Goal: Task Accomplishment & Management: Use online tool/utility

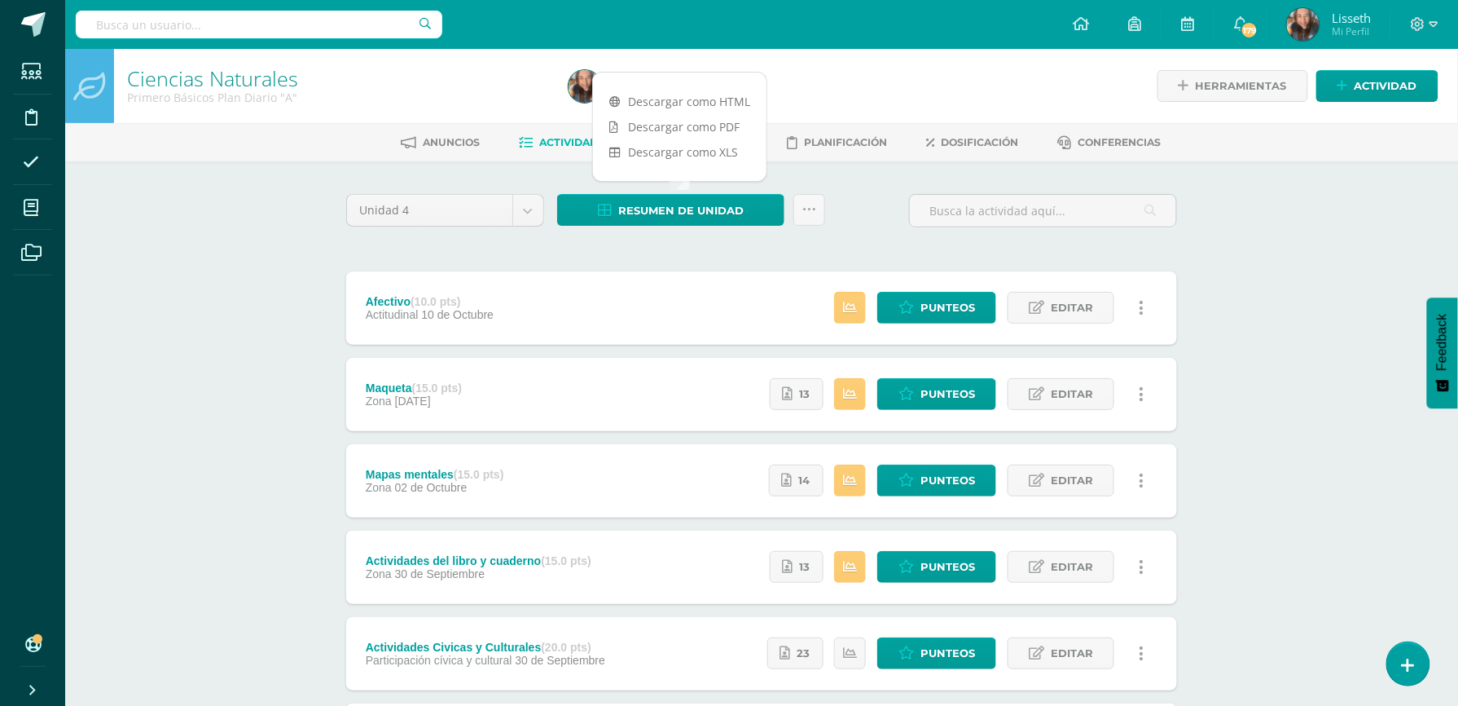
click at [160, 131] on ul "Anuncios Actividades Estudiantes Planificación Dosificación Conferencias" at bounding box center [781, 142] width 1393 height 27
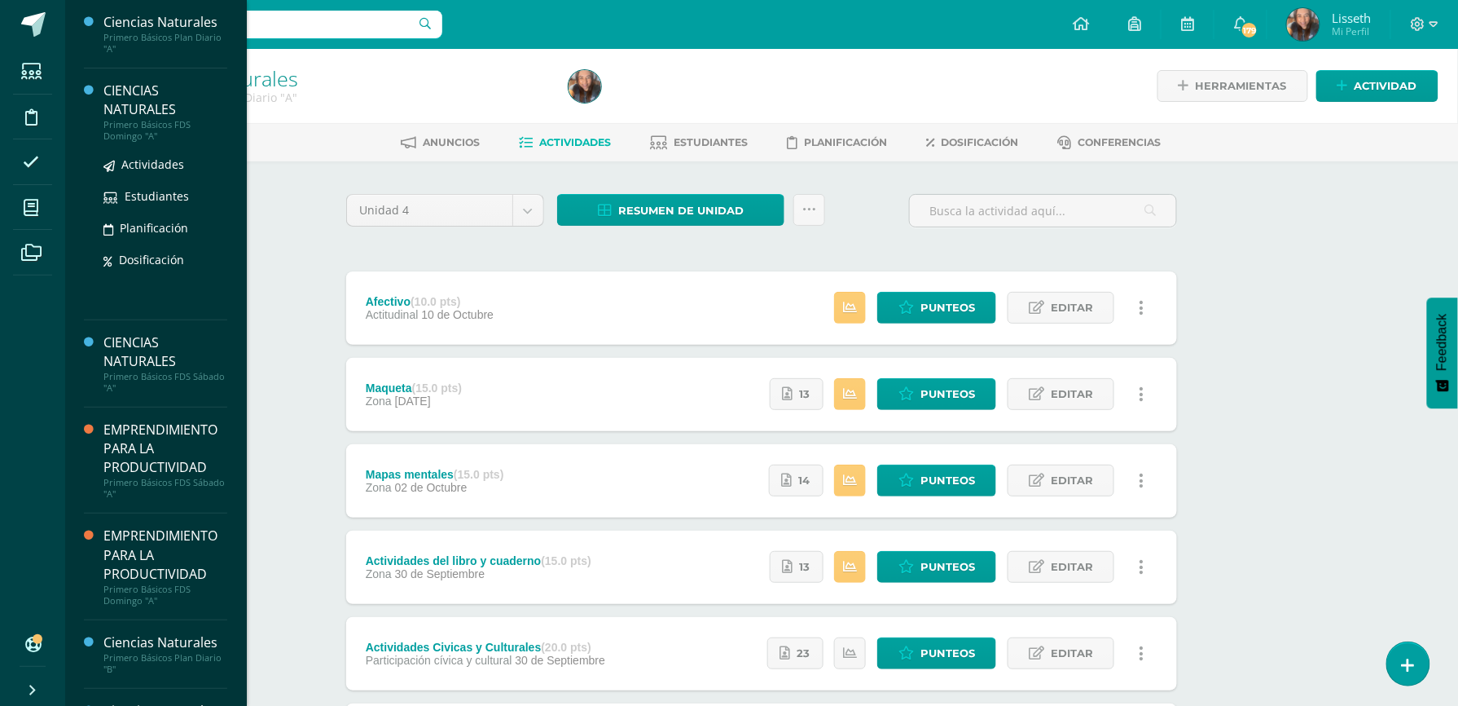
click at [125, 116] on div "CIENCIAS NATURALES" at bounding box center [165, 99] width 124 height 37
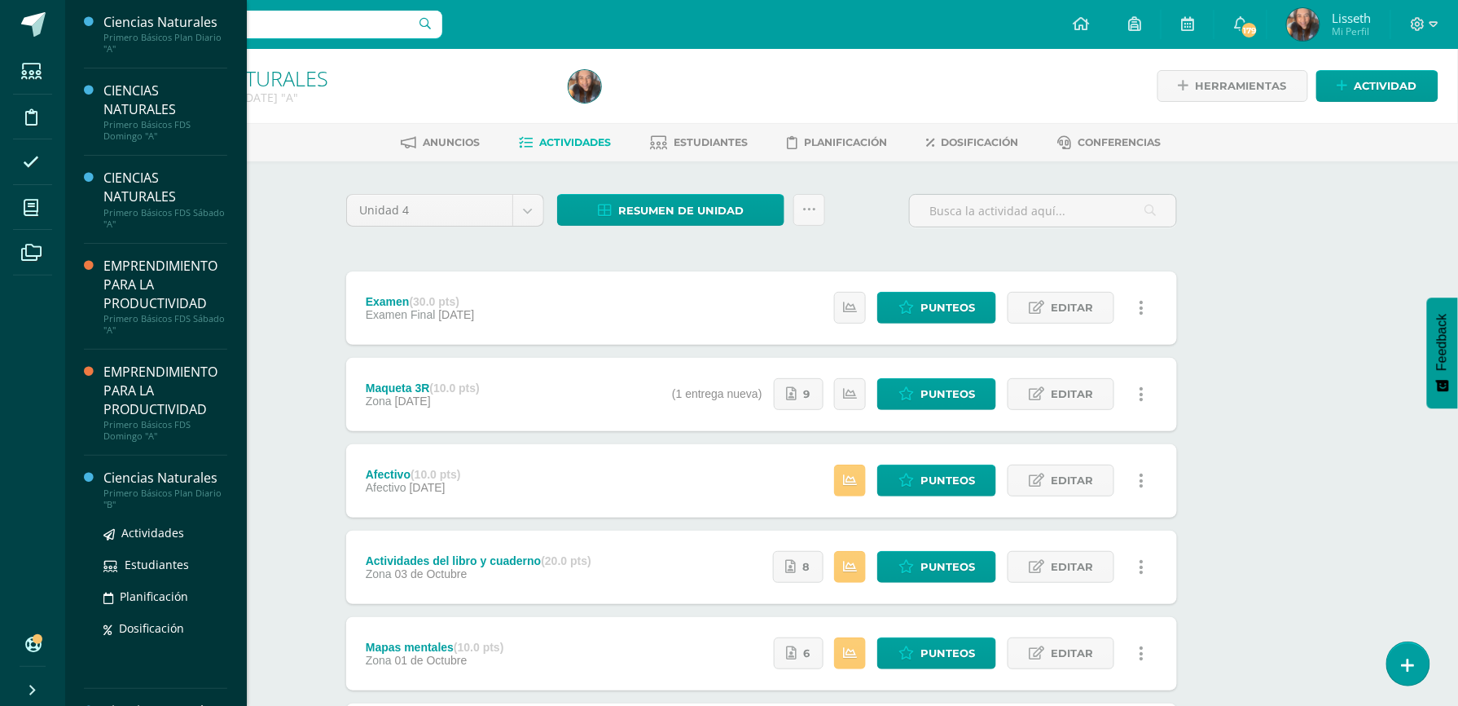
click at [196, 482] on div "Ciencias Naturales" at bounding box center [165, 477] width 124 height 19
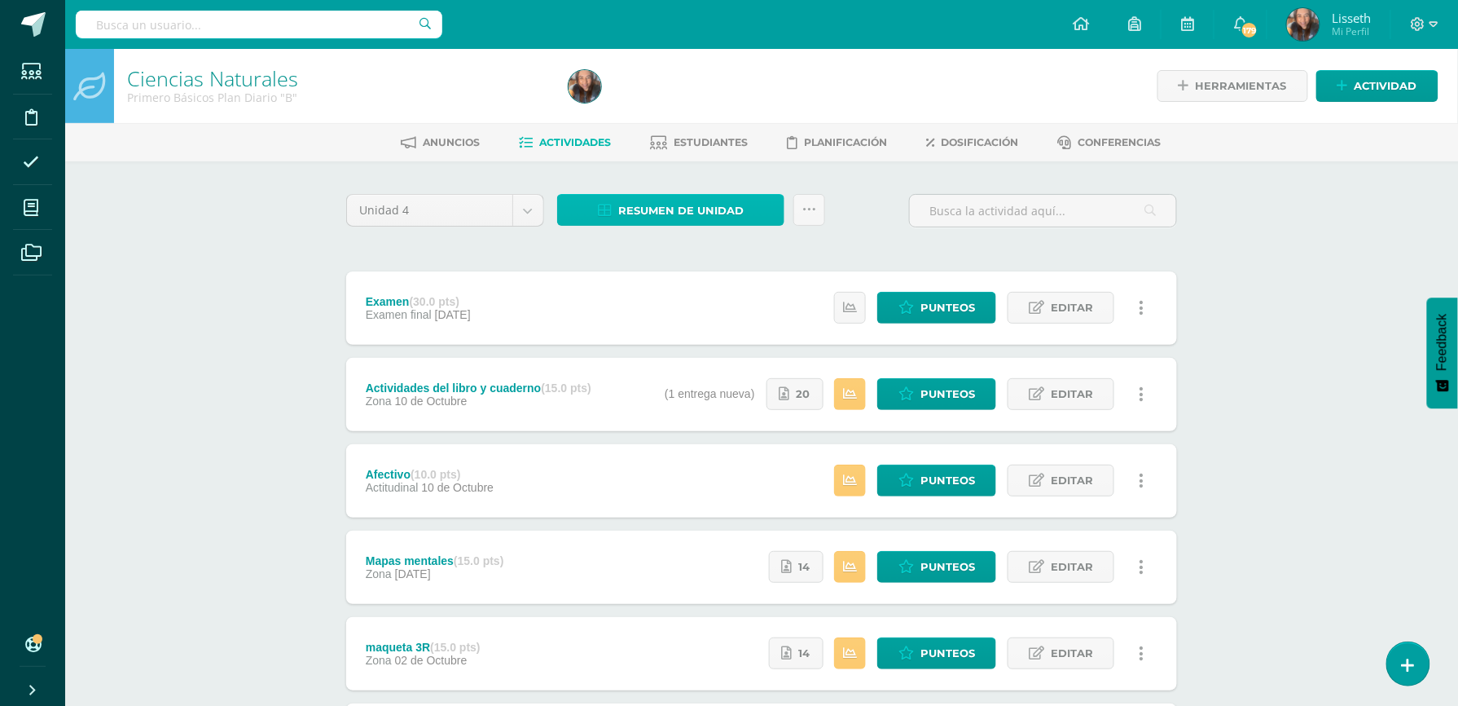
click at [666, 205] on span "Resumen de unidad" at bounding box center [680, 211] width 125 height 30
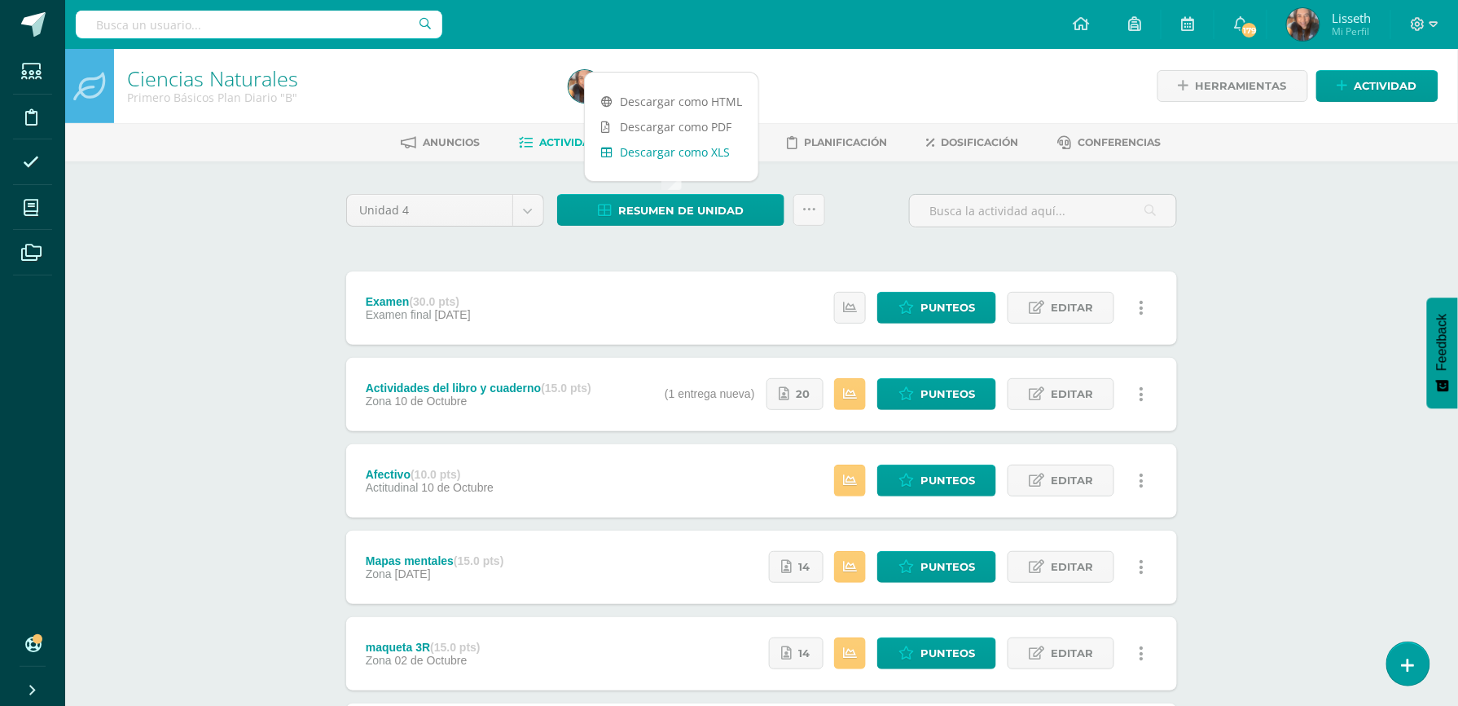
click at [706, 157] on link "Descargar como XLS" at bounding box center [672, 151] width 174 height 25
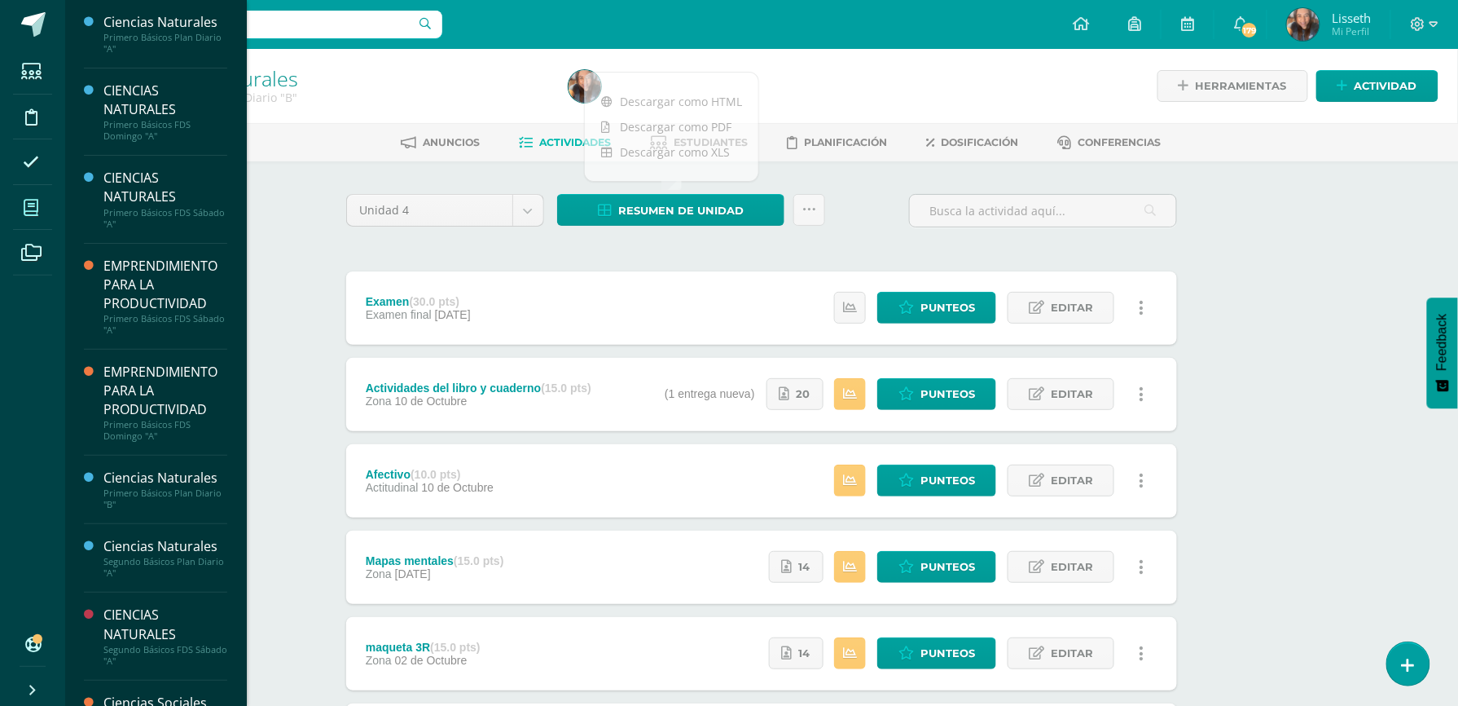
click at [28, 202] on icon at bounding box center [31, 208] width 15 height 16
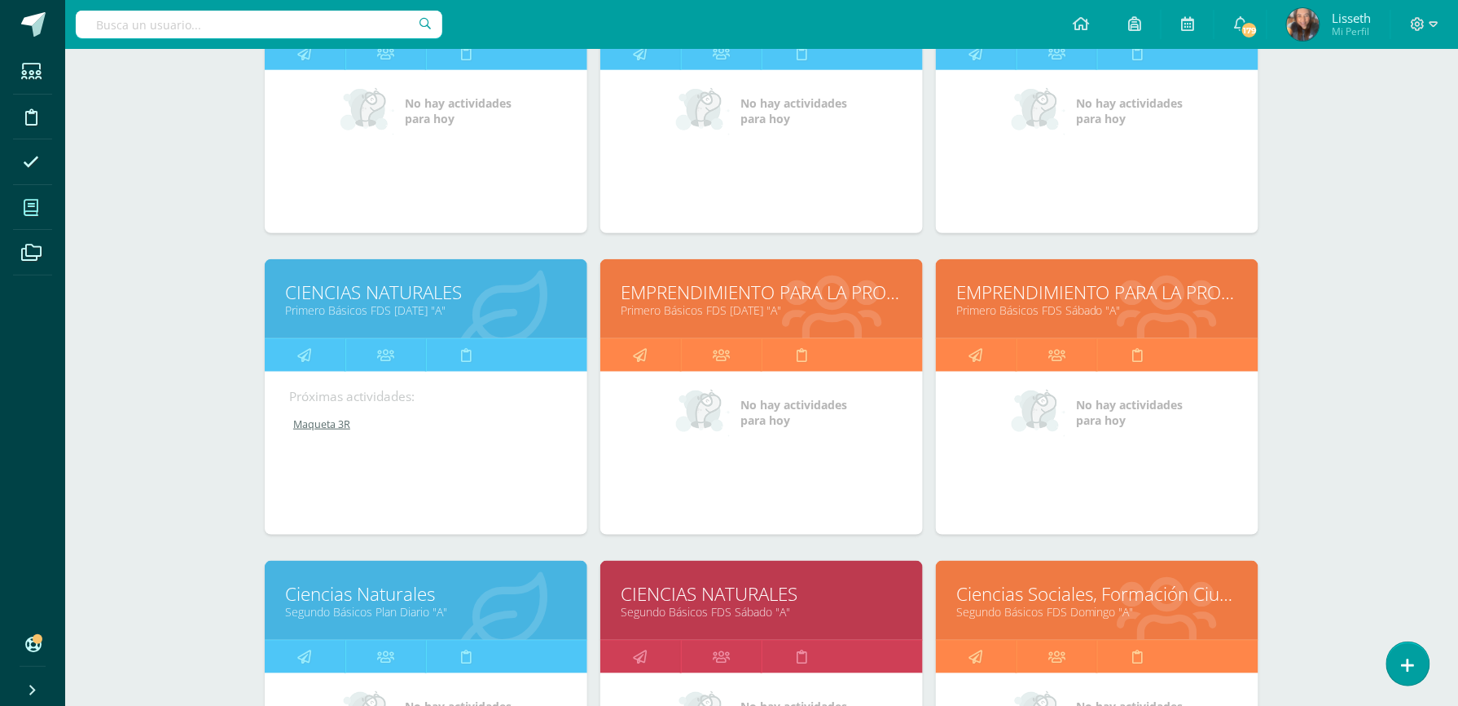
scroll to position [391, 0]
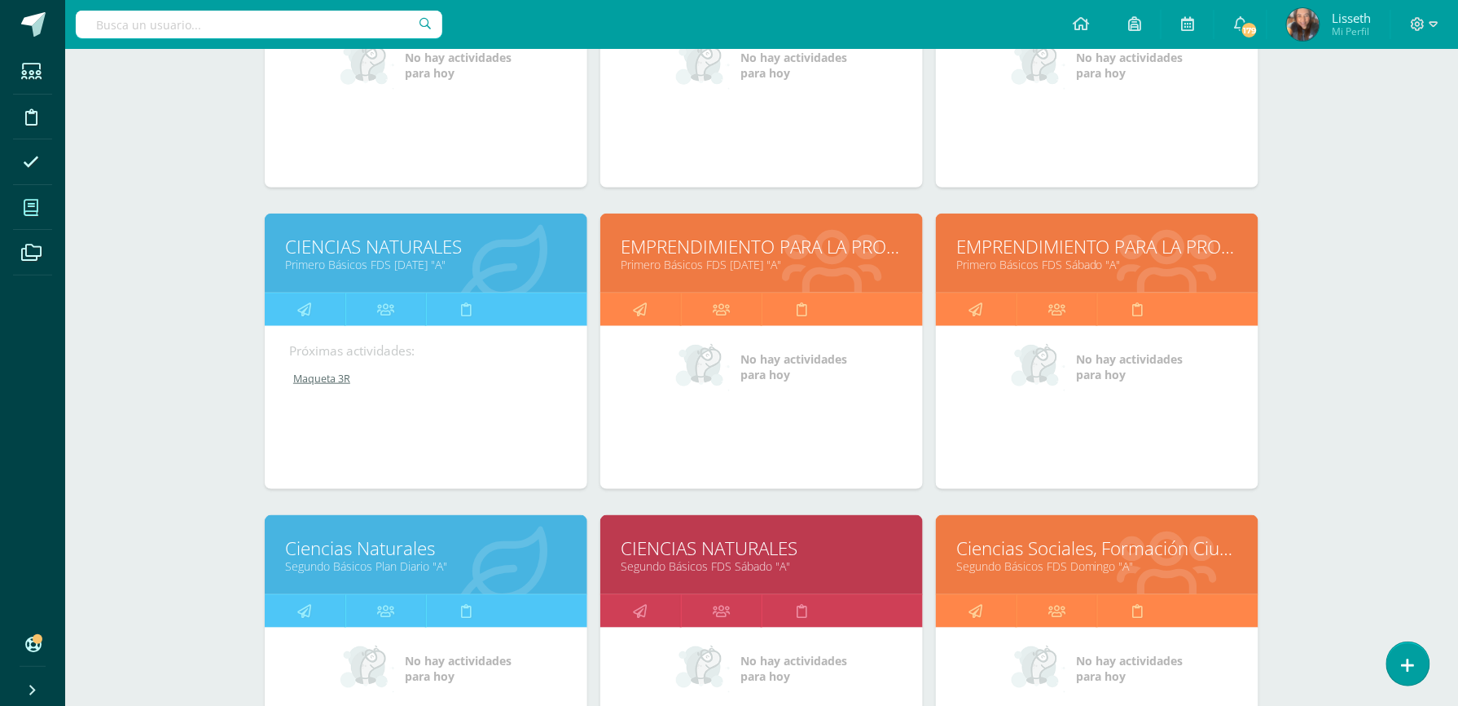
click at [525, 569] on link "Segundo Básicos Plan Diario "A"" at bounding box center [426, 565] width 282 height 15
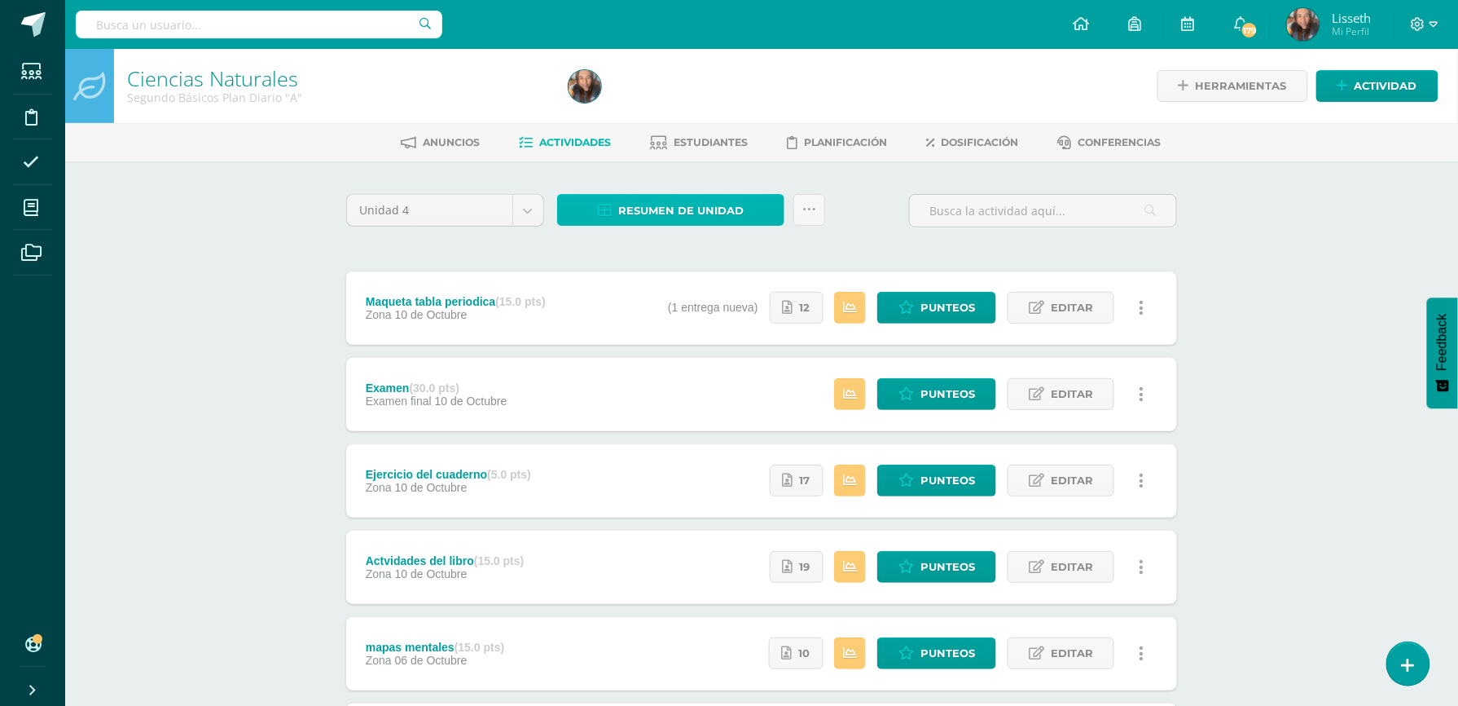
click at [692, 205] on span "Resumen de unidad" at bounding box center [680, 211] width 125 height 30
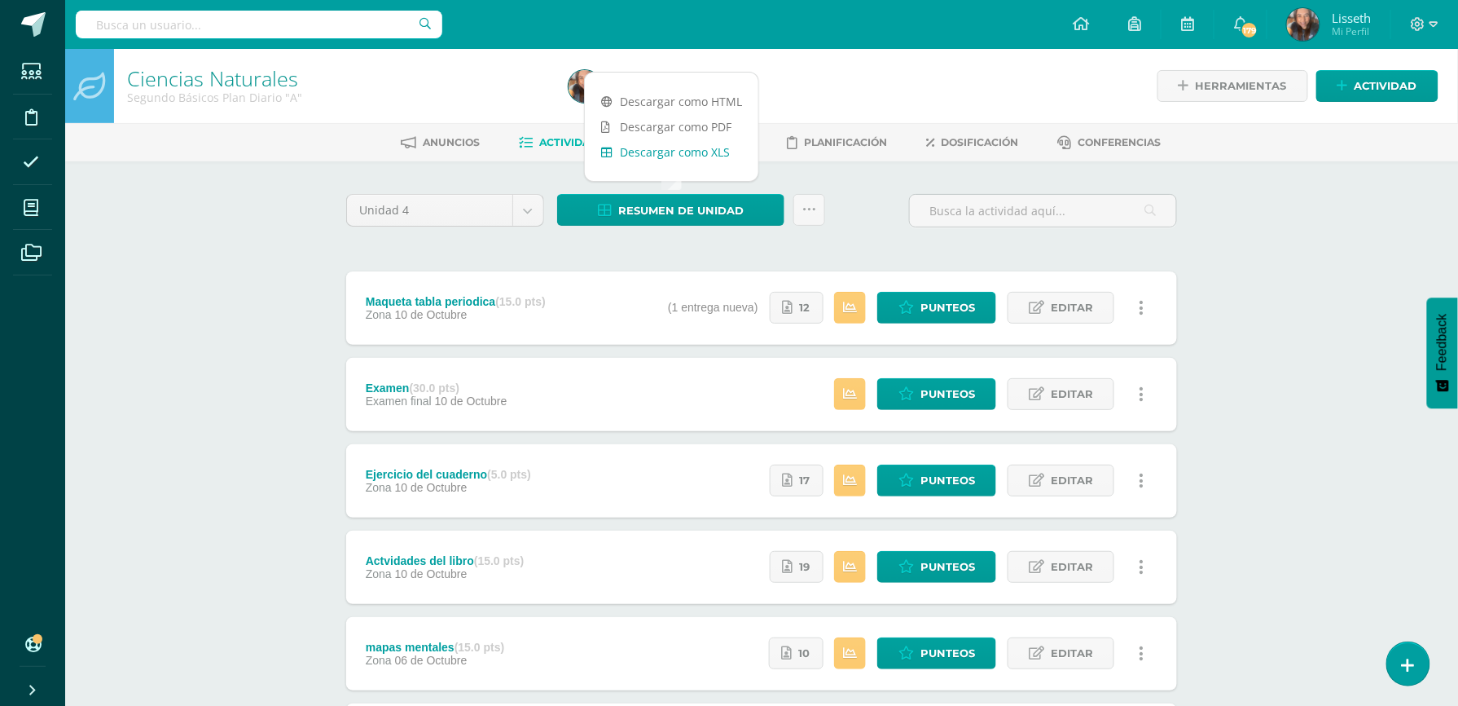
click at [697, 150] on link "Descargar como XLS" at bounding box center [672, 151] width 174 height 25
click at [182, 604] on div "Ciencias Naturales Segundo Básicos Plan Diario "A" Herramientas Detalle de asis…" at bounding box center [761, 467] width 1393 height 836
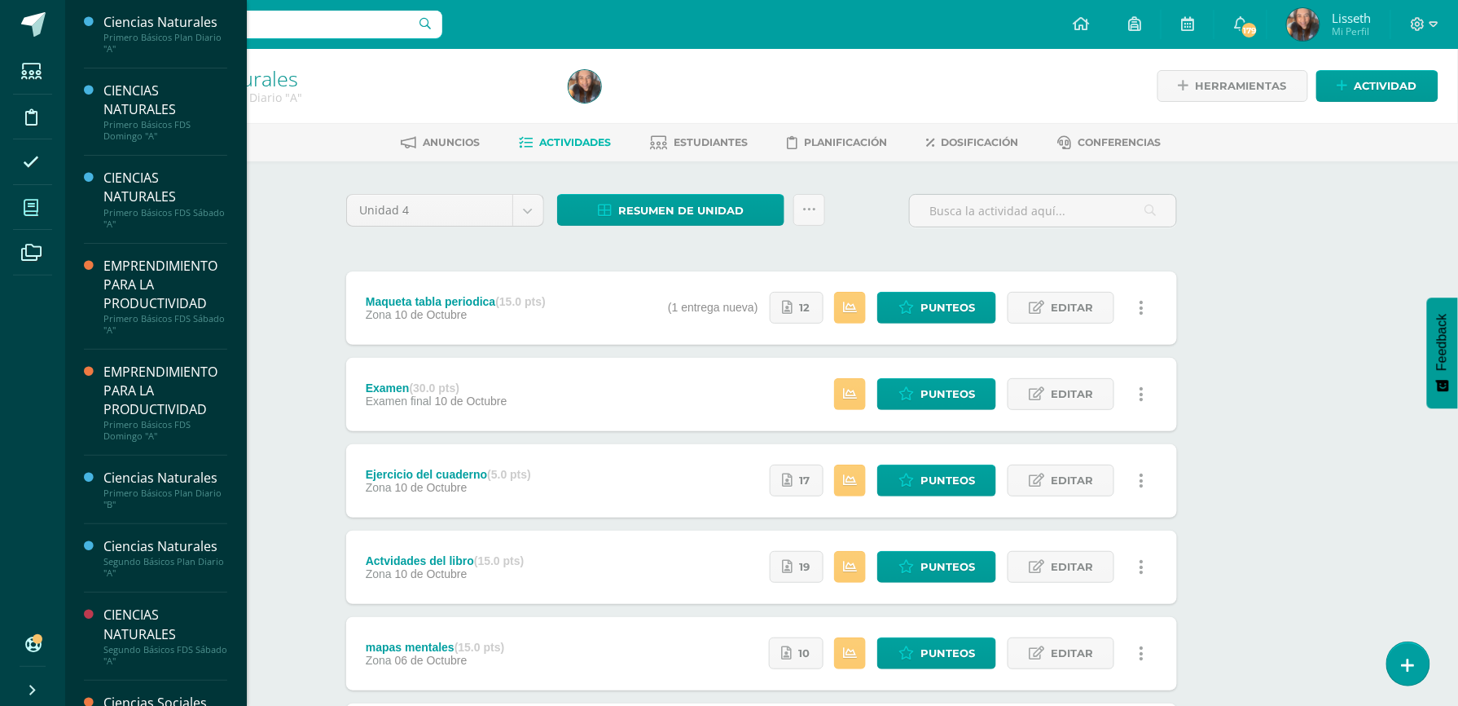
click at [29, 209] on icon at bounding box center [31, 208] width 15 height 16
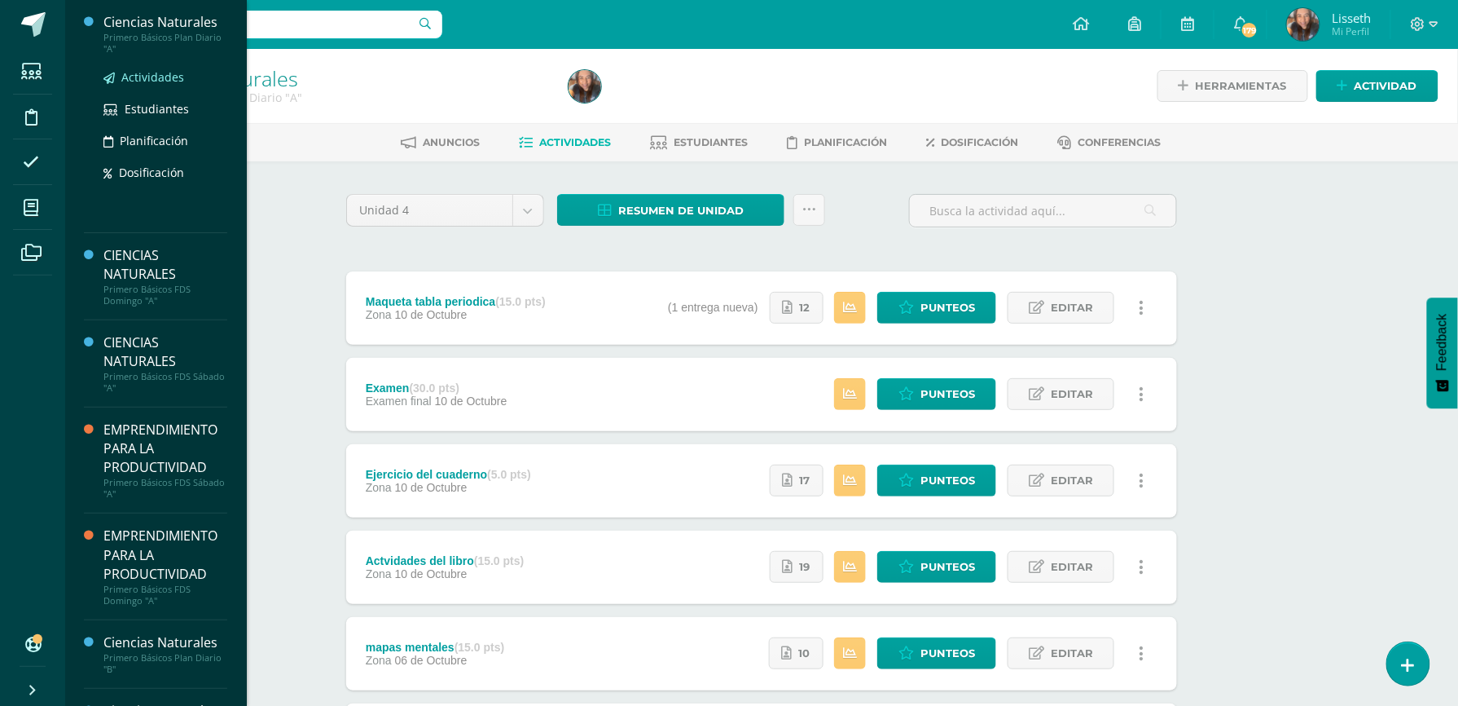
click at [150, 76] on span "Actividades" at bounding box center [152, 76] width 63 height 15
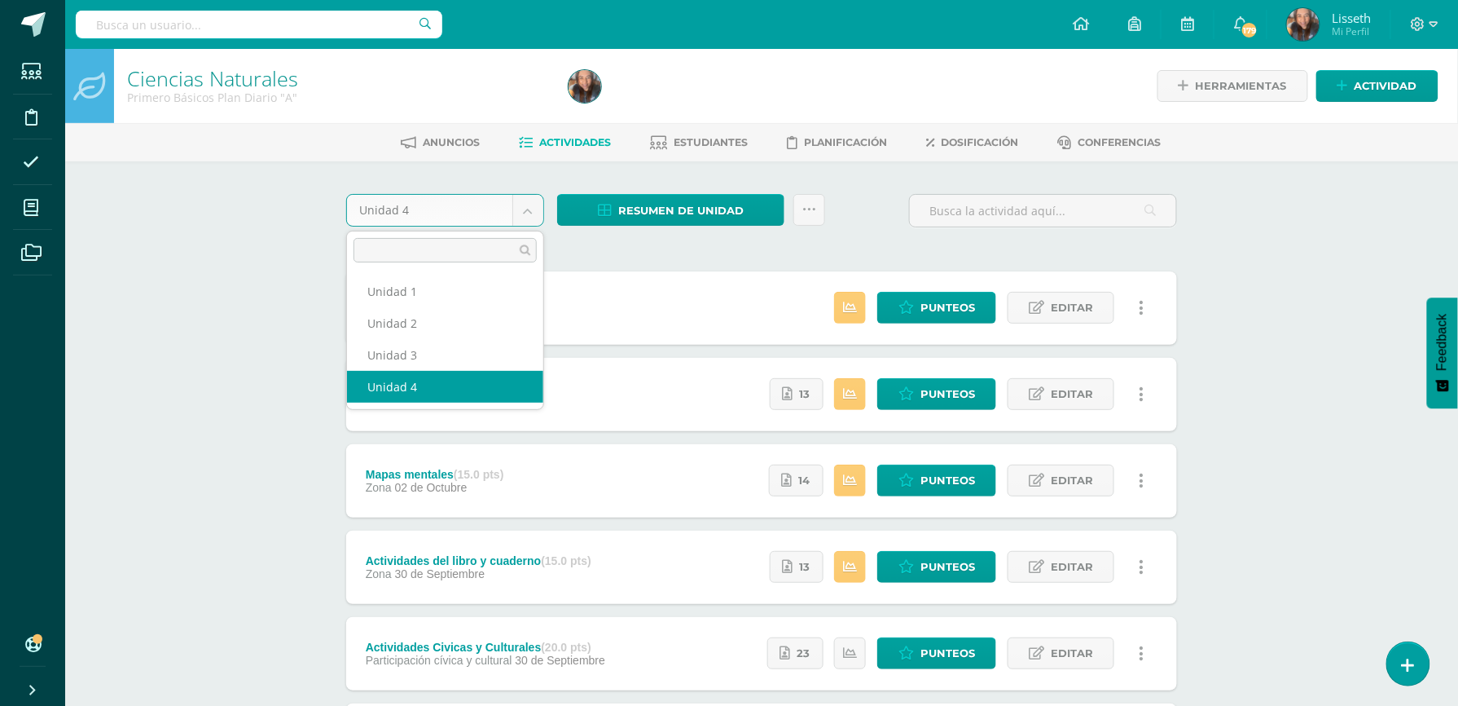
click at [530, 210] on body "Estudiantes Disciplina Asistencia Mis cursos Archivos Soporte Ayuda Reportar un…" at bounding box center [729, 442] width 1458 height 885
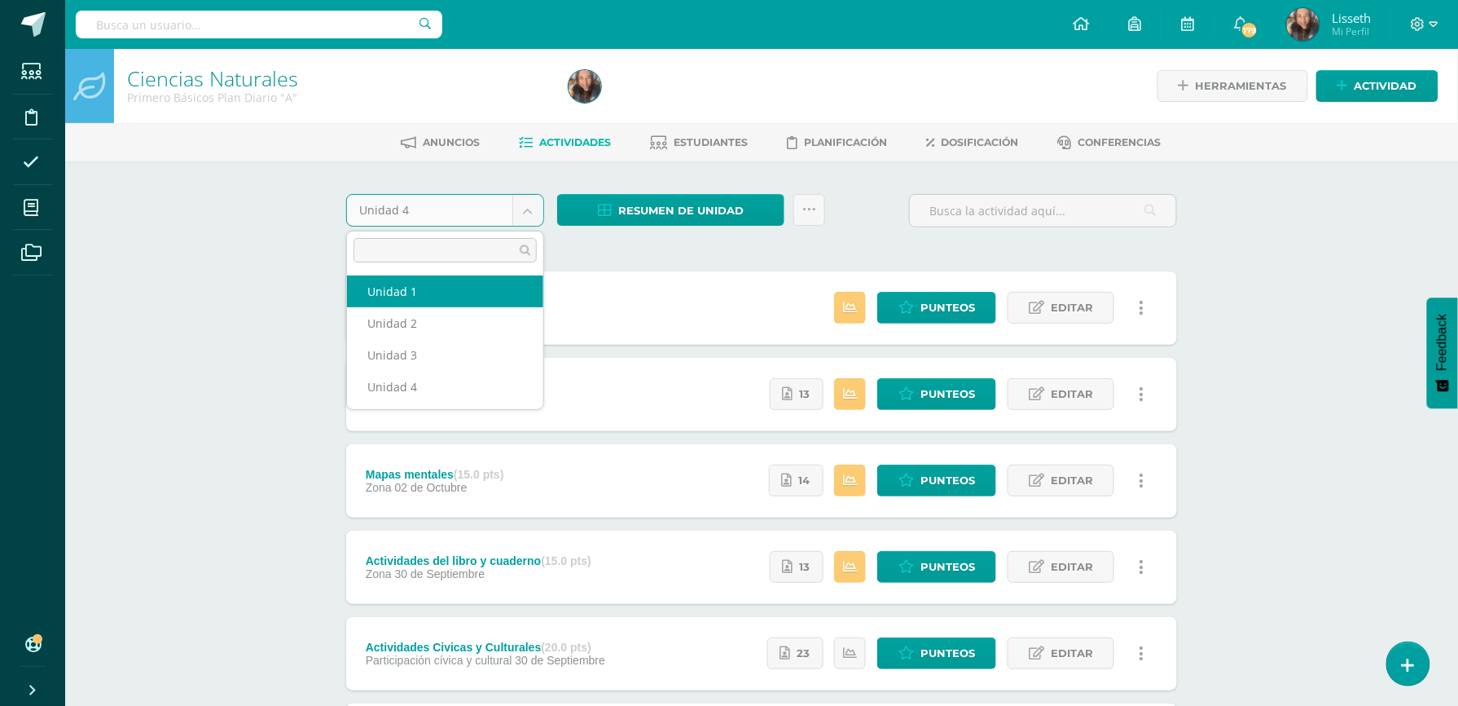
select select "Unidad 1"
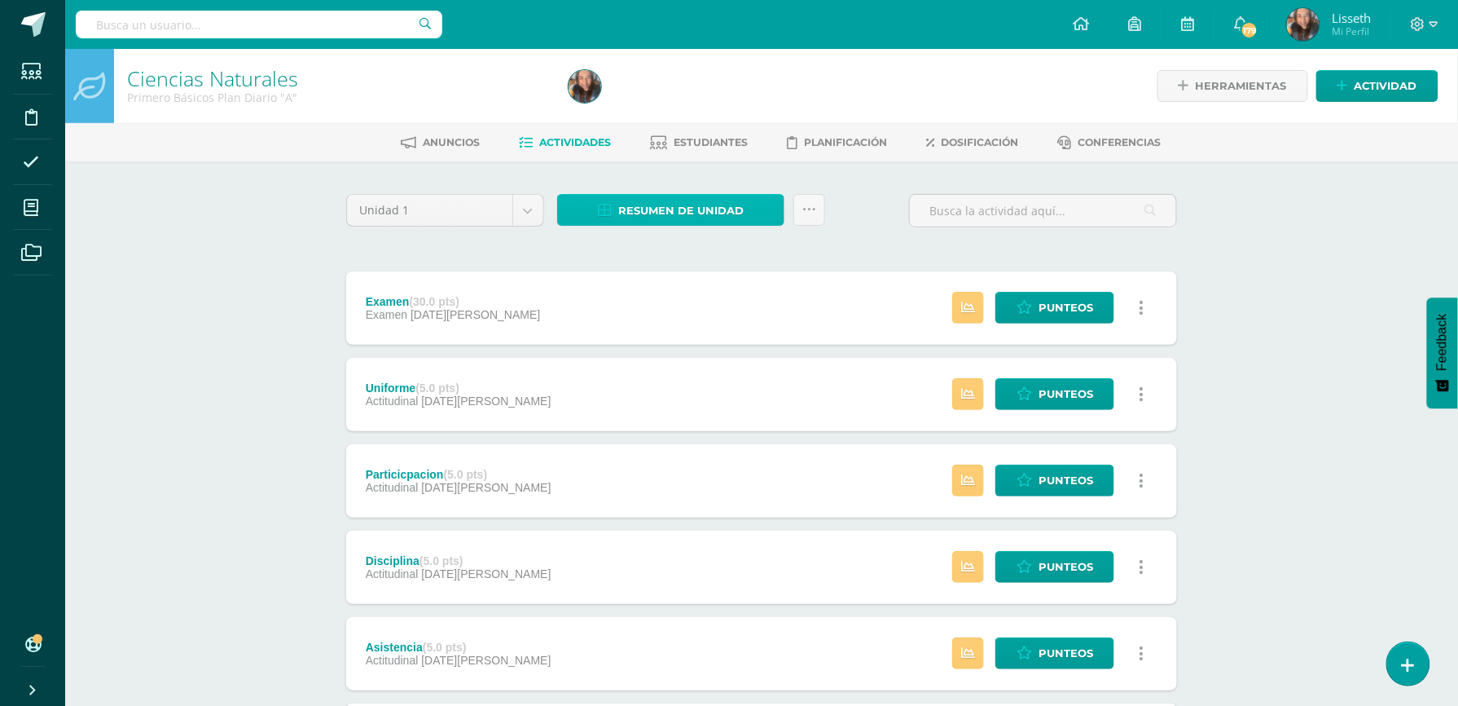
click at [665, 209] on span "Resumen de unidad" at bounding box center [680, 211] width 125 height 30
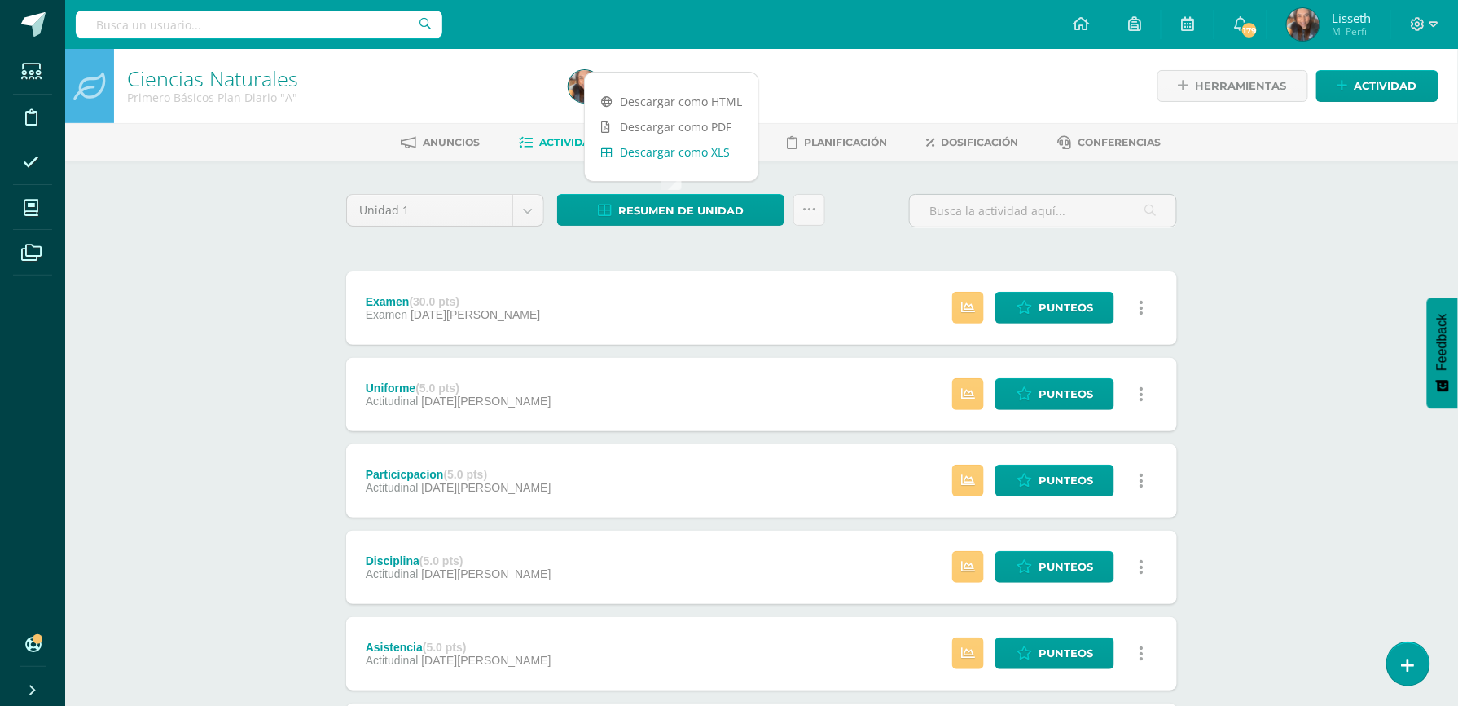
click at [708, 154] on link "Descargar como XLS" at bounding box center [672, 151] width 174 height 25
click at [522, 205] on body "Estudiantes Disciplina Asistencia Mis cursos Archivos Soporte Ayuda Reportar un…" at bounding box center [729, 612] width 1458 height 1224
select select "Unidad 2"
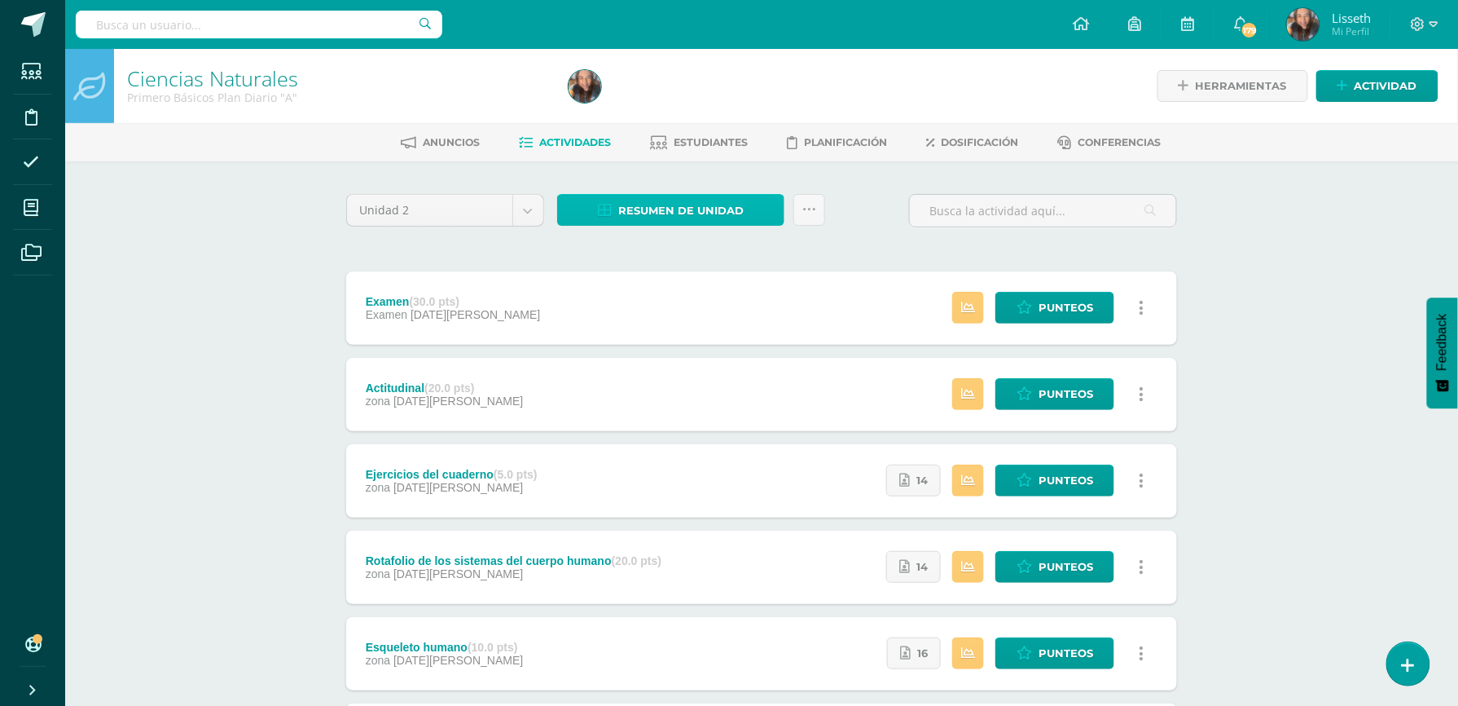
click at [600, 199] on link "Resumen de unidad" at bounding box center [670, 210] width 227 height 32
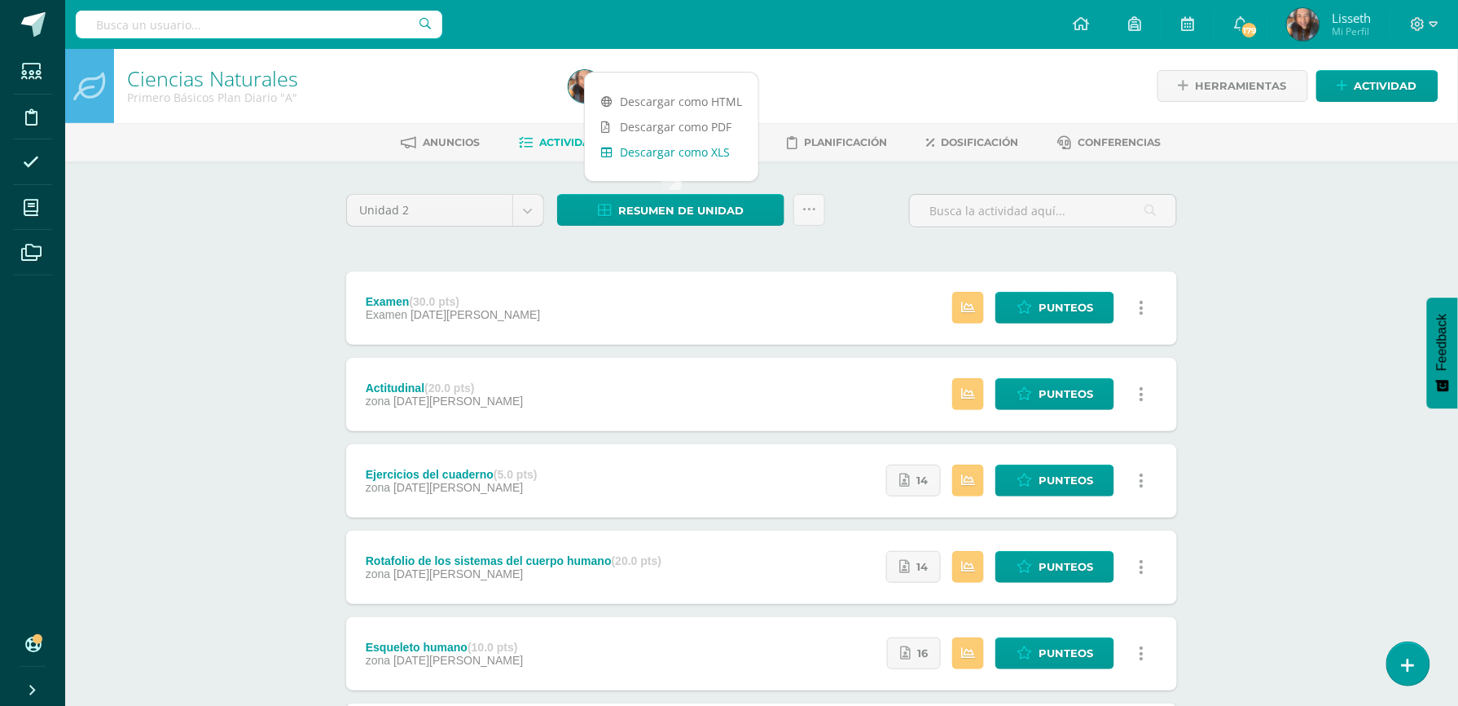
click at [676, 152] on link "Descargar como XLS" at bounding box center [672, 151] width 174 height 25
click at [707, 160] on link "Descargar como XLS" at bounding box center [672, 151] width 174 height 25
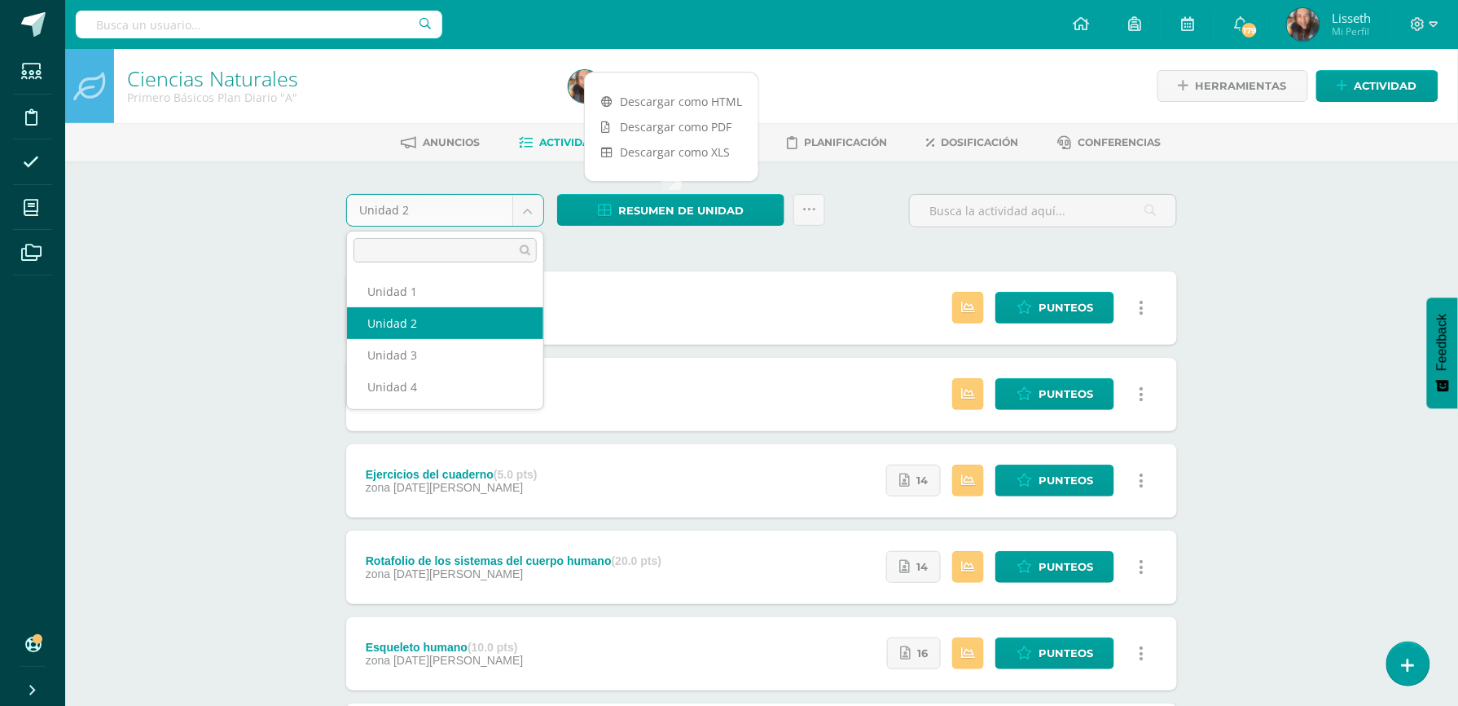
click at [538, 218] on body "Estudiantes Disciplina Asistencia Mis cursos Archivos Soporte Ayuda Reportar un…" at bounding box center [729, 442] width 1458 height 885
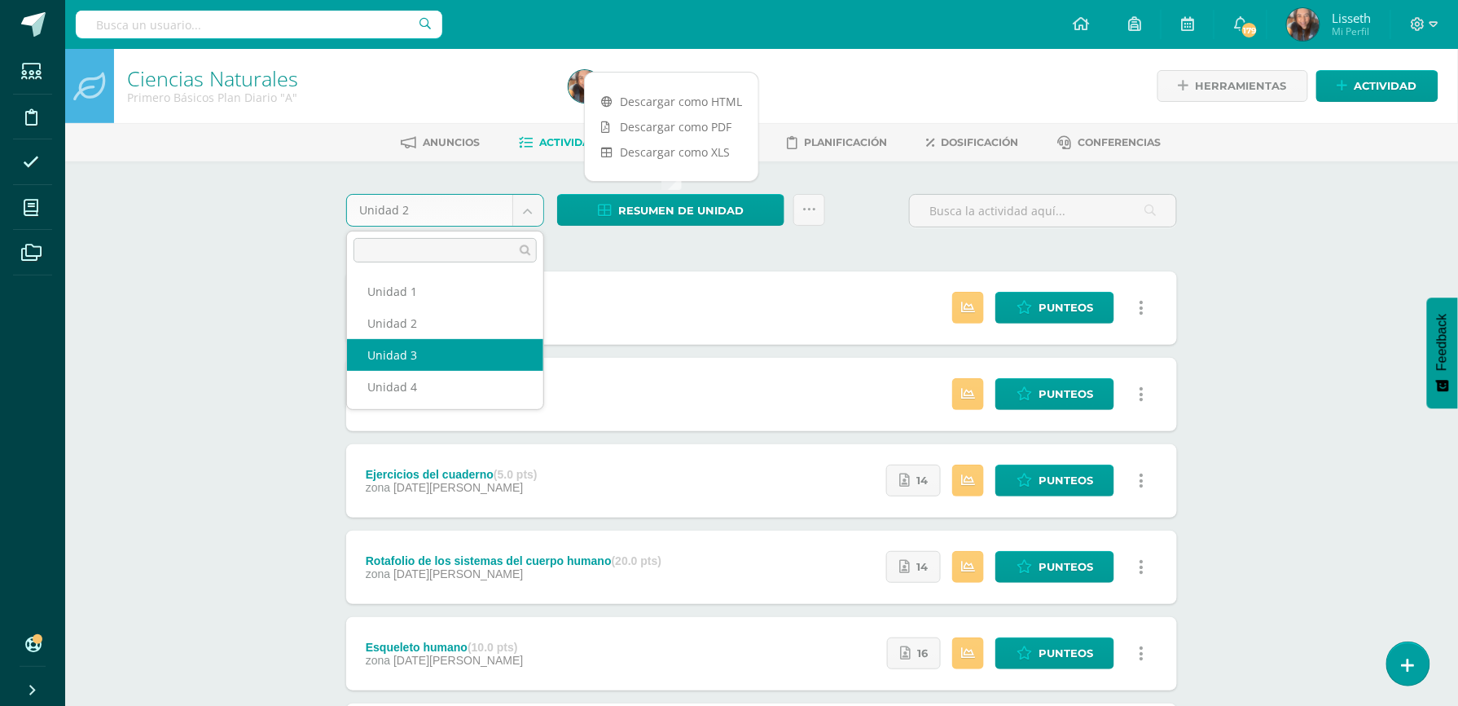
select select "Unidad 3"
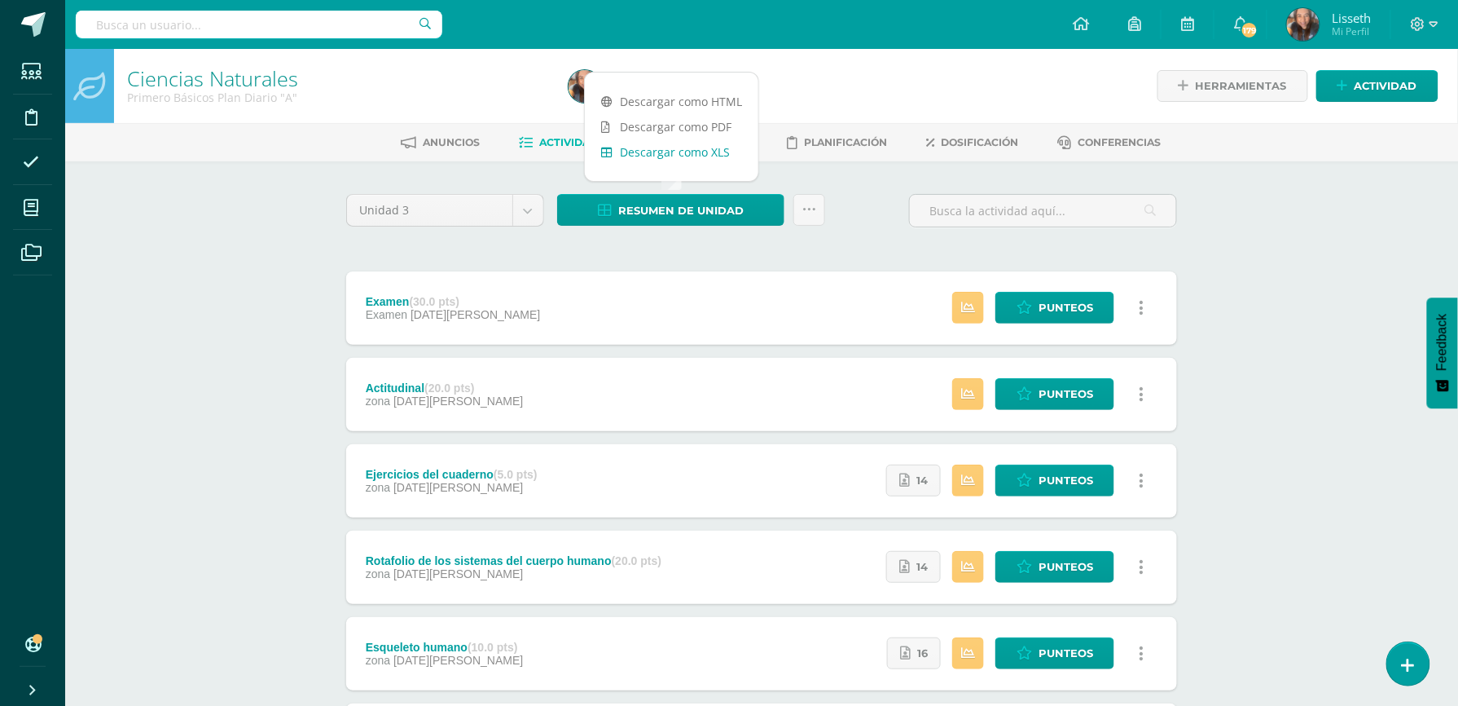
click at [645, 152] on link "Descargar como XLS" at bounding box center [672, 151] width 174 height 25
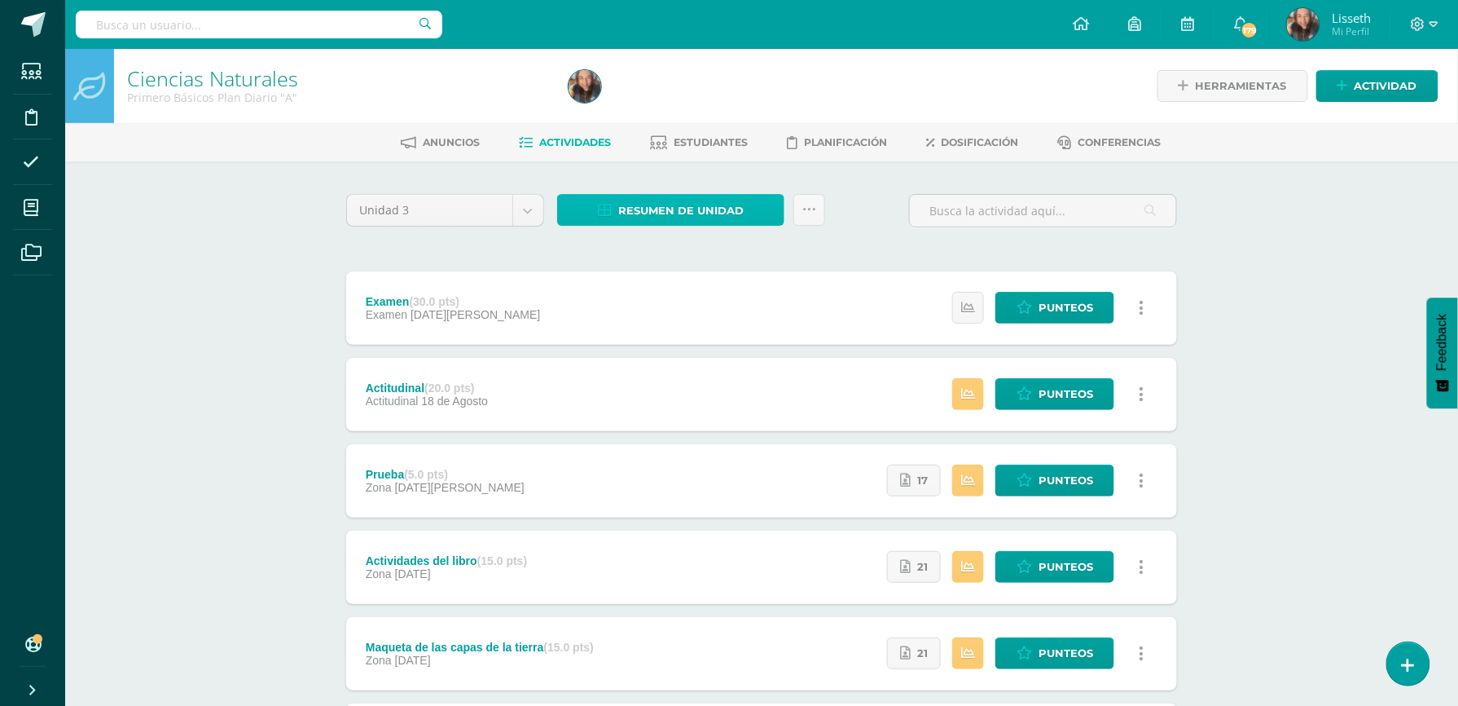
click at [761, 213] on link "Resumen de unidad" at bounding box center [670, 210] width 227 height 32
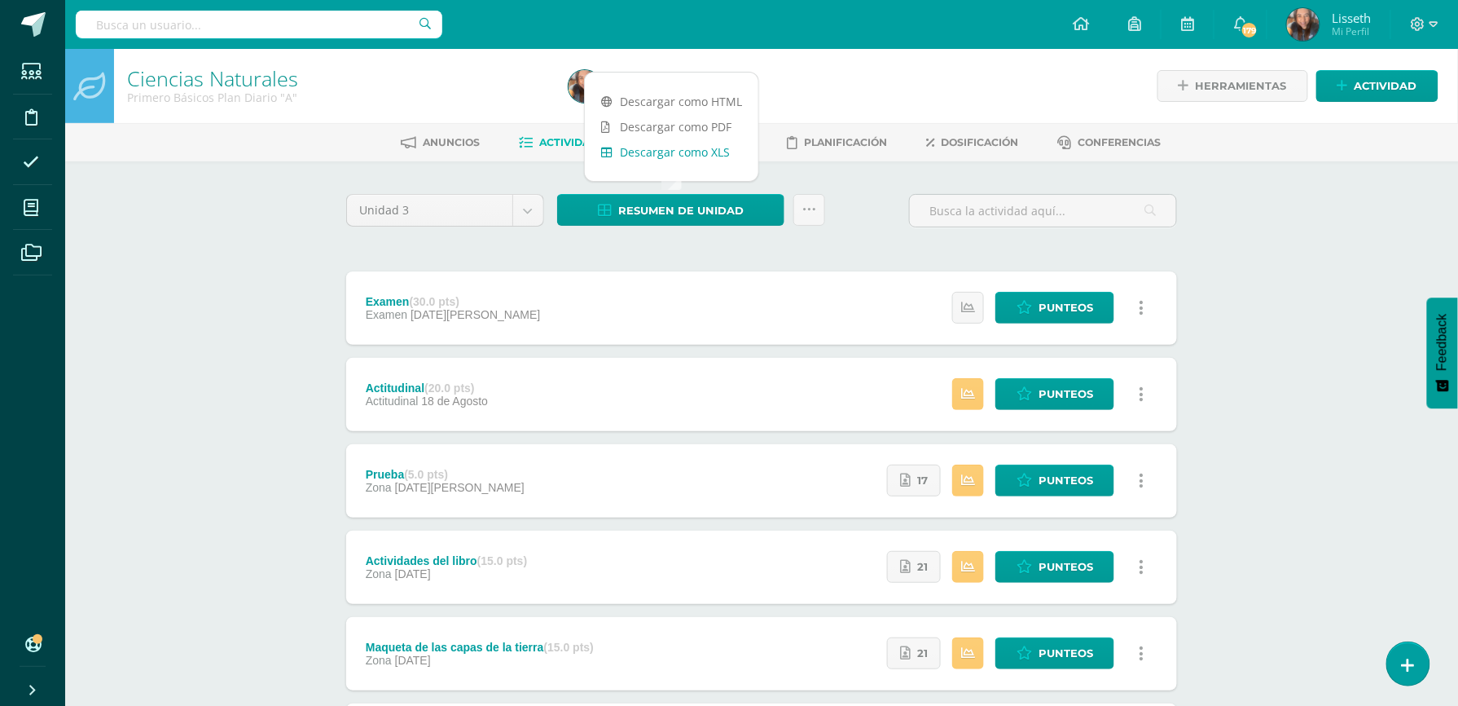
click at [694, 154] on link "Descargar como XLS" at bounding box center [672, 151] width 174 height 25
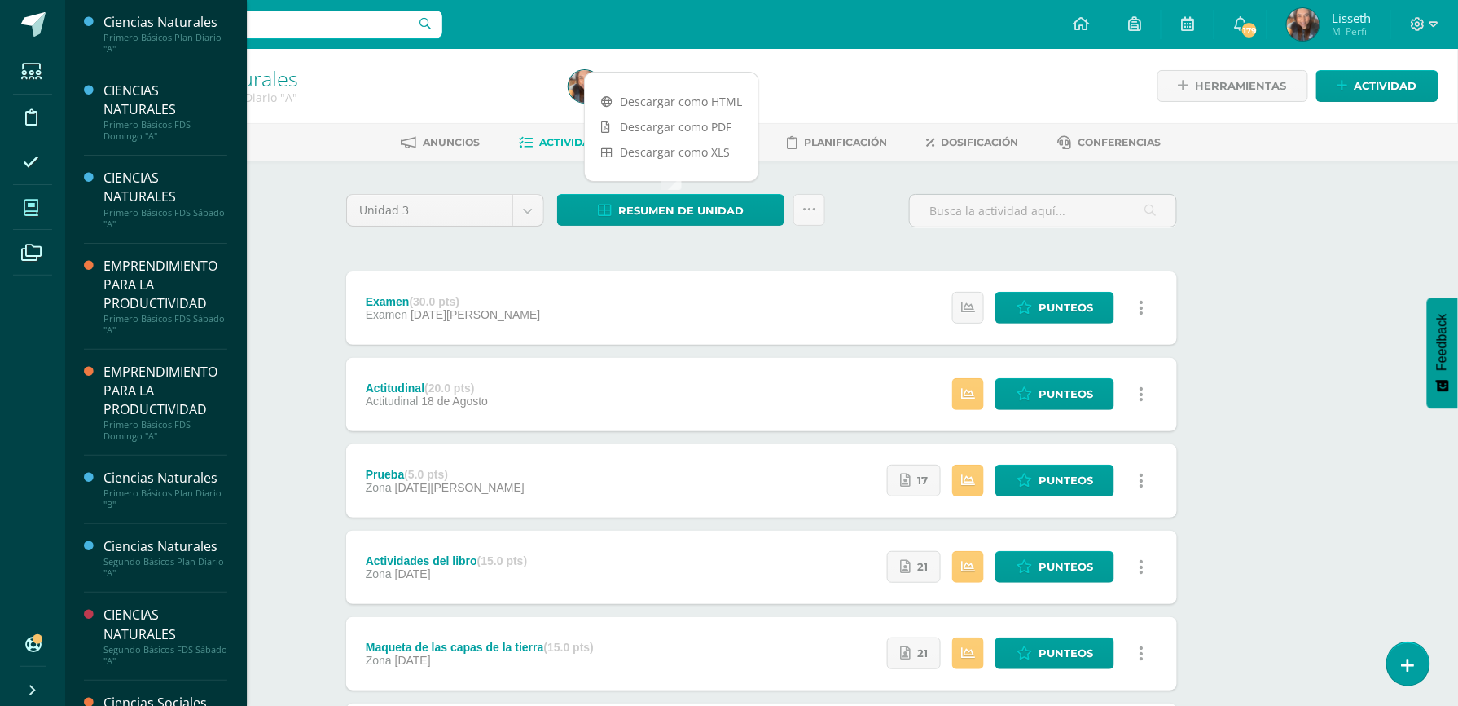
click at [23, 205] on span at bounding box center [31, 207] width 37 height 37
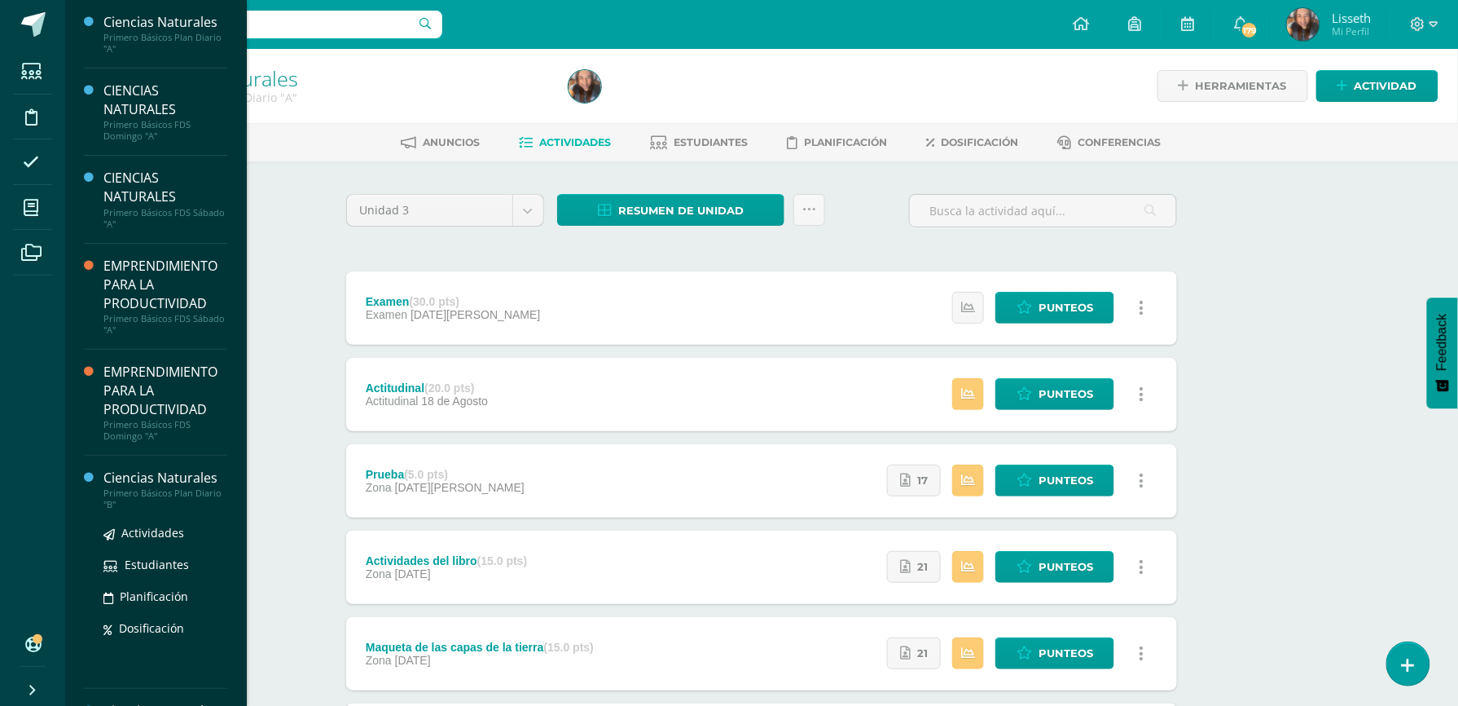
click at [176, 490] on div "Primero Básicos Plan Diario "B"" at bounding box center [165, 498] width 124 height 23
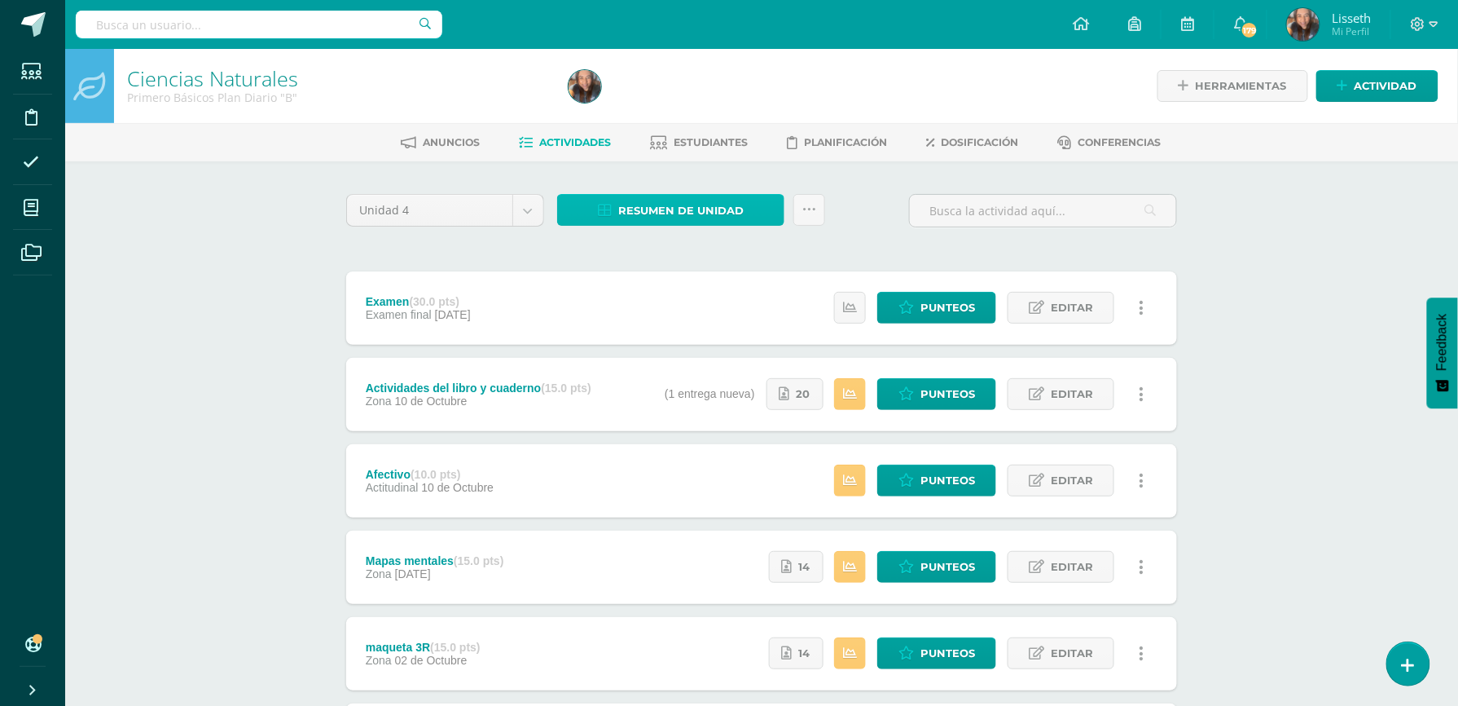
click at [659, 212] on span "Resumen de unidad" at bounding box center [680, 211] width 125 height 30
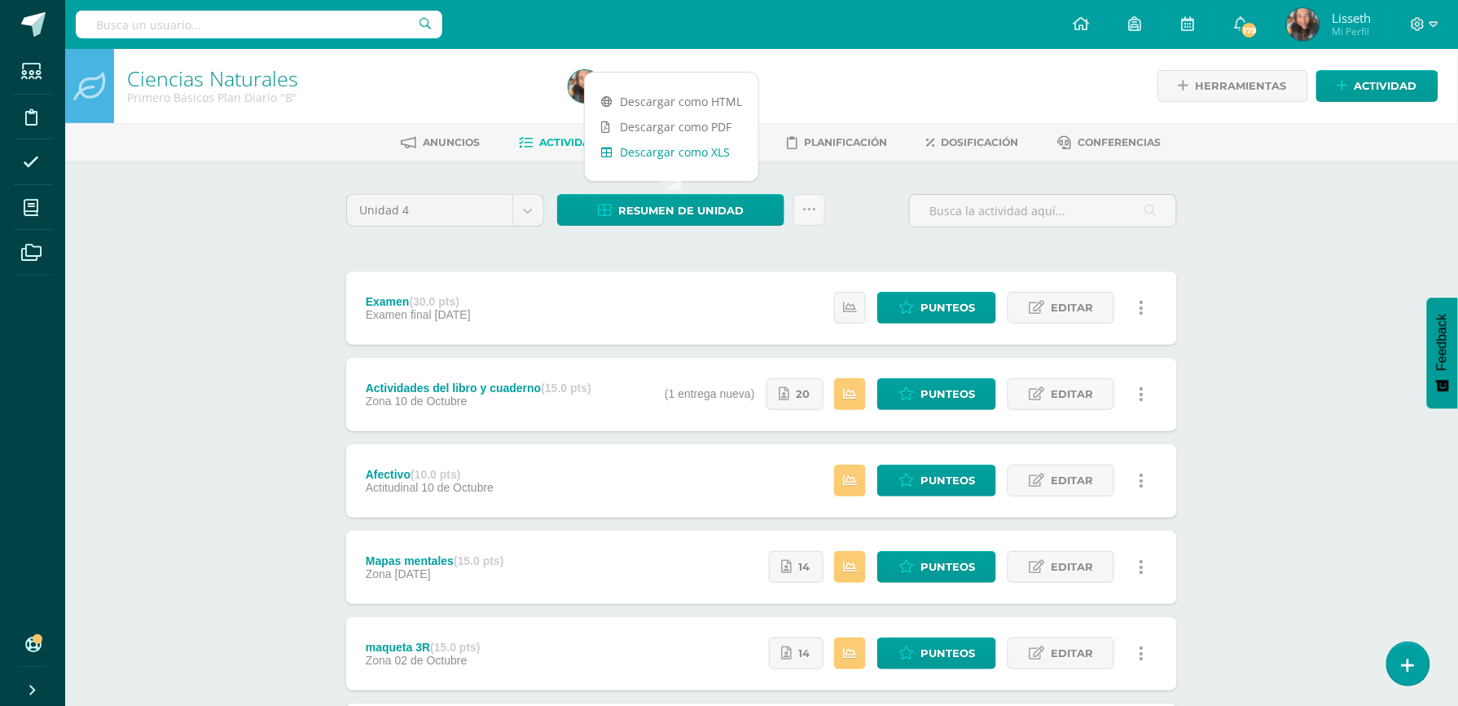
click at [679, 156] on link "Descargar como XLS" at bounding box center [672, 151] width 174 height 25
click at [516, 217] on body "Estudiantes Disciplina Asistencia Mis cursos Archivos Soporte Ayuda Reportar un…" at bounding box center [729, 442] width 1458 height 885
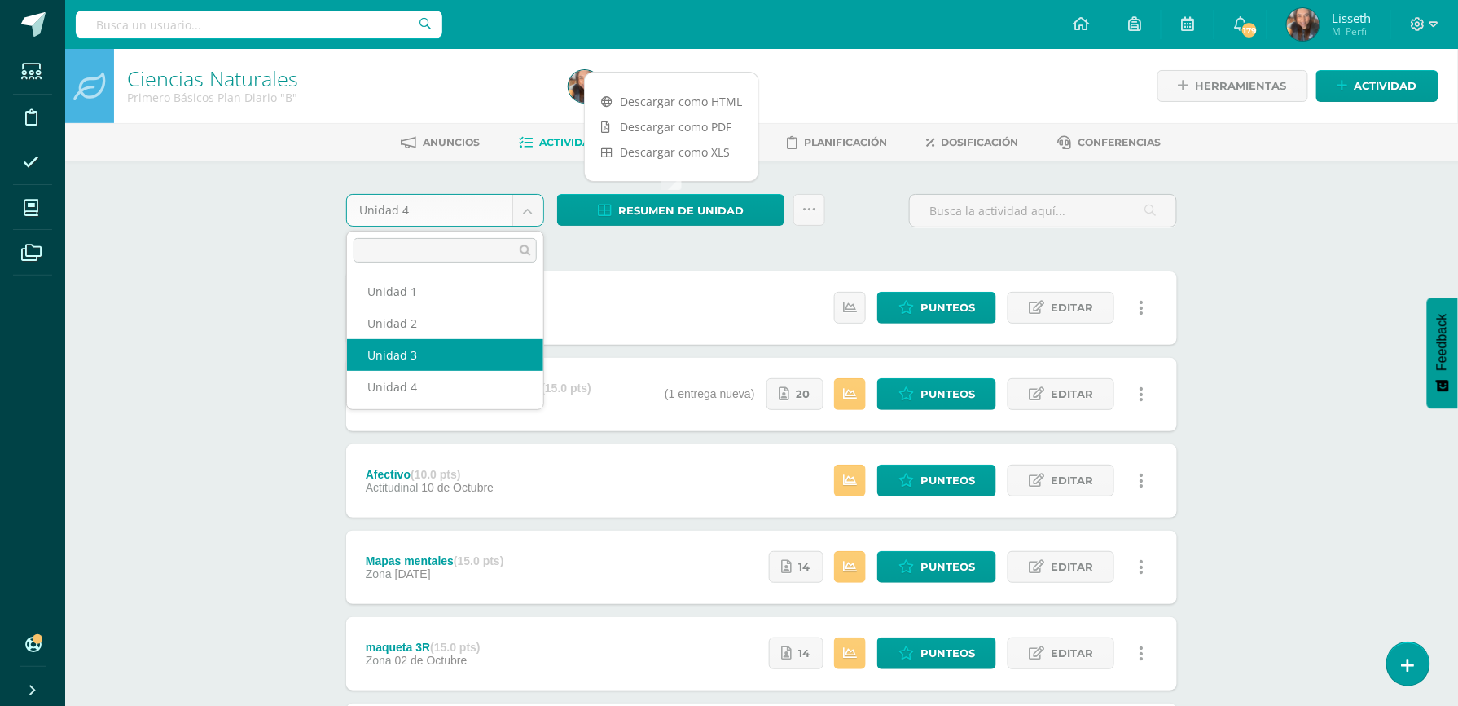
select select "Unidad 3"
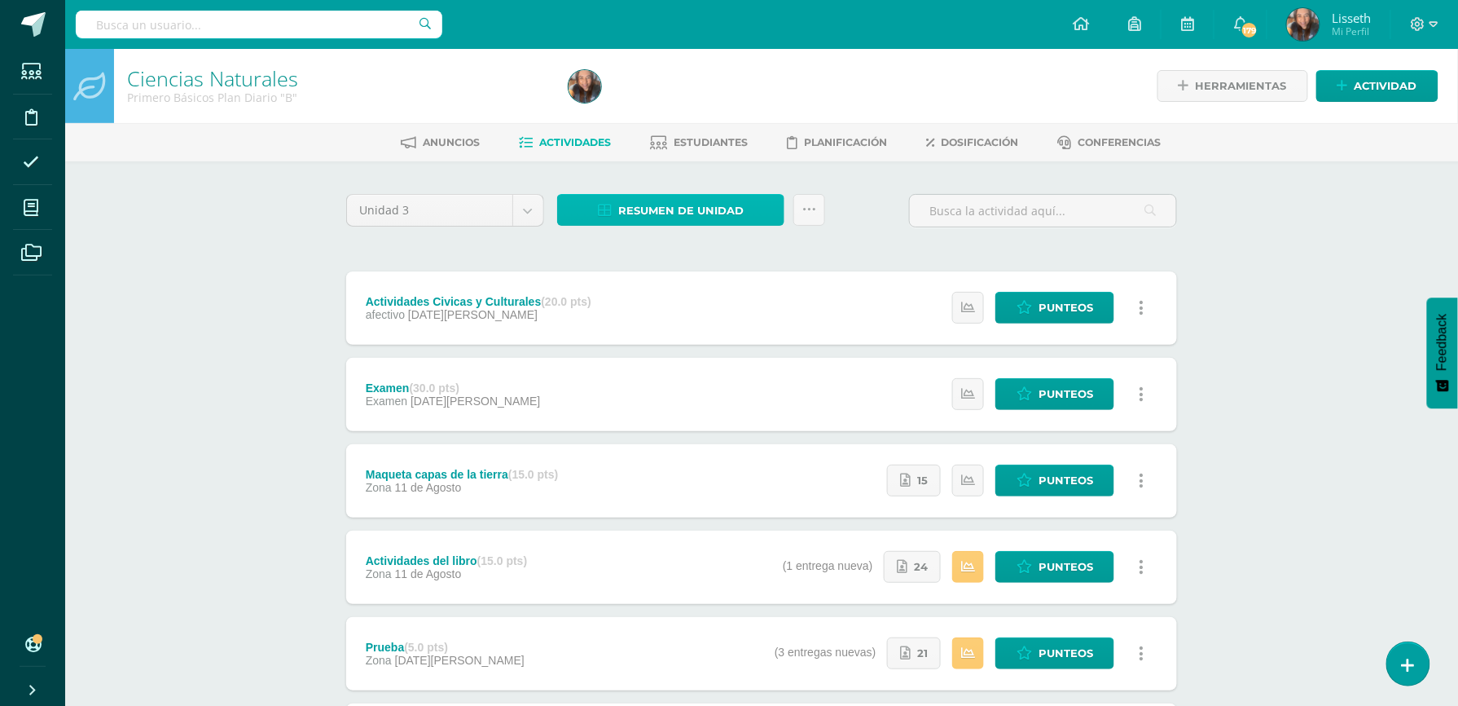
drag, startPoint x: 699, startPoint y: 206, endPoint x: 679, endPoint y: 203, distance: 20.6
click at [679, 203] on span "Resumen de unidad" at bounding box center [680, 211] width 125 height 30
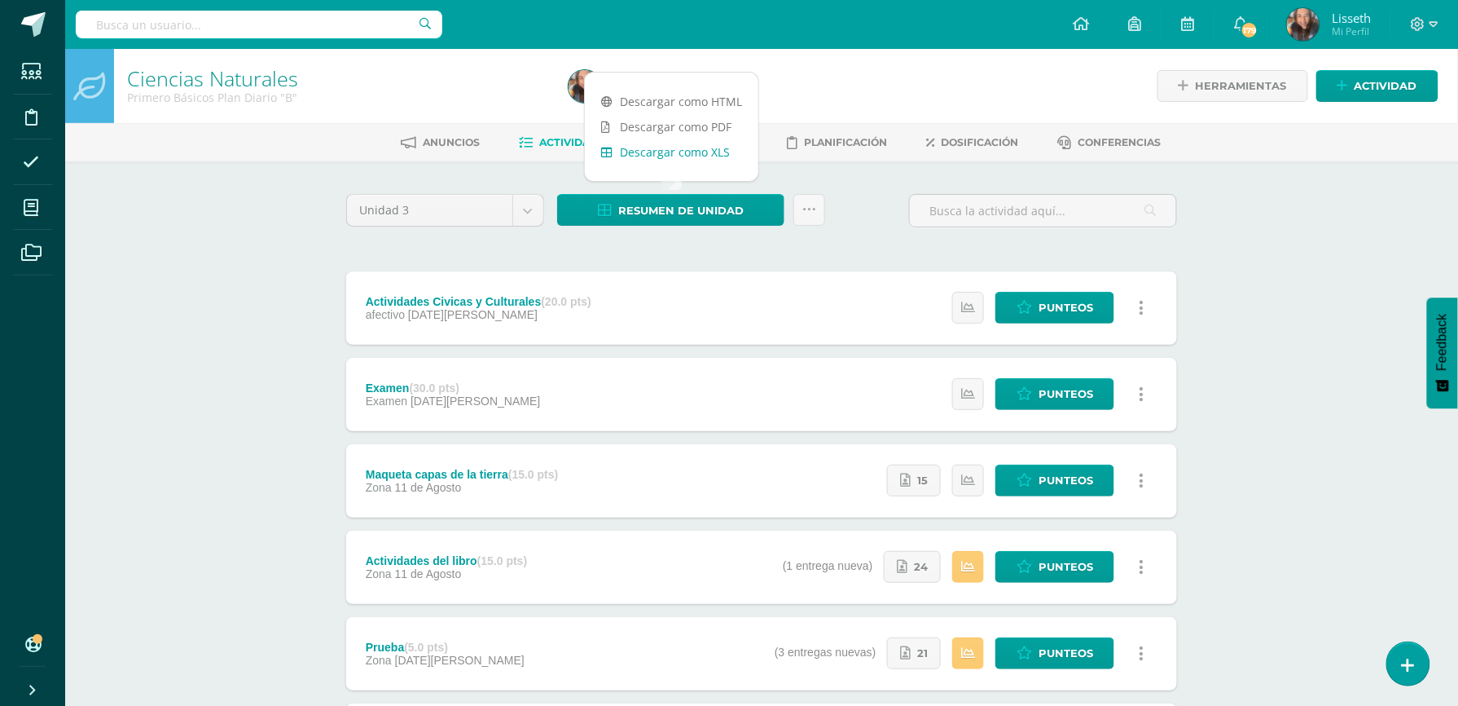
click at [679, 160] on link "Descargar como XLS" at bounding box center [672, 151] width 174 height 25
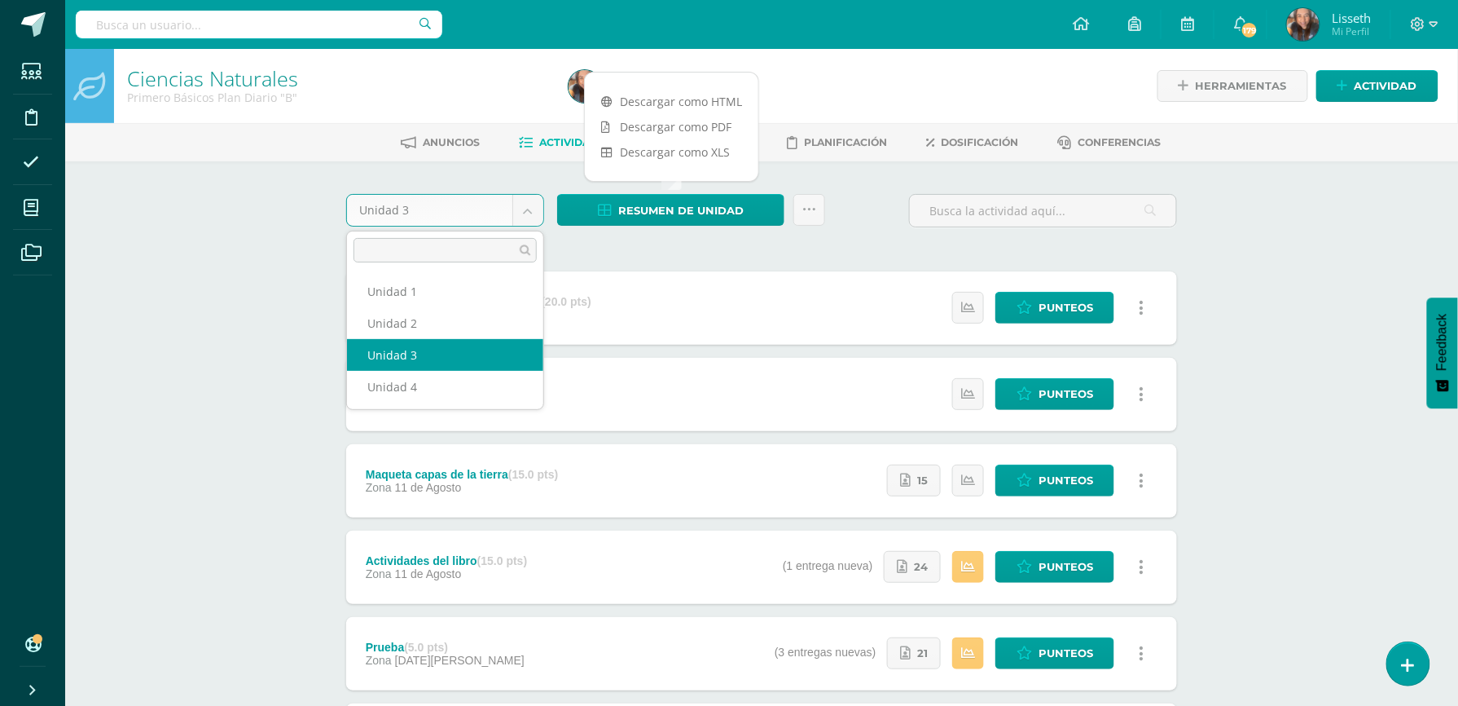
click at [532, 217] on body "Estudiantes Disciplina Asistencia Mis cursos Archivos Soporte Ayuda Reportar un…" at bounding box center [729, 442] width 1458 height 885
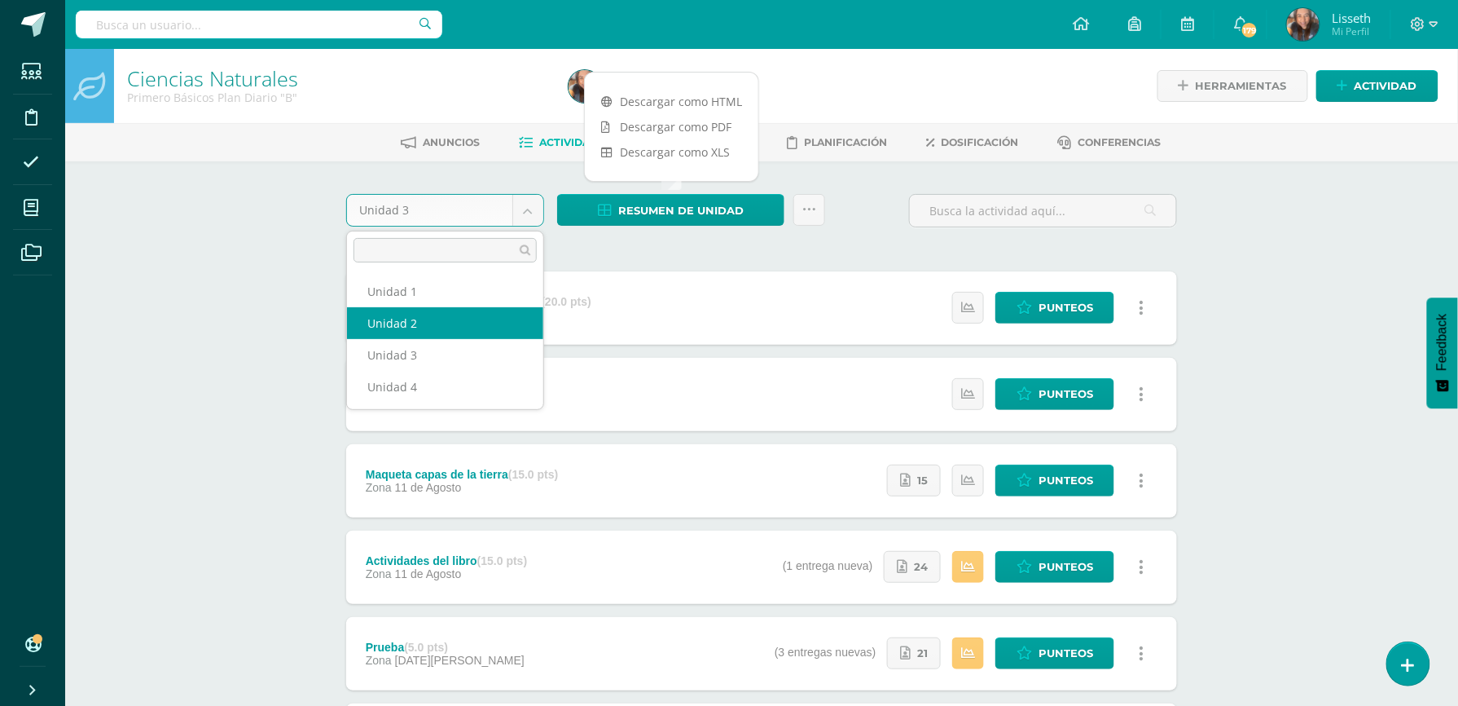
select select "Unidad 2"
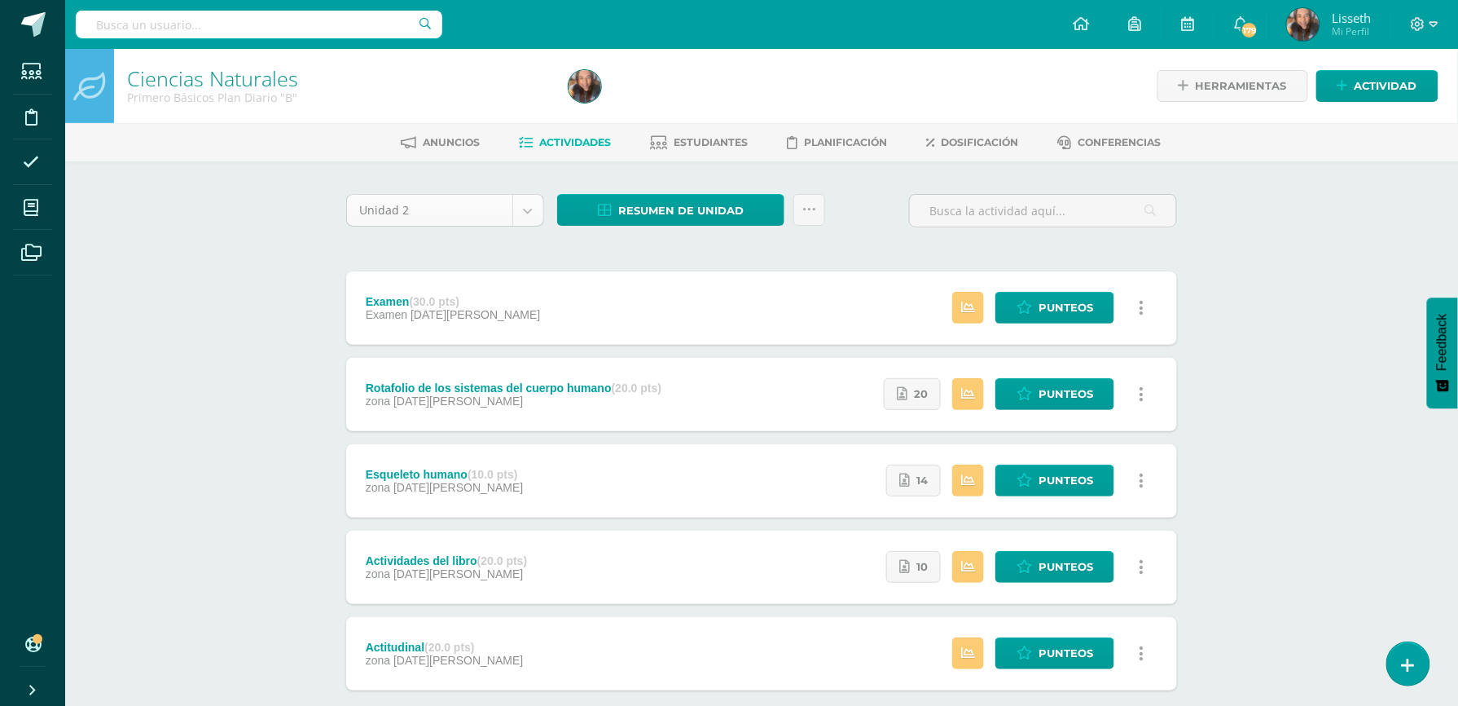
click at [529, 209] on body "Estudiantes Disciplina Asistencia Mis cursos Archivos Soporte Ayuda Reportar un…" at bounding box center [729, 399] width 1458 height 798
click at [131, 355] on div "Ciencias Naturales Primero Básicos Plan Diario "B" Herramientas Detalle de asis…" at bounding box center [761, 423] width 1393 height 749
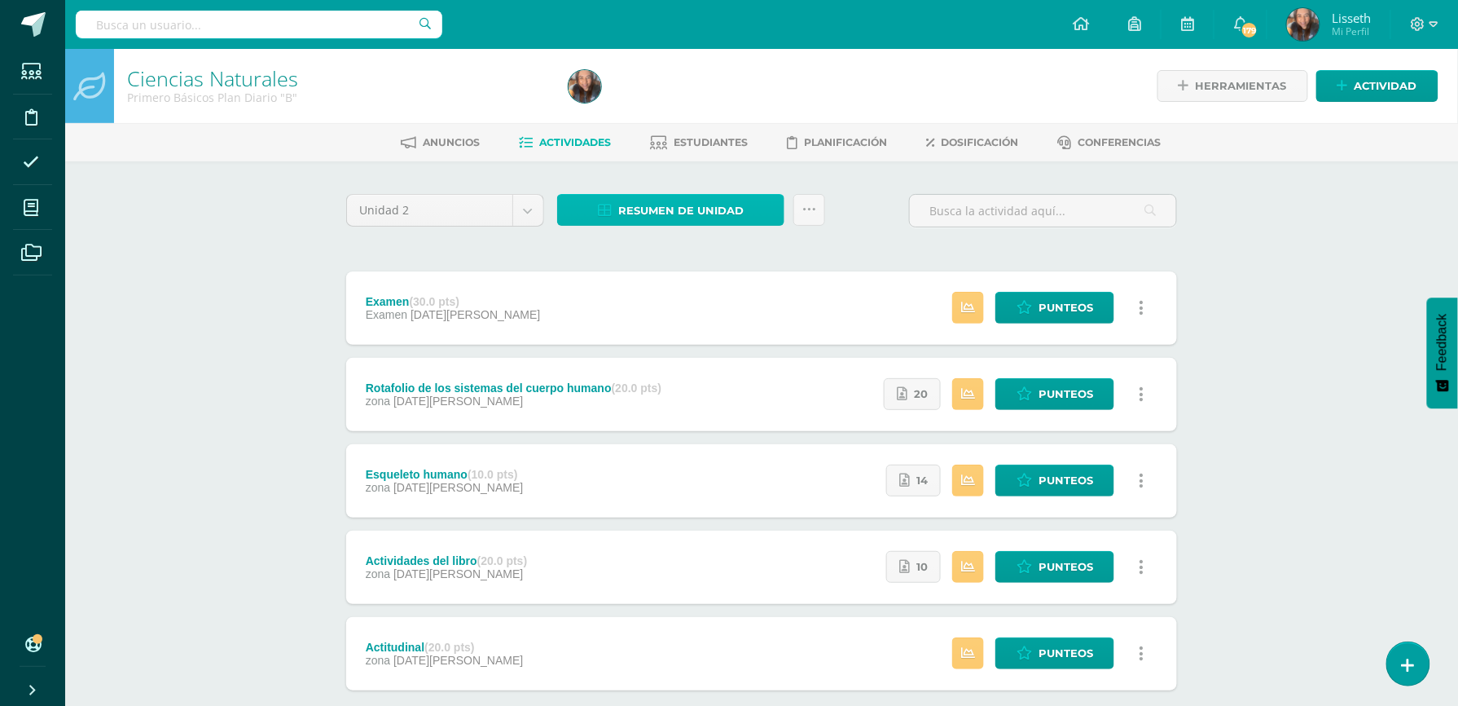
click at [620, 209] on span "Resumen de unidad" at bounding box center [680, 211] width 125 height 30
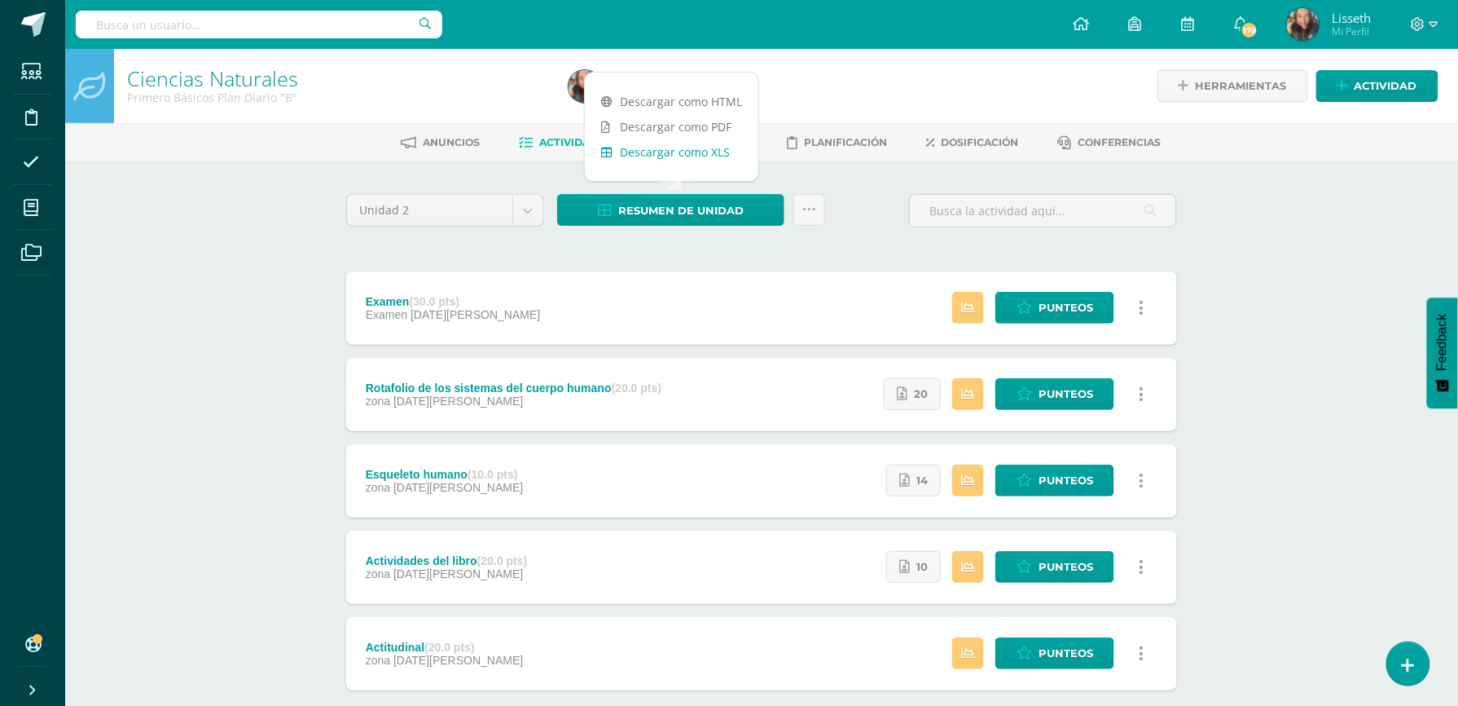
click at [673, 151] on link "Descargar como XLS" at bounding box center [672, 151] width 174 height 25
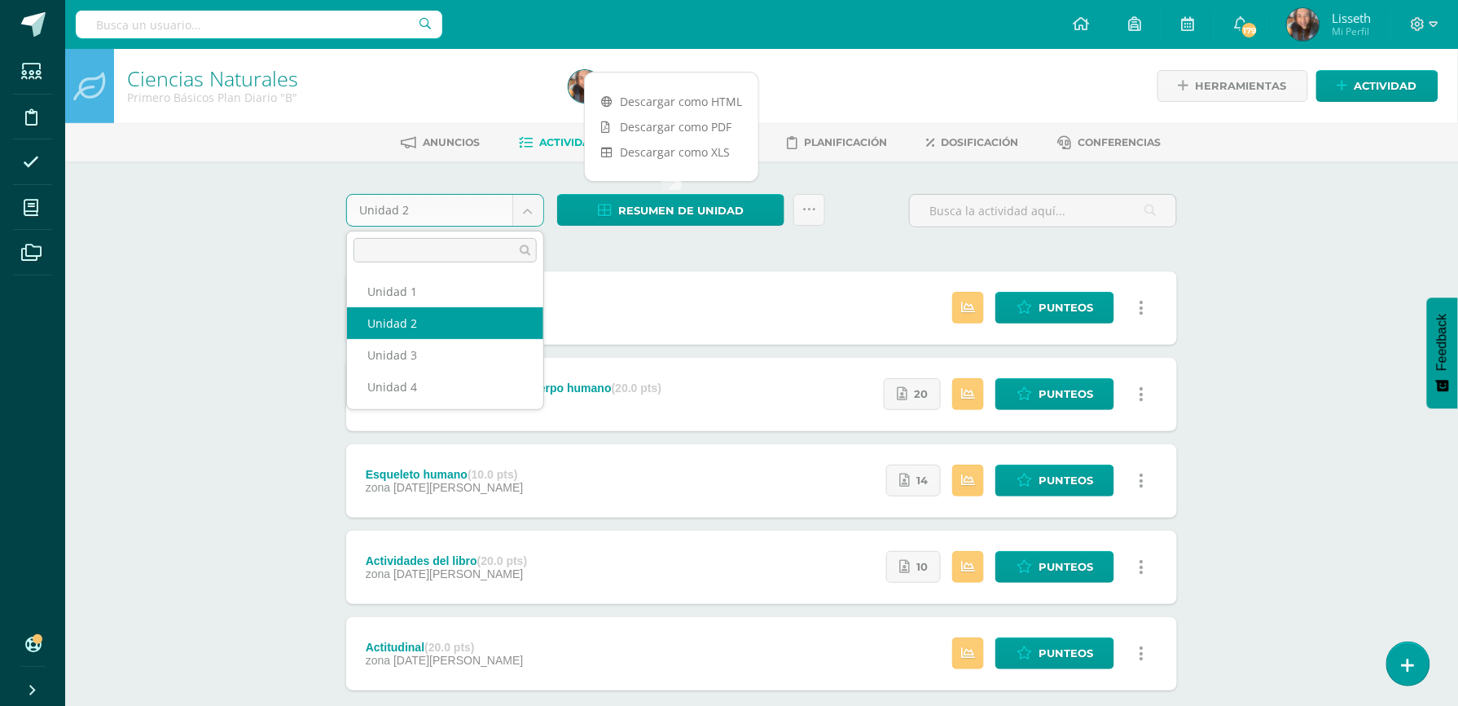
click at [525, 209] on body "Estudiantes Disciplina Asistencia Mis cursos Archivos Soporte Ayuda Reportar un…" at bounding box center [729, 399] width 1458 height 798
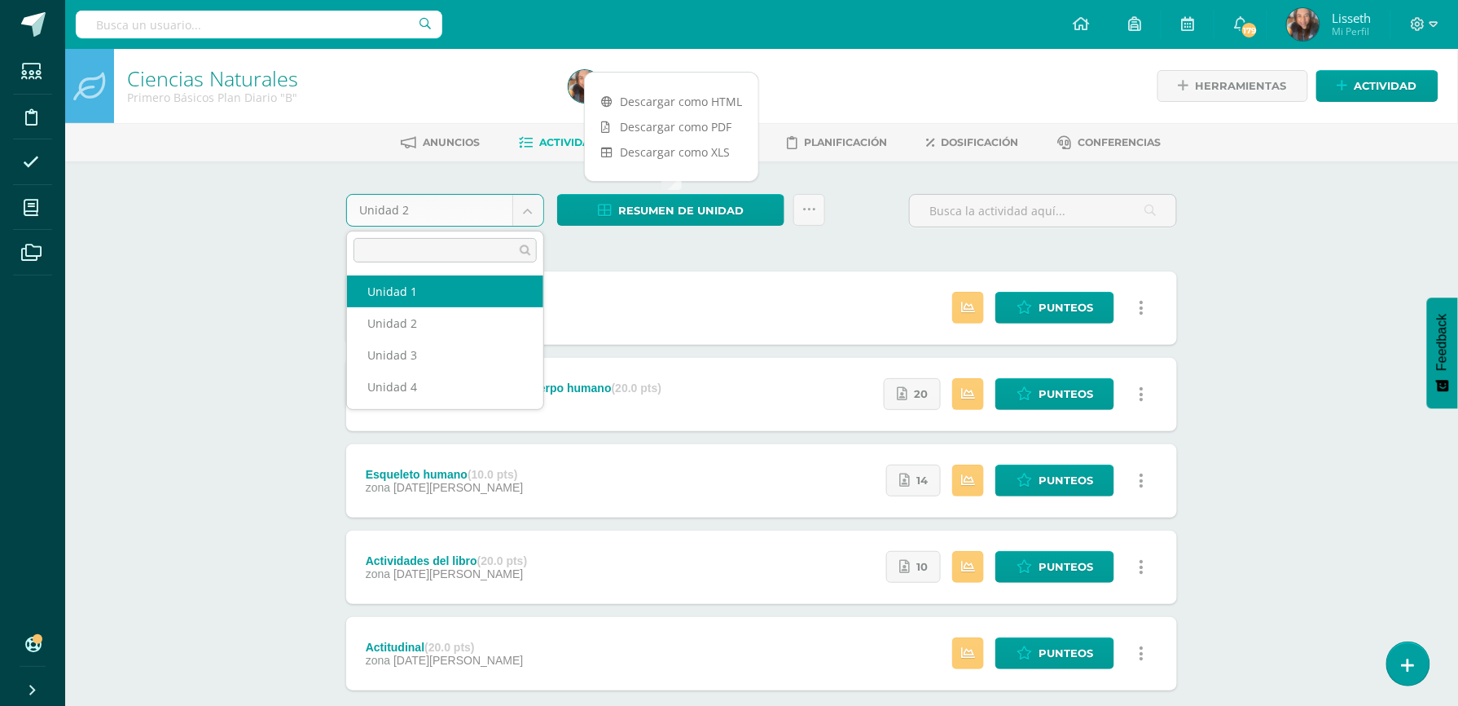
select select "Unidad 1"
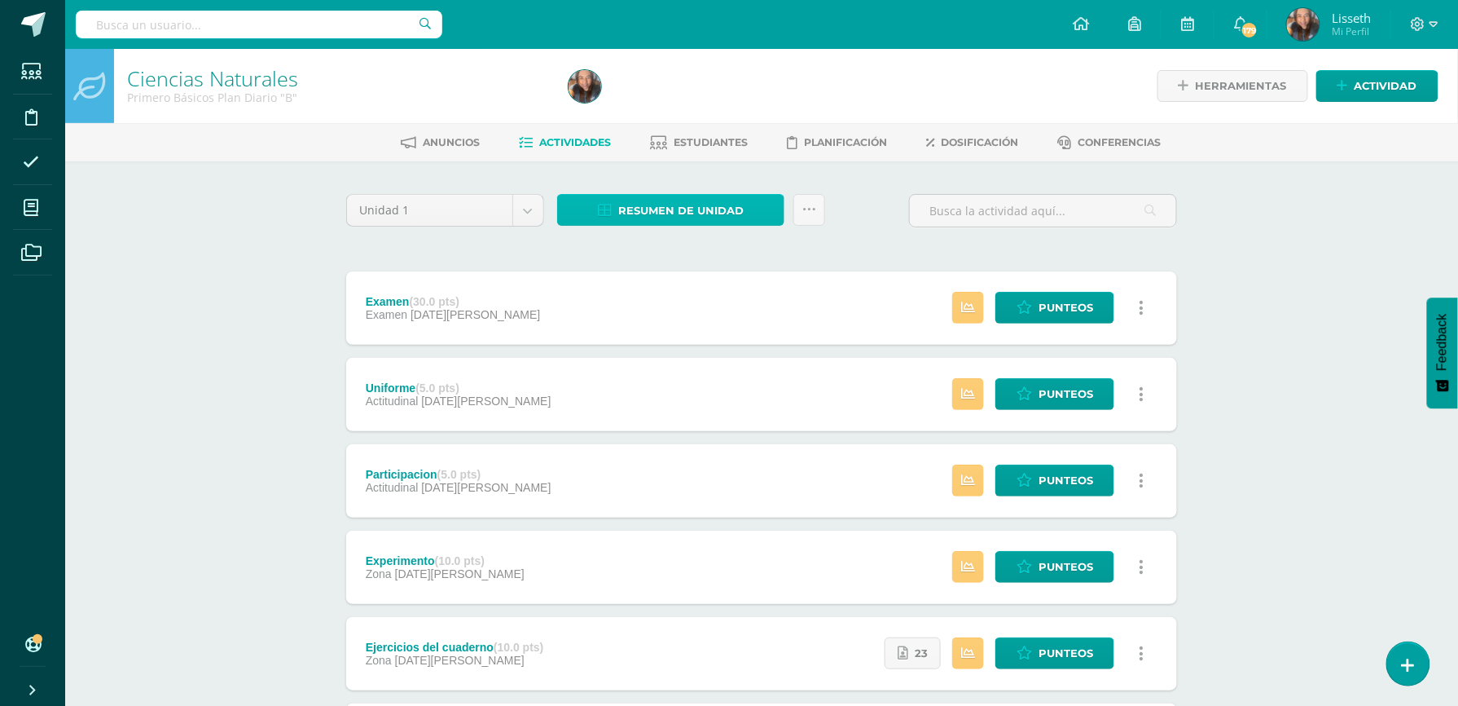
click at [675, 207] on span "Resumen de unidad" at bounding box center [680, 211] width 125 height 30
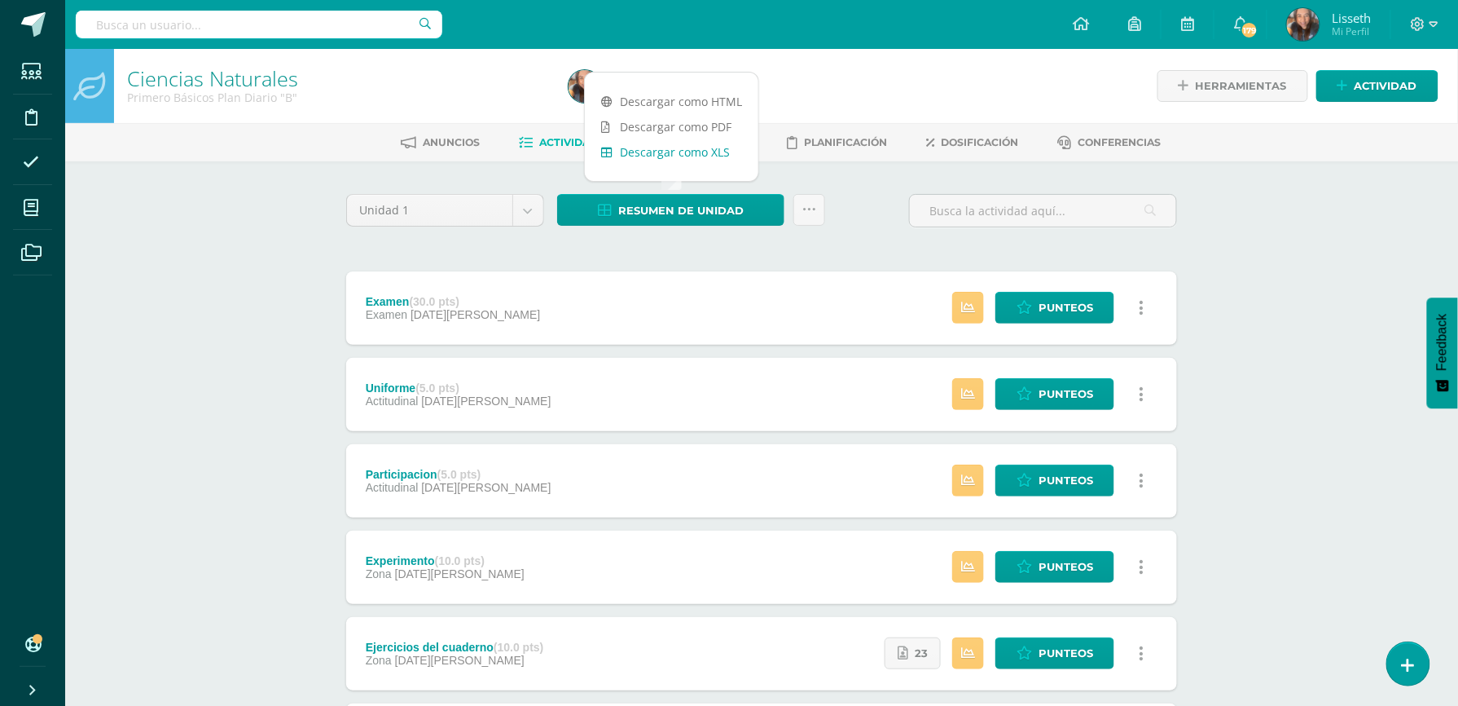
click at [695, 152] on link "Descargar como XLS" at bounding box center [672, 151] width 174 height 25
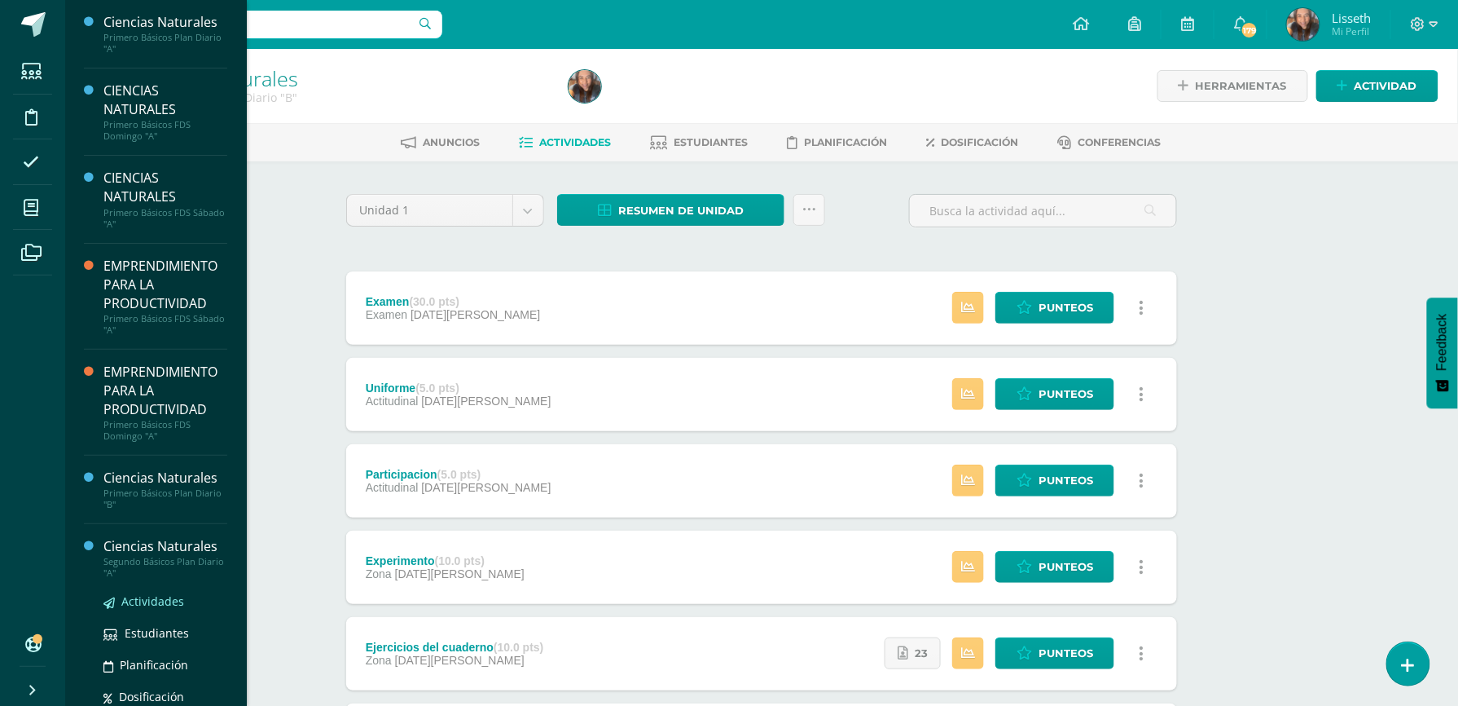
click at [165, 597] on span "Actividades" at bounding box center [152, 600] width 63 height 15
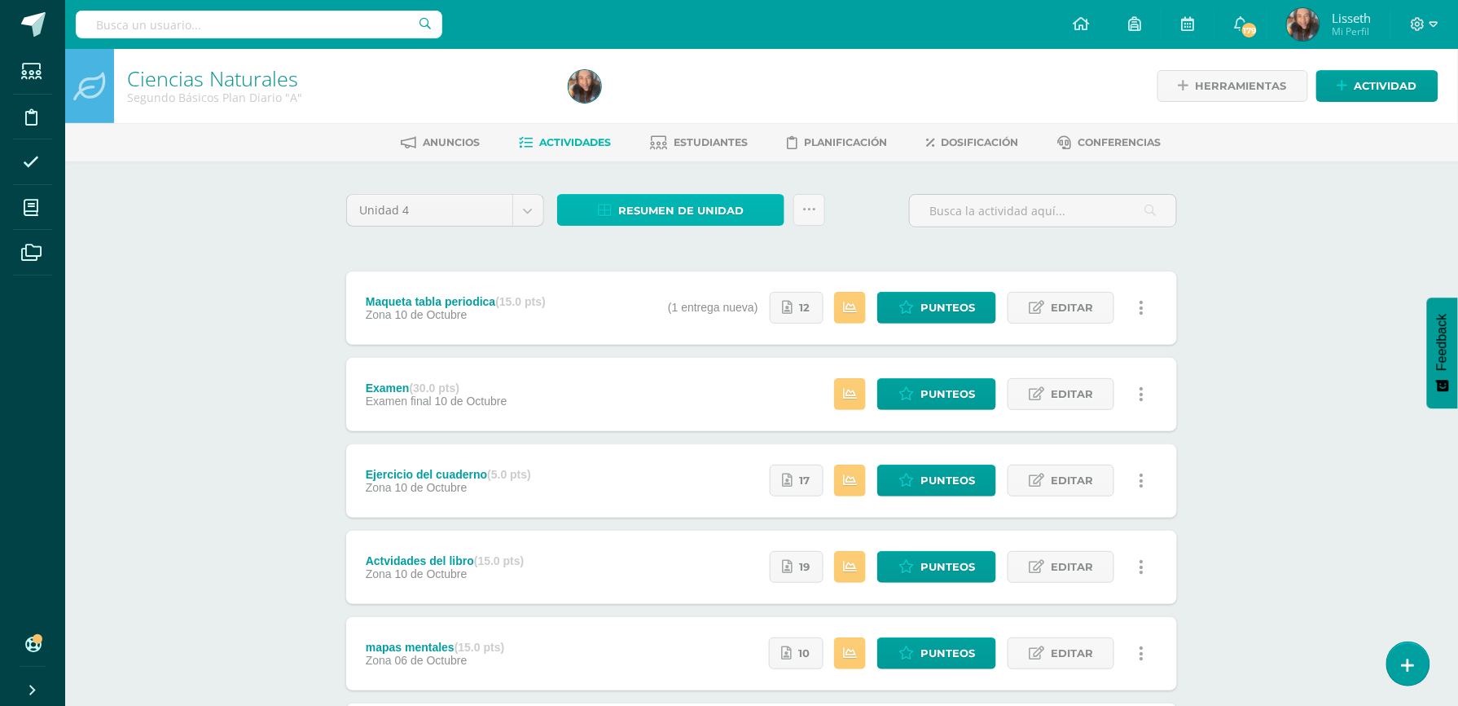
click at [699, 205] on span "Resumen de unidad" at bounding box center [680, 211] width 125 height 30
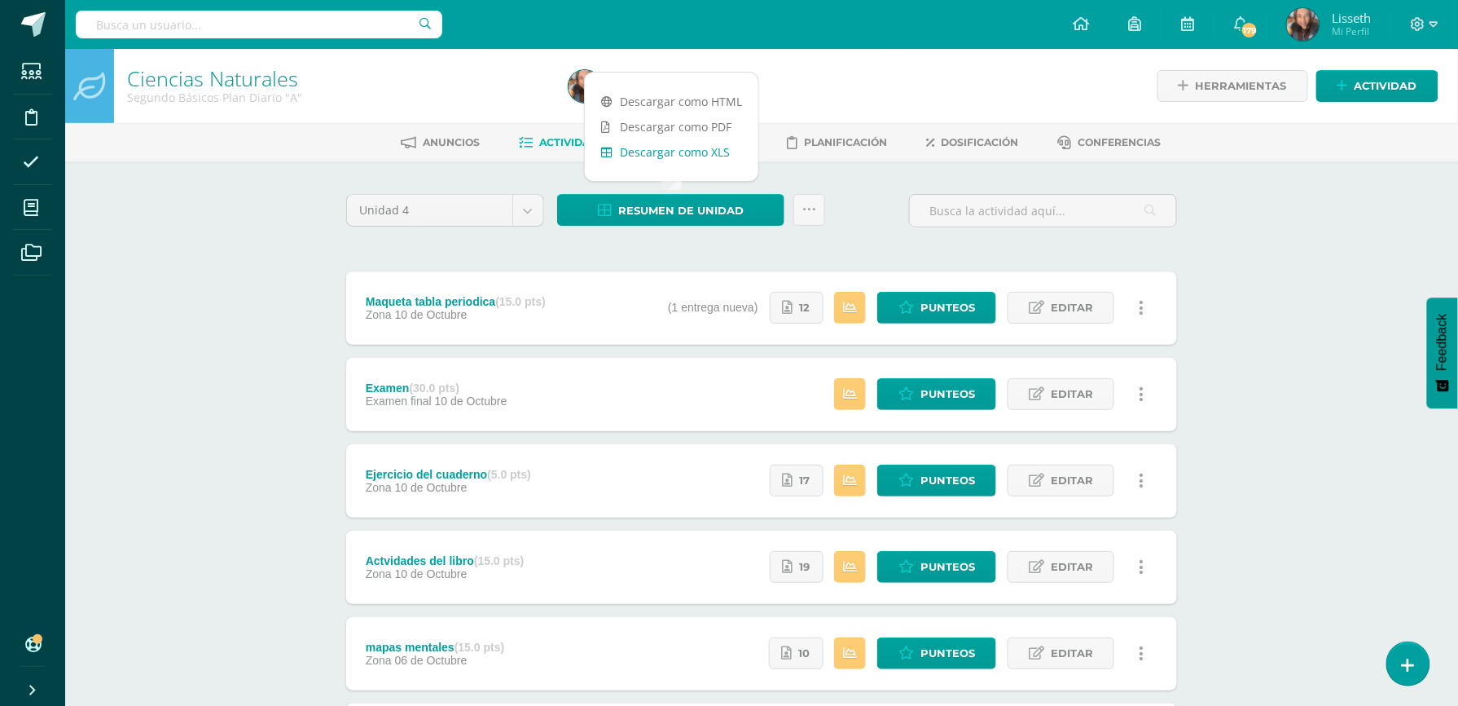
click at [705, 150] on link "Descargar como XLS" at bounding box center [672, 151] width 174 height 25
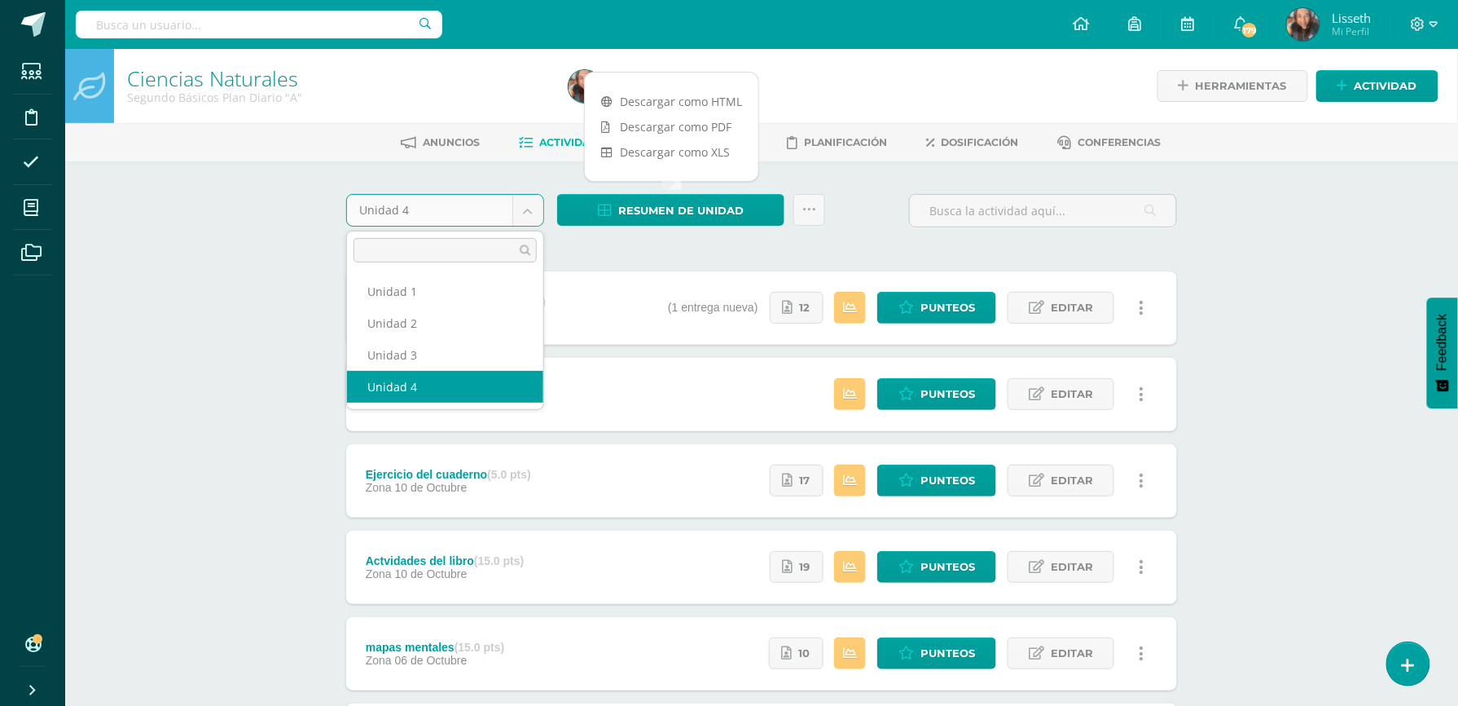
click at [531, 209] on body "Estudiantes Disciplina Asistencia Mis cursos Archivos Soporte Ayuda Reportar un…" at bounding box center [729, 442] width 1458 height 885
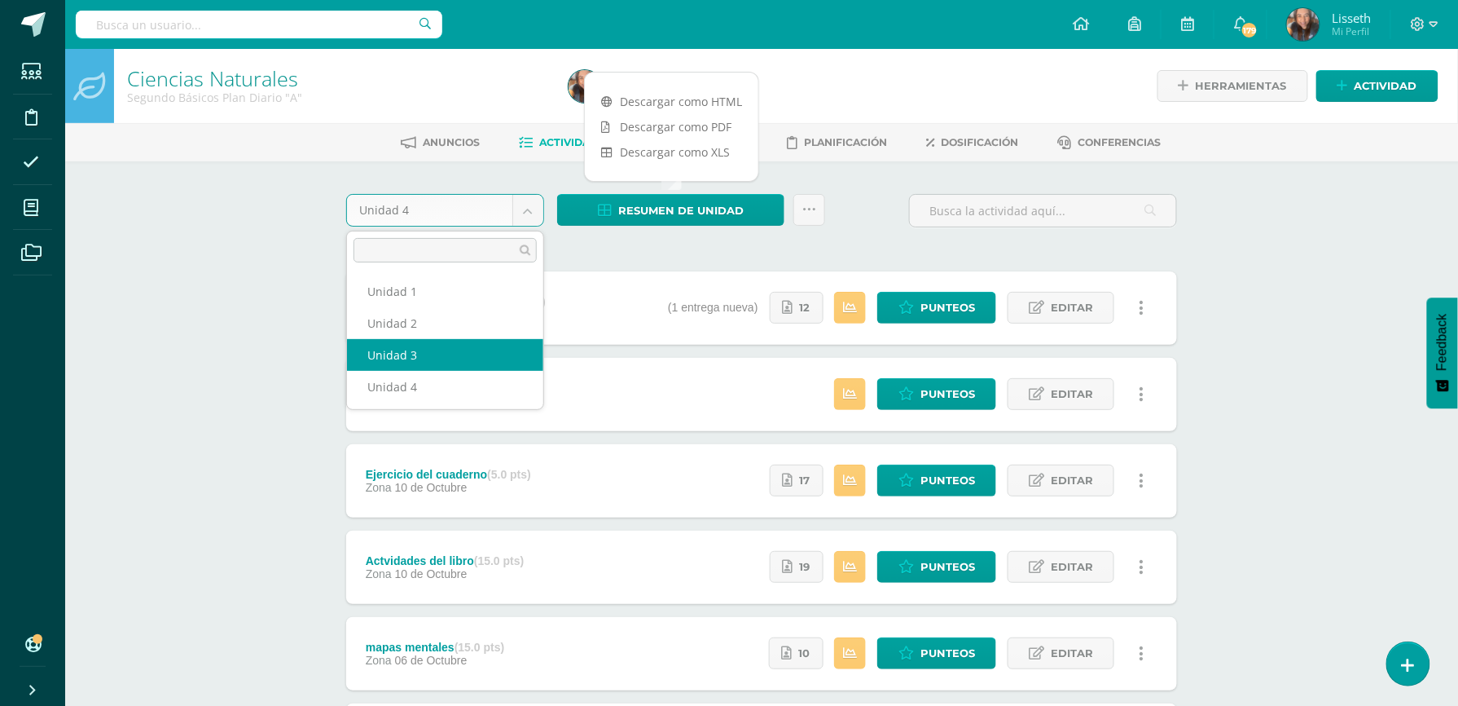
select select "Unidad 3"
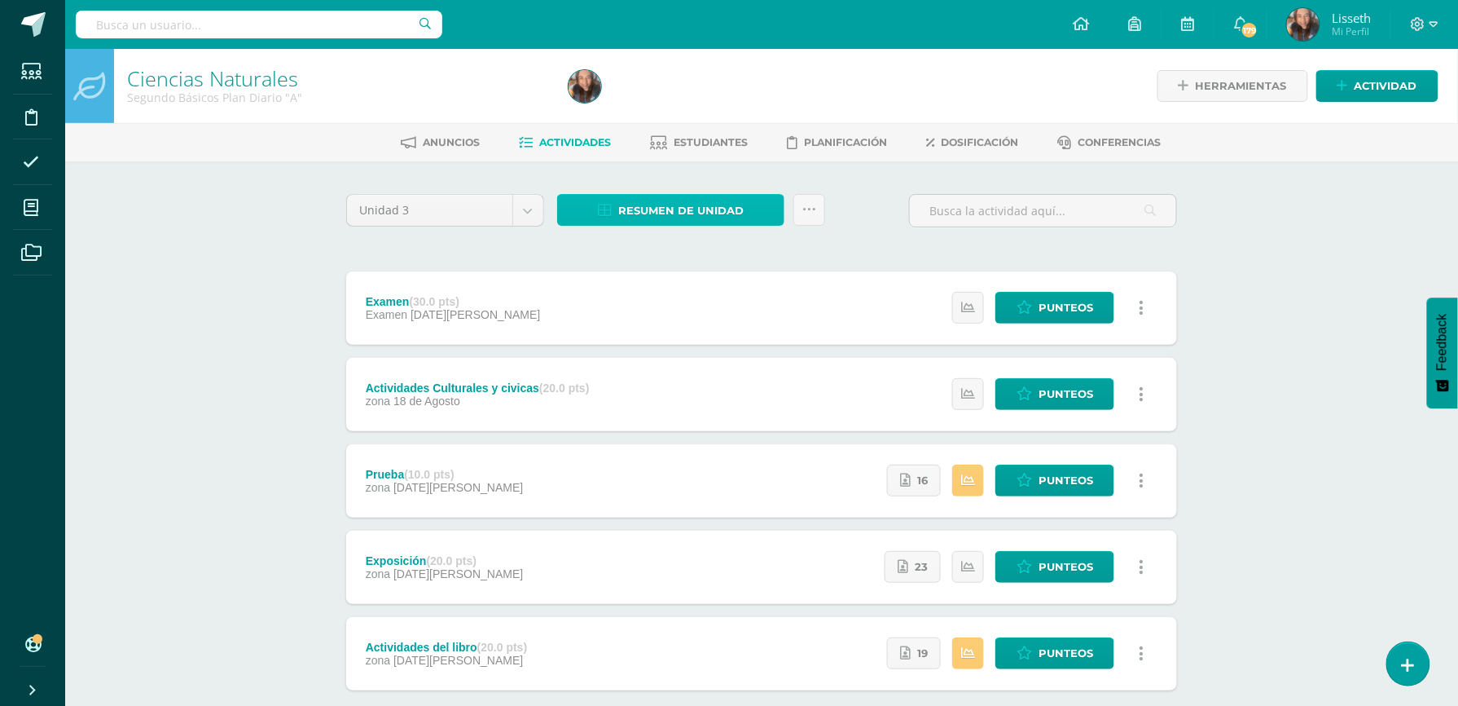
click at [747, 212] on link "Resumen de unidad" at bounding box center [670, 210] width 227 height 32
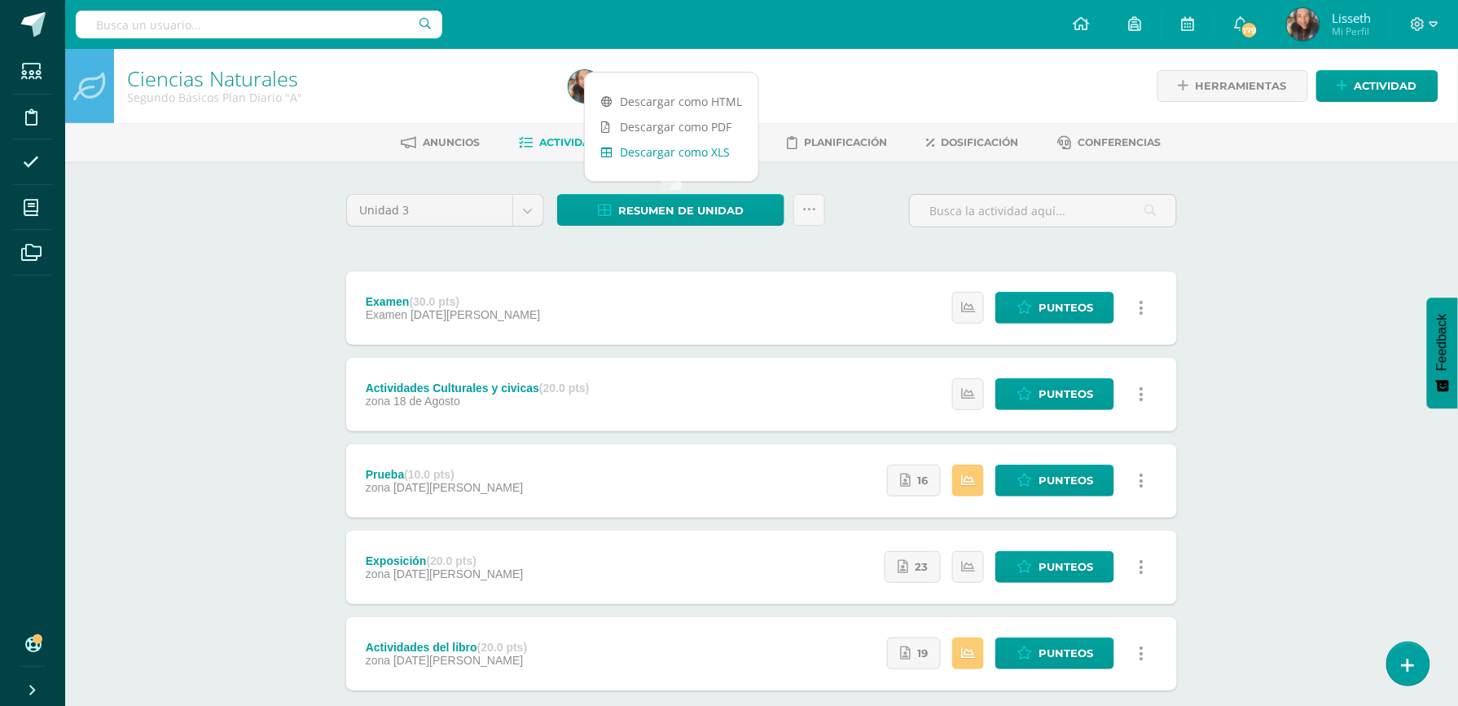
click at [701, 157] on link "Descargar como XLS" at bounding box center [672, 151] width 174 height 25
click at [526, 219] on body "Estudiantes Disciplina Asistencia Mis cursos Archivos Soporte Ayuda Reportar un…" at bounding box center [729, 399] width 1458 height 798
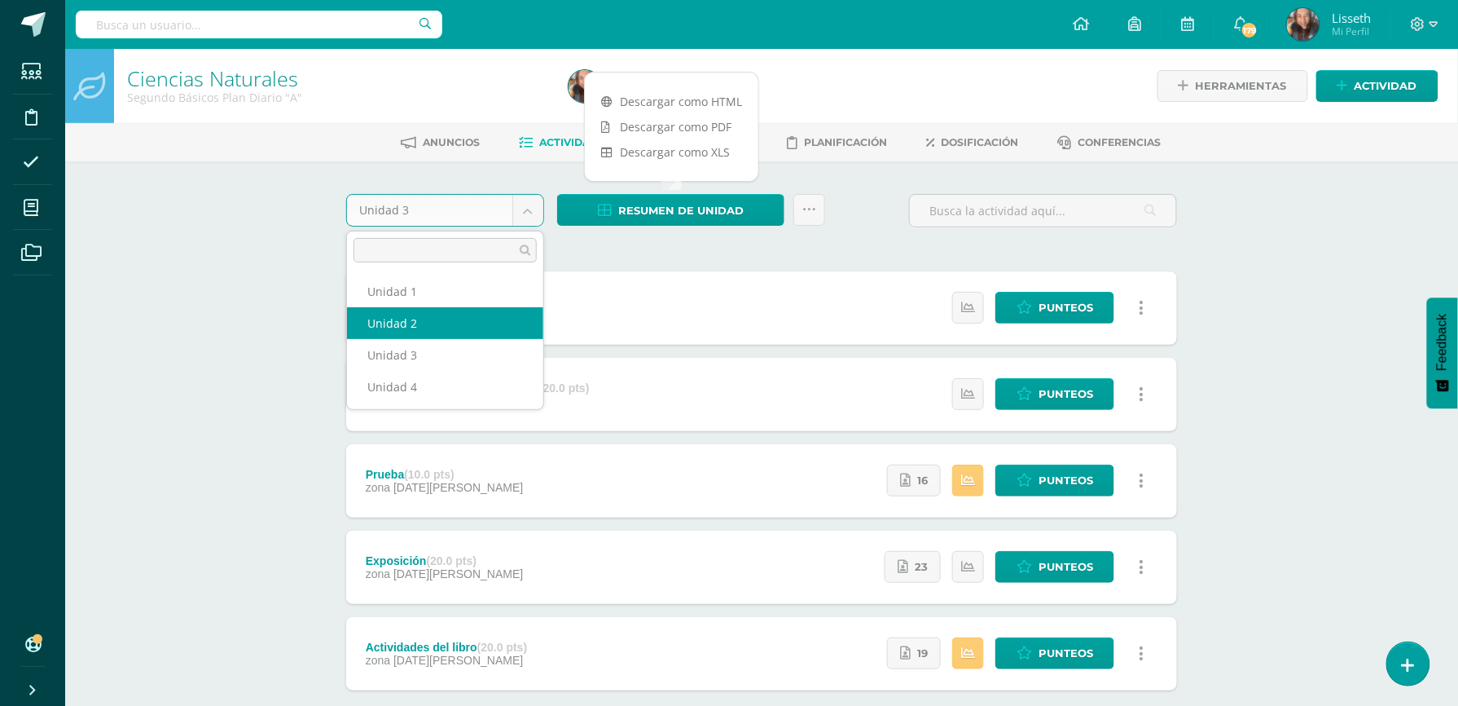
select select "Unidad 2"
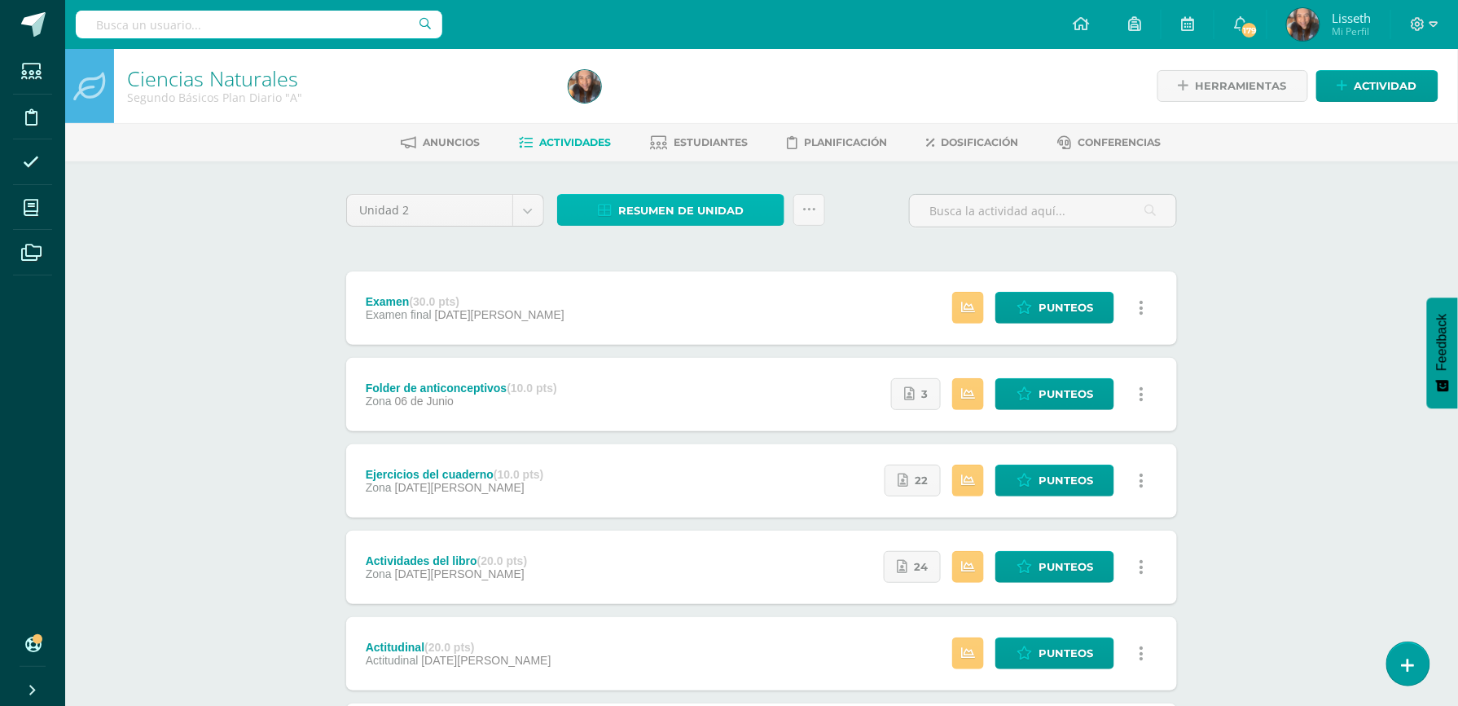
click at [643, 204] on span "Resumen de unidad" at bounding box center [680, 211] width 125 height 30
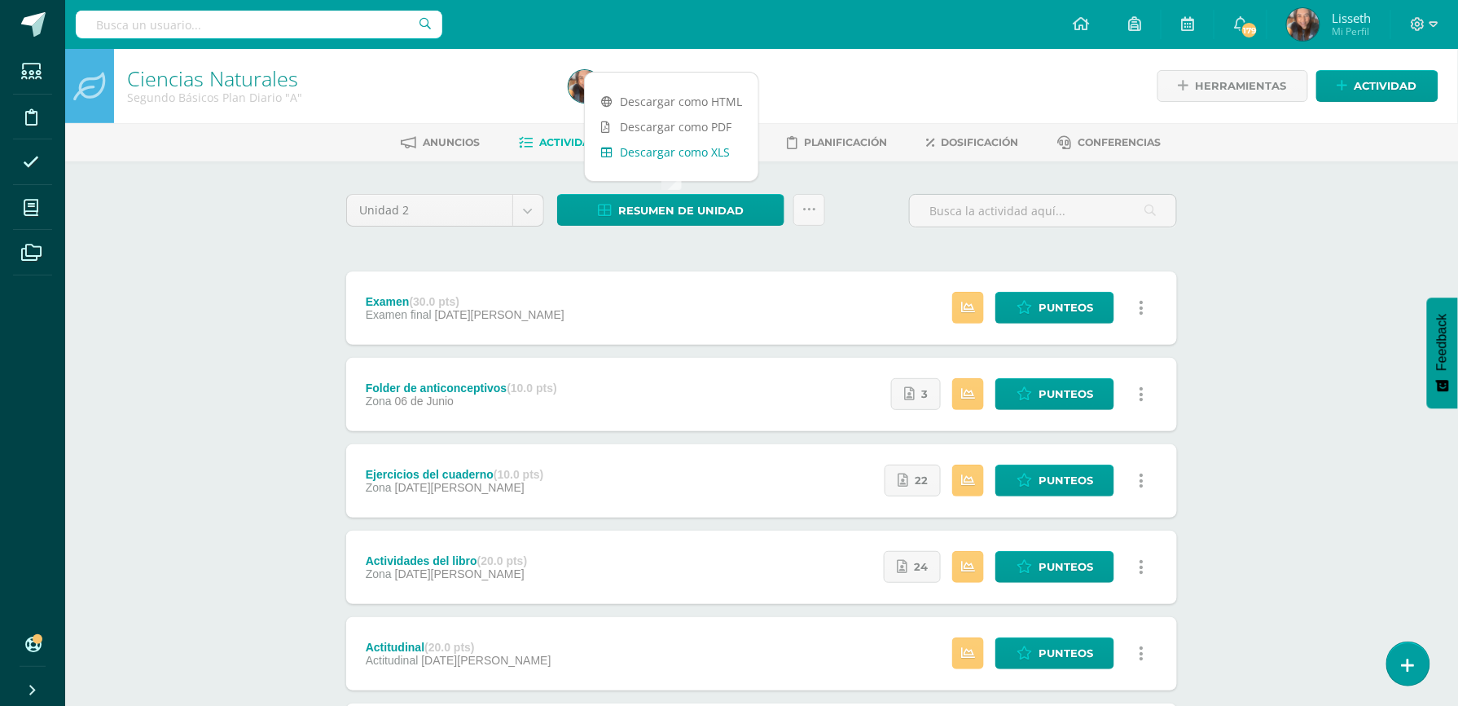
click at [675, 154] on link "Descargar como XLS" at bounding box center [672, 151] width 174 height 25
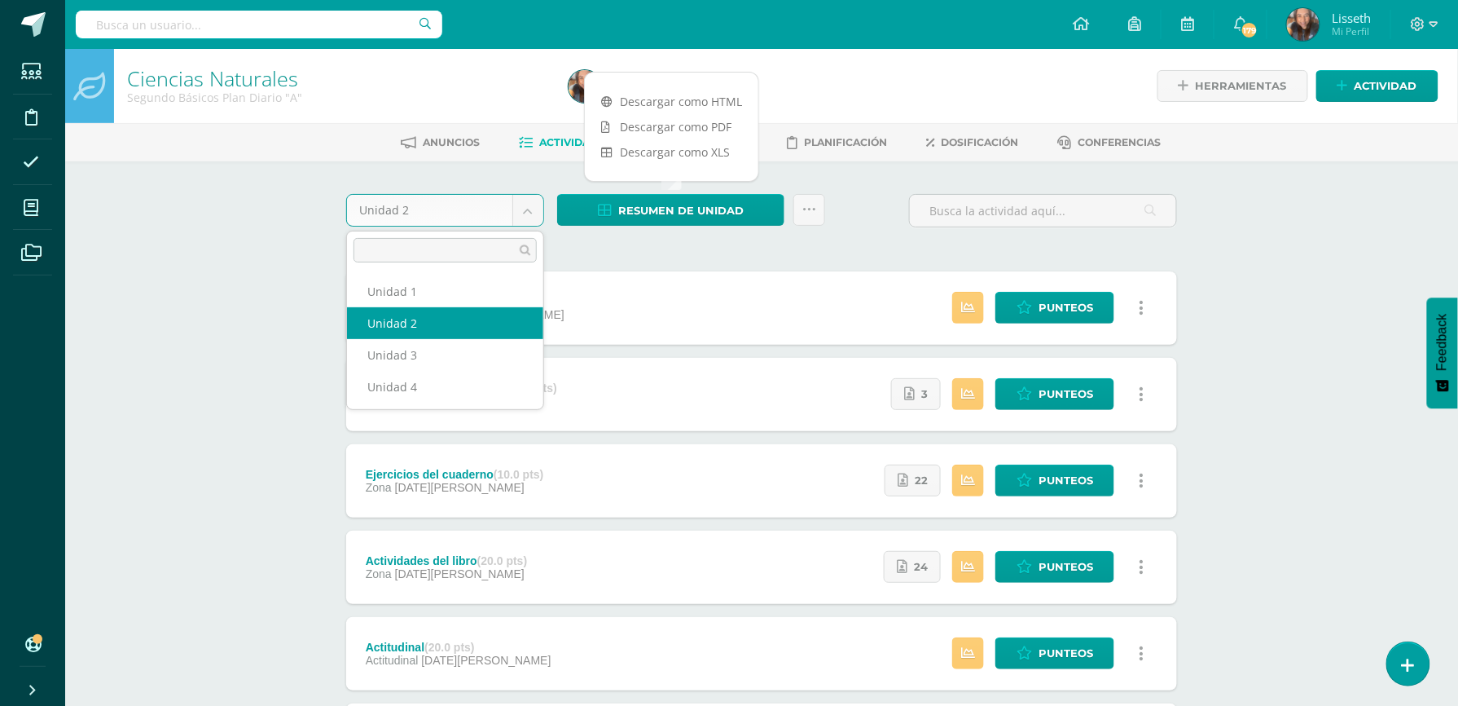
click at [531, 209] on body "Estudiantes Disciplina Asistencia Mis cursos Archivos Soporte Ayuda Reportar un…" at bounding box center [729, 442] width 1458 height 885
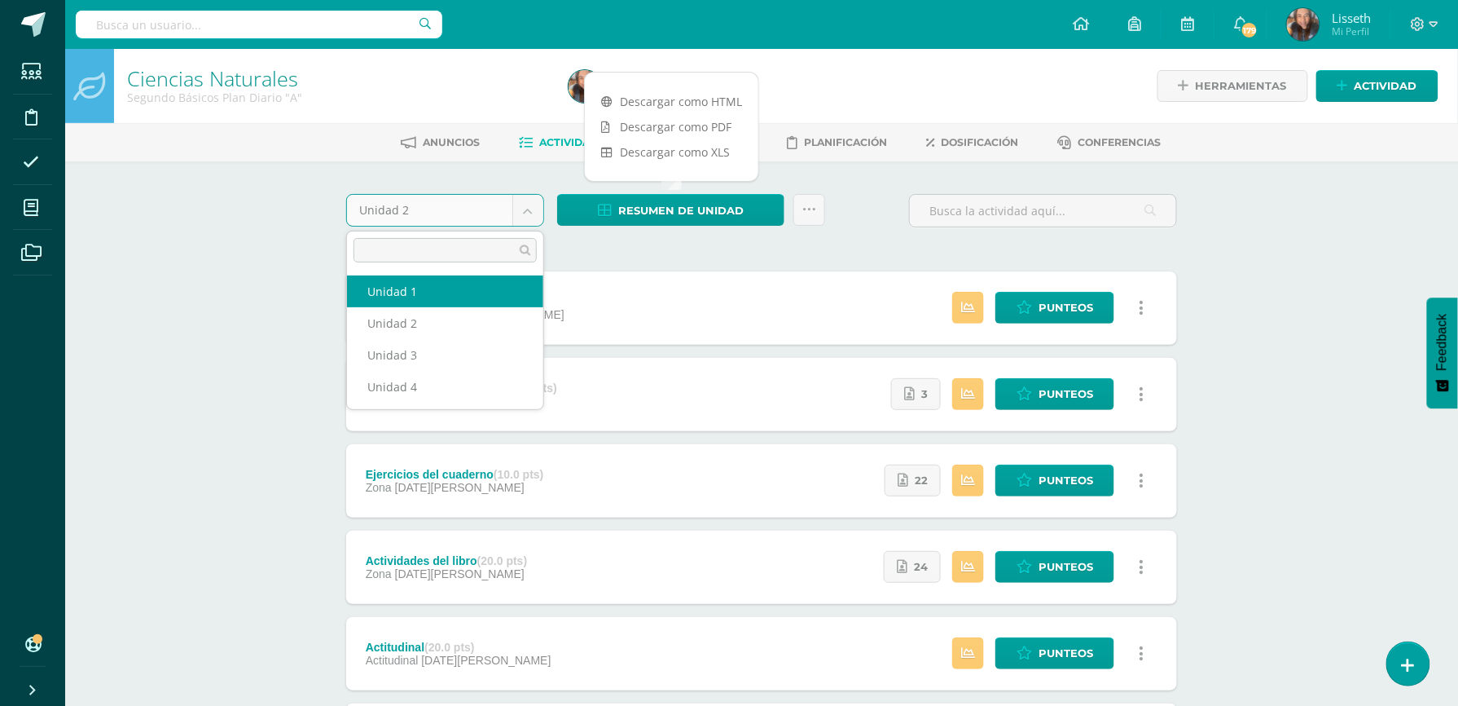
select select "Unidad 1"
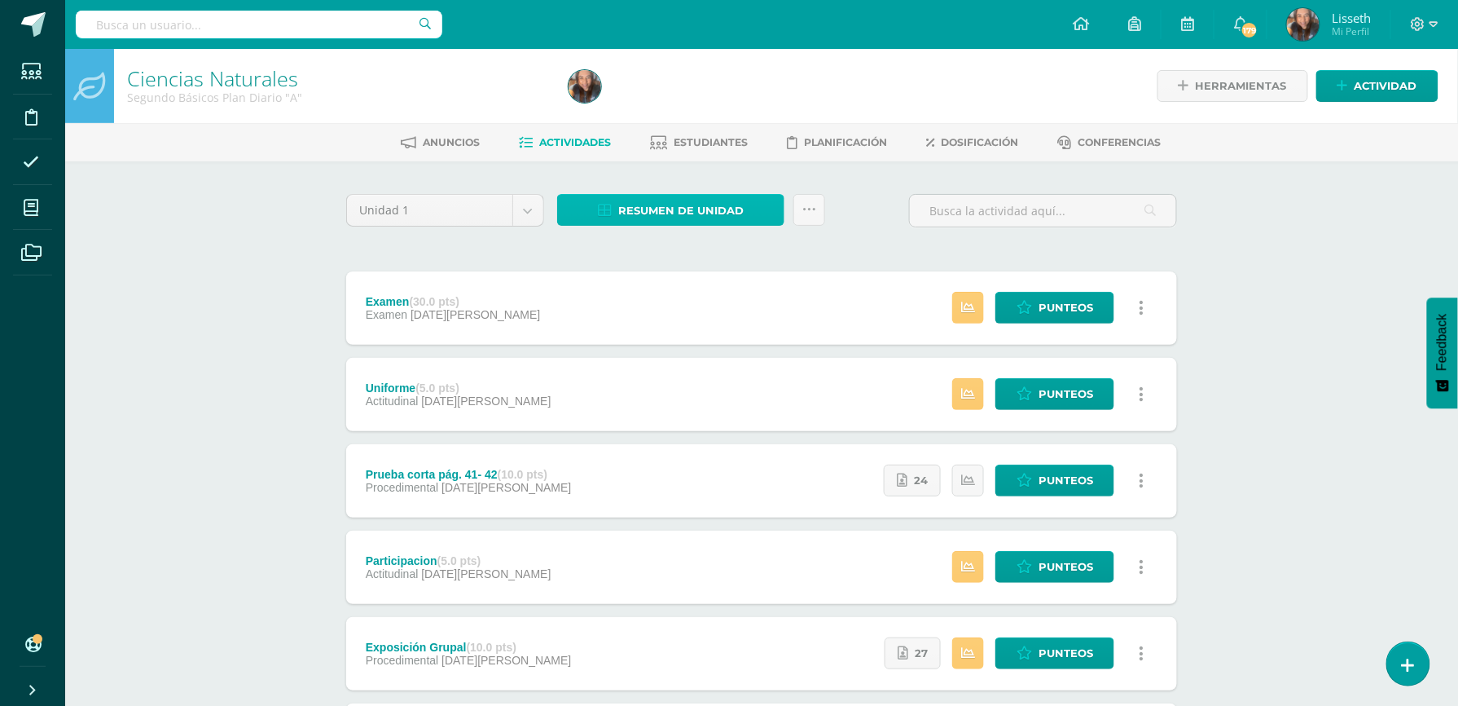
click at [657, 215] on span "Resumen de unidad" at bounding box center [680, 211] width 125 height 30
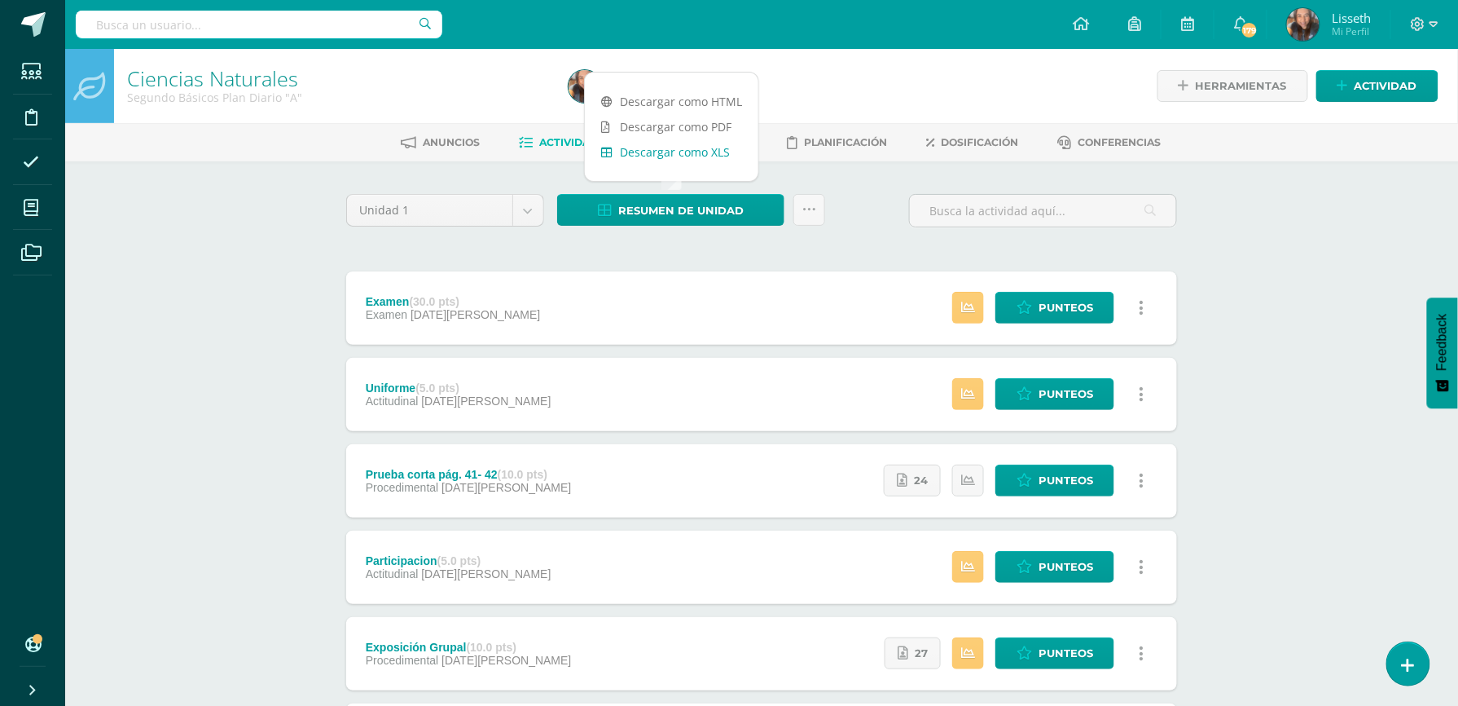
click at [701, 139] on link "Descargar como XLS" at bounding box center [672, 151] width 174 height 25
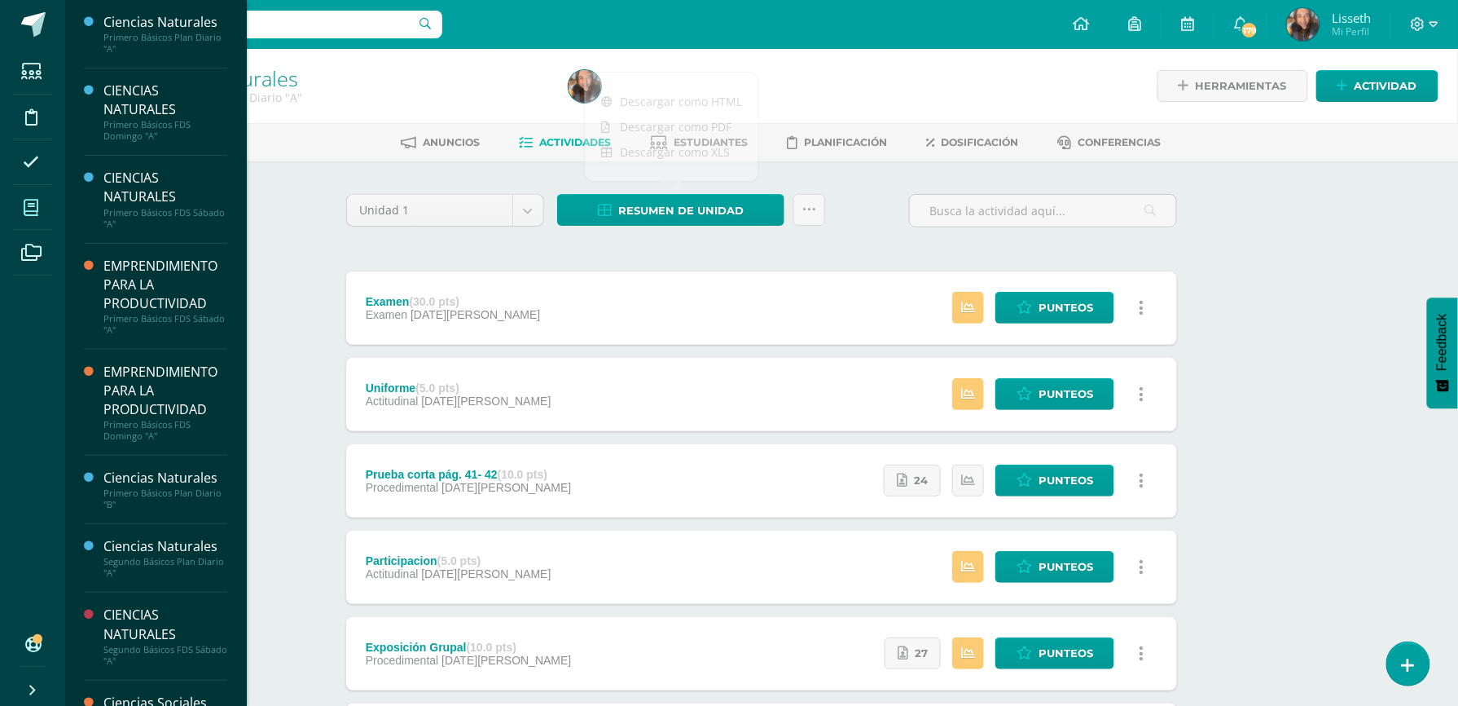
click at [39, 199] on span at bounding box center [31, 207] width 37 height 37
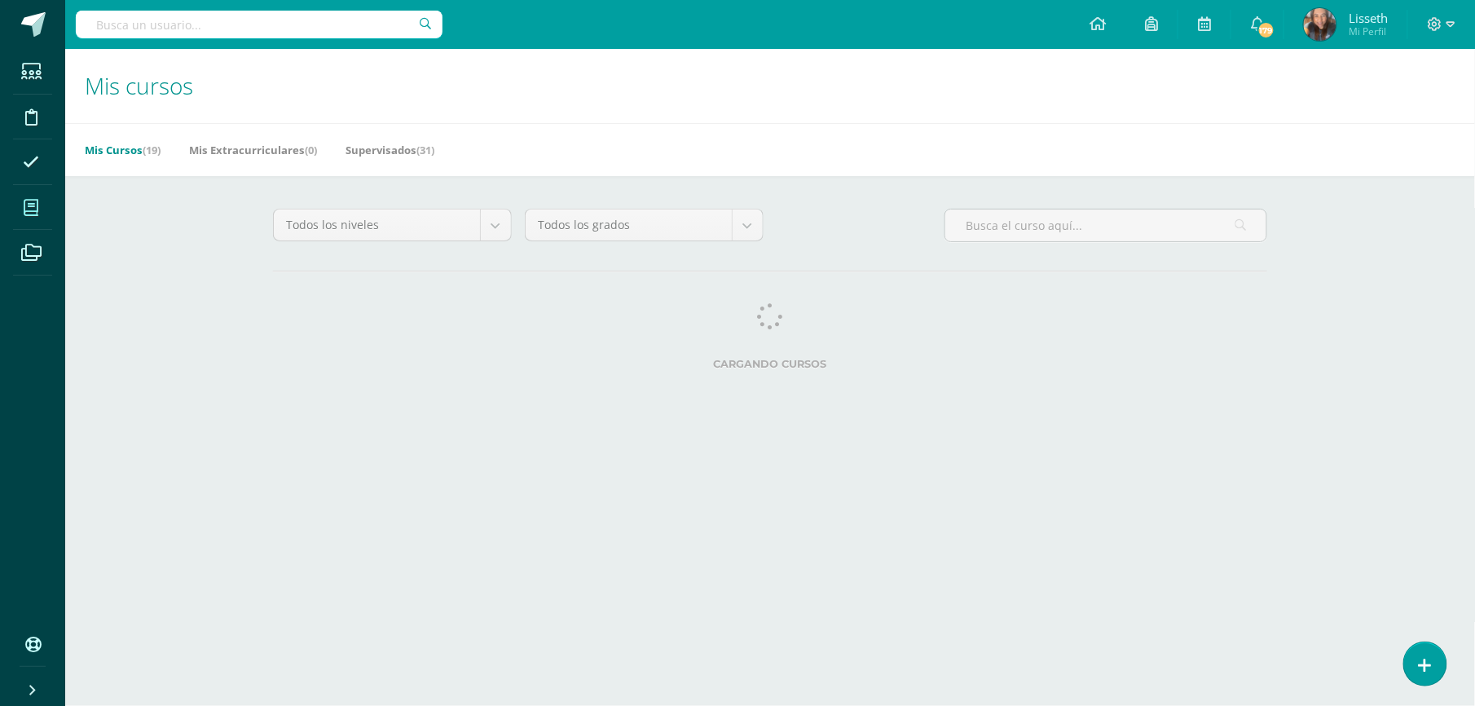
click at [215, 409] on html "Estudiantes Disciplina Asistencia Mis cursos Archivos Soporte Ayuda Reportar un…" at bounding box center [737, 204] width 1475 height 409
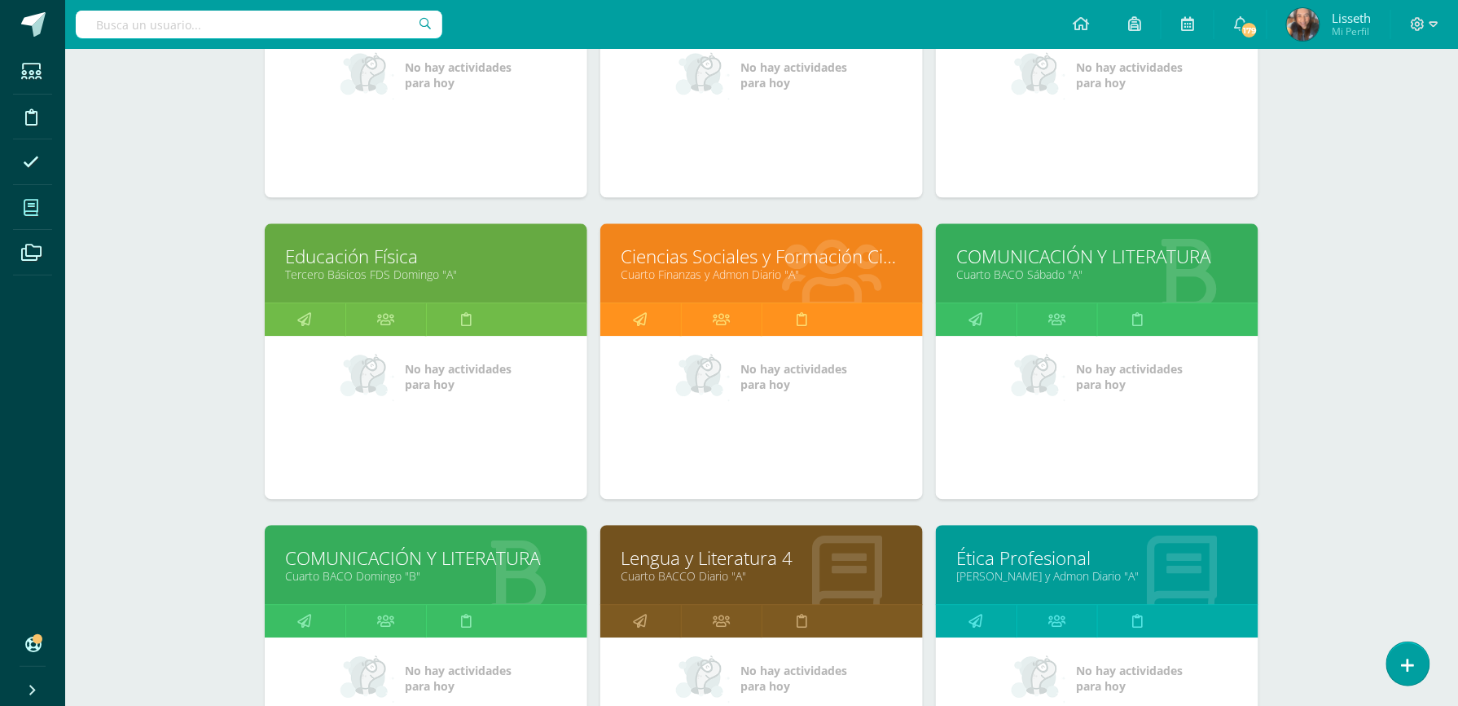
scroll to position [1317, 0]
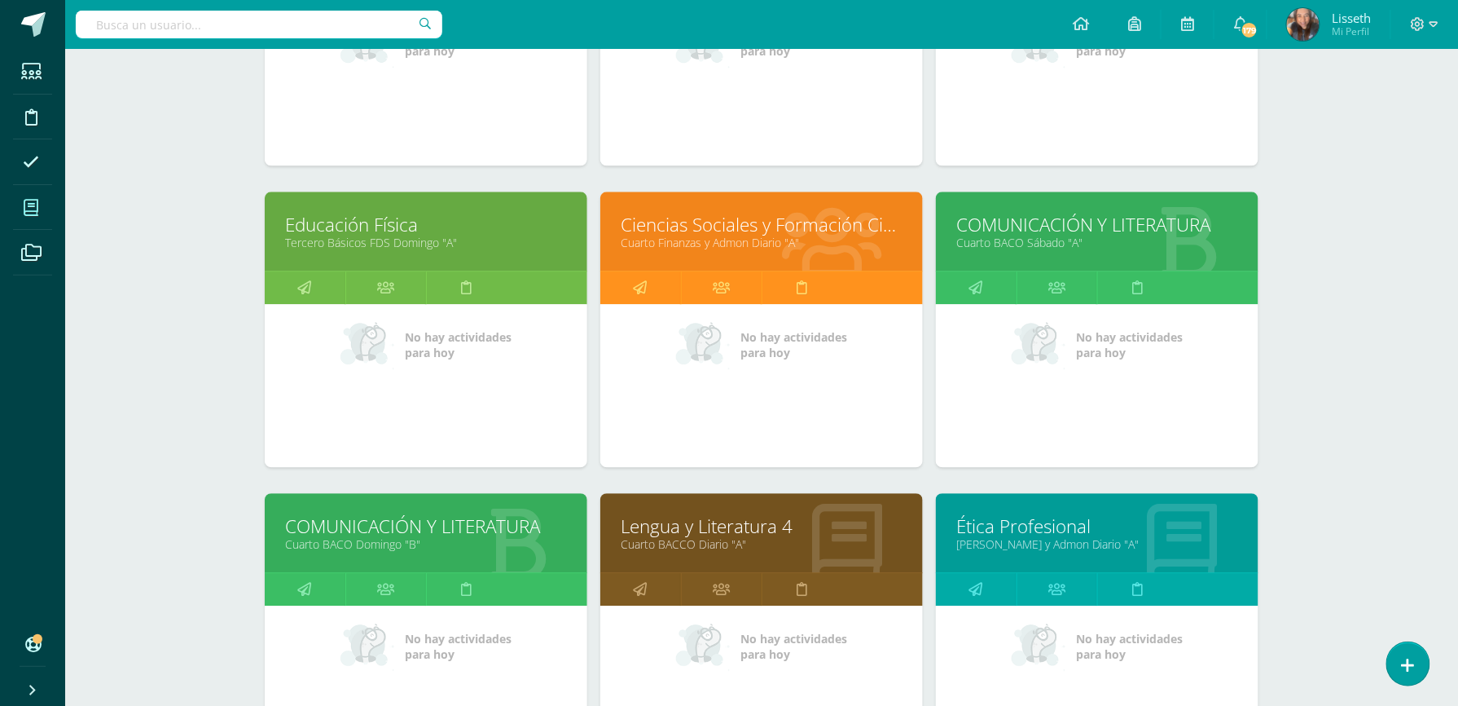
click at [848, 516] on link "Lengua y Literatura 4" at bounding box center [762, 525] width 282 height 25
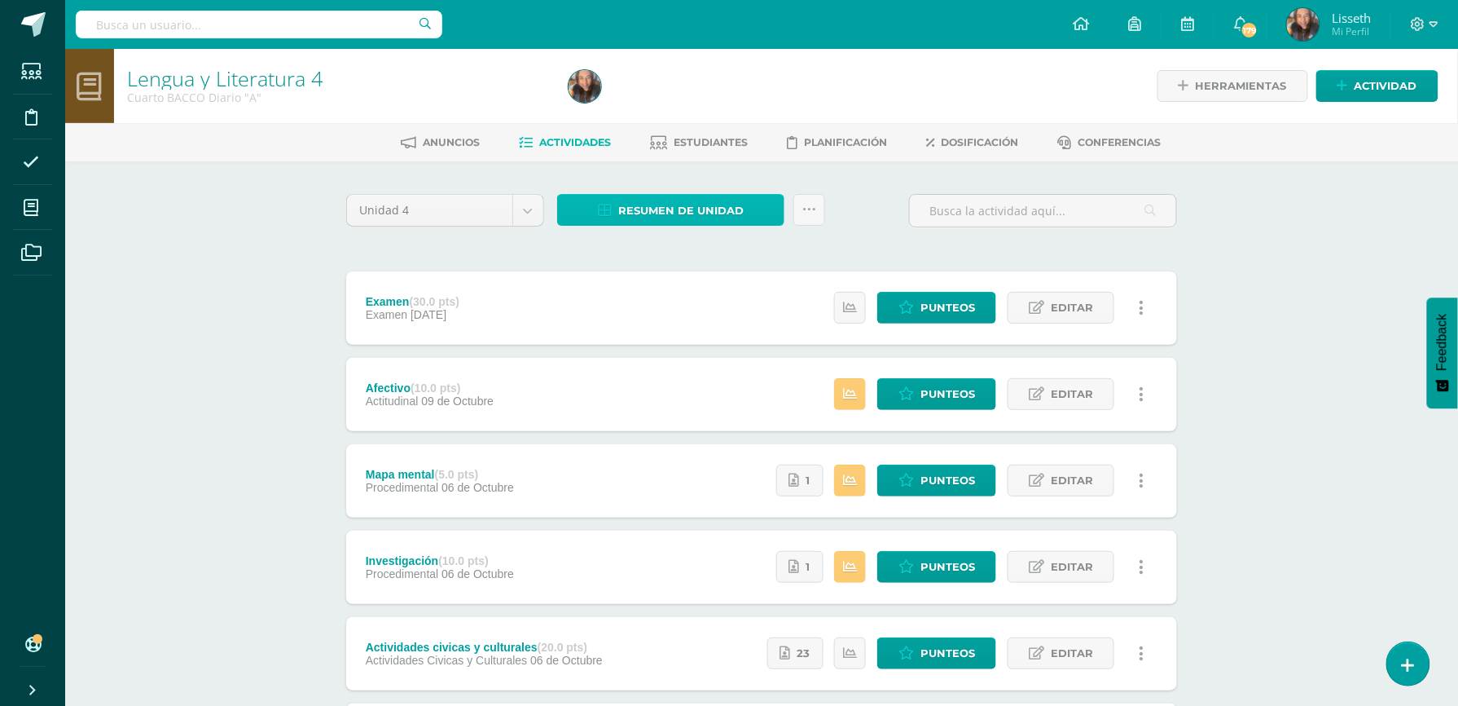
click at [702, 213] on span "Resumen de unidad" at bounding box center [680, 211] width 125 height 30
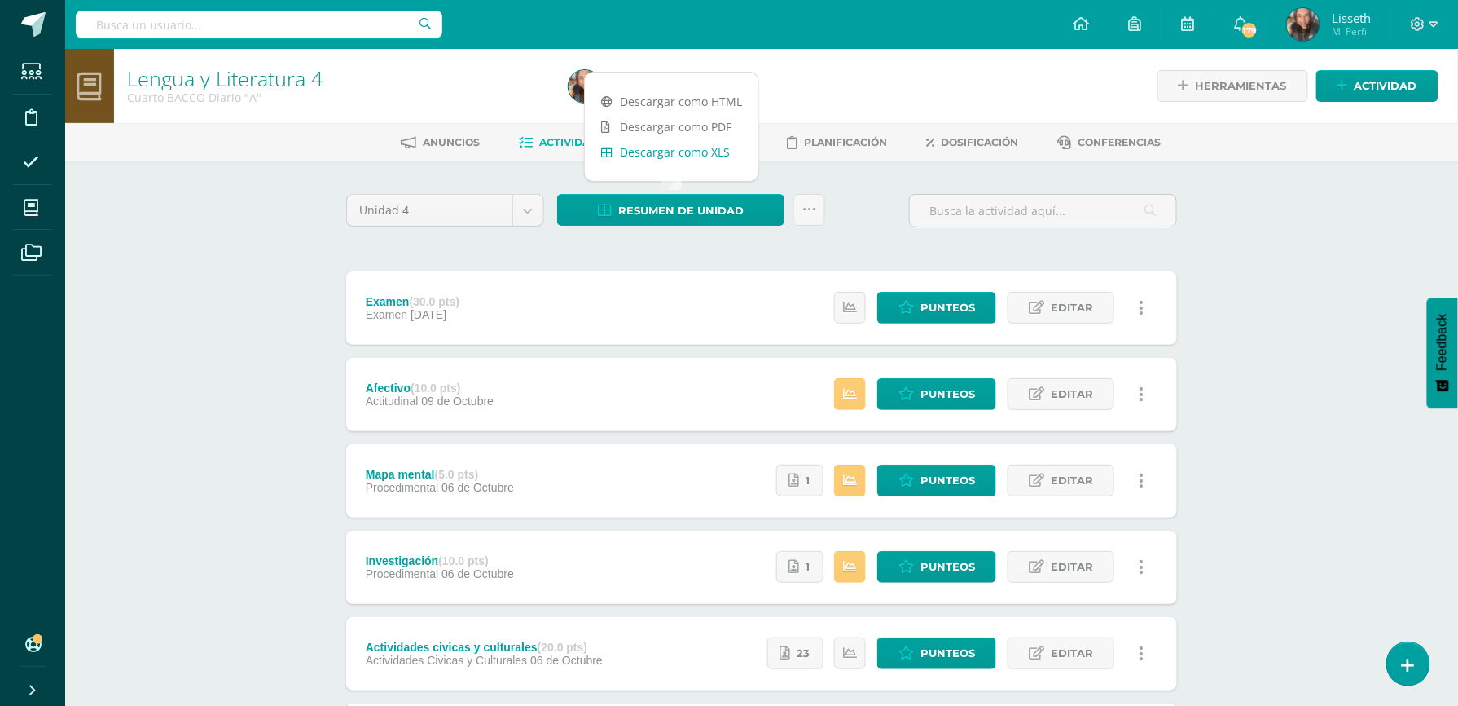
click at [689, 147] on link "Descargar como XLS" at bounding box center [672, 151] width 174 height 25
click at [679, 207] on span "Resumen de unidad" at bounding box center [680, 211] width 125 height 30
click at [696, 150] on link "Descargar como XLS" at bounding box center [672, 151] width 174 height 25
click at [632, 155] on link "Descargar como XLS" at bounding box center [672, 151] width 174 height 25
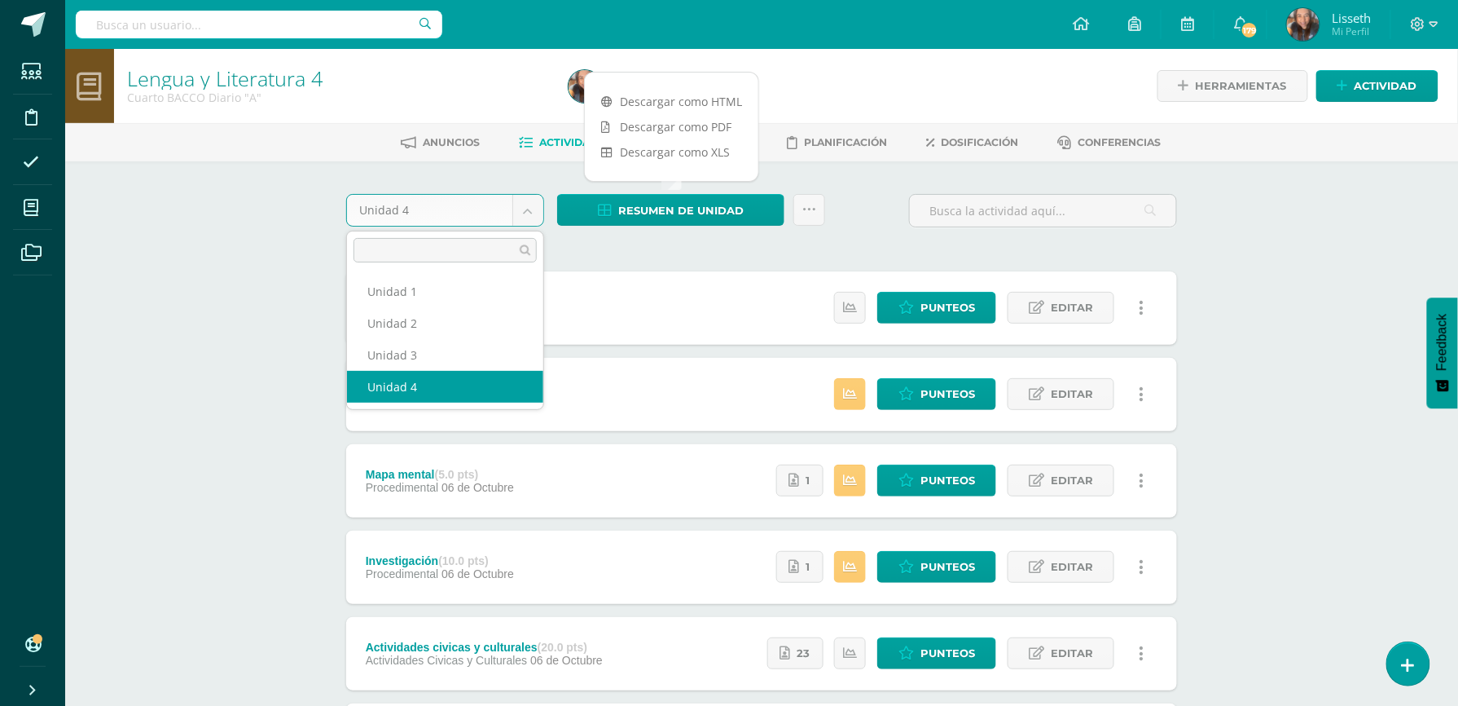
click at [526, 210] on body "Estudiantes Disciplina Asistencia Mis cursos Archivos Soporte Ayuda Reportar un…" at bounding box center [729, 485] width 1458 height 971
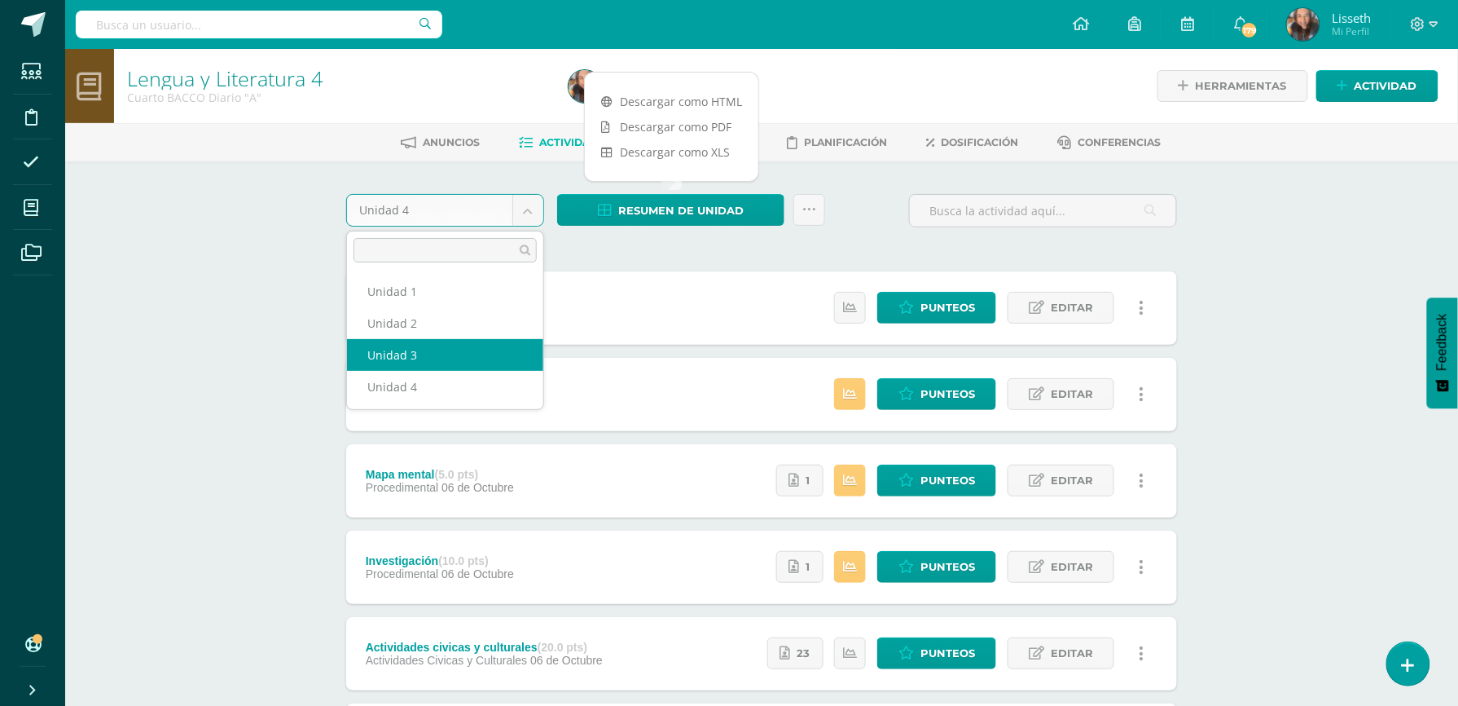
select select "Unidad 3"
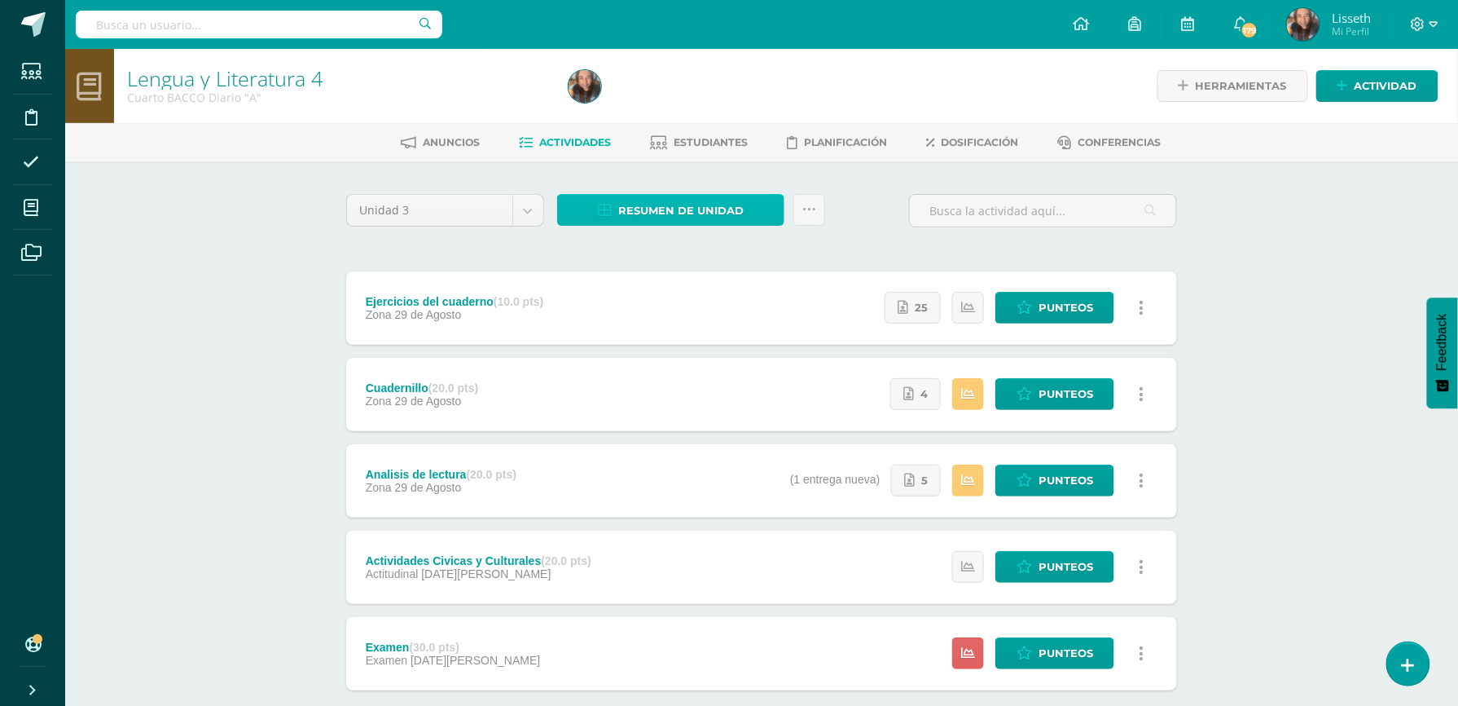
click at [649, 213] on span "Resumen de unidad" at bounding box center [680, 211] width 125 height 30
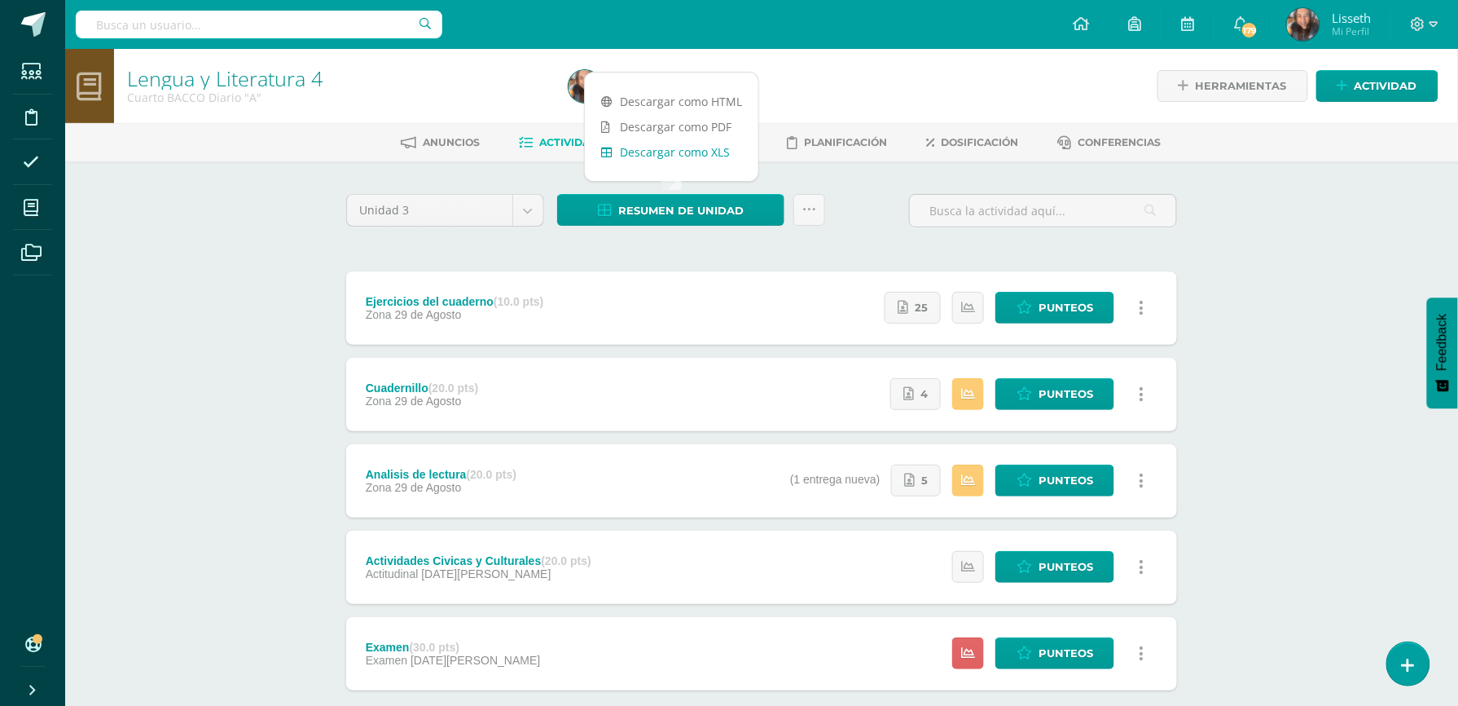
click at [717, 143] on link "Descargar como XLS" at bounding box center [672, 151] width 174 height 25
click at [525, 213] on body "Estudiantes Disciplina Asistencia Mis cursos Archivos Soporte Ayuda Reportar un…" at bounding box center [729, 399] width 1458 height 798
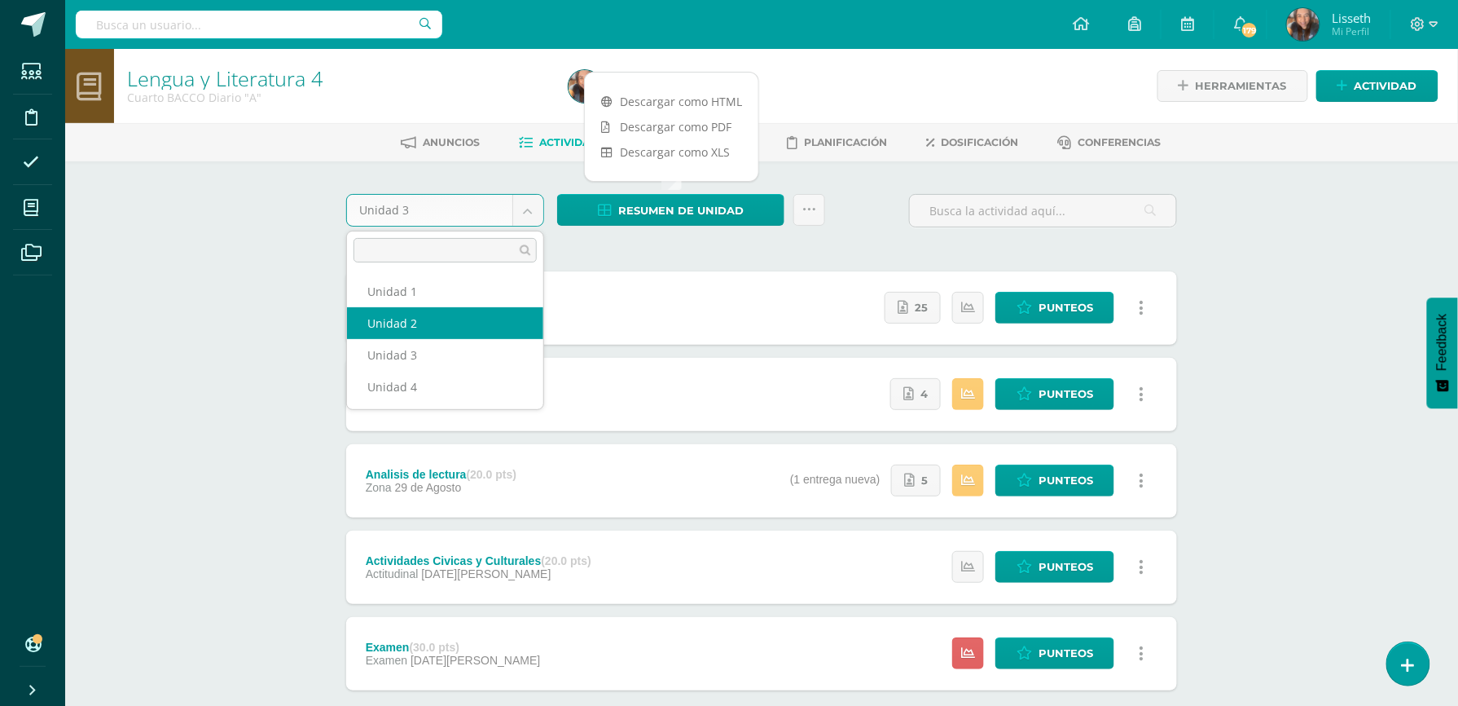
select select "Unidad 2"
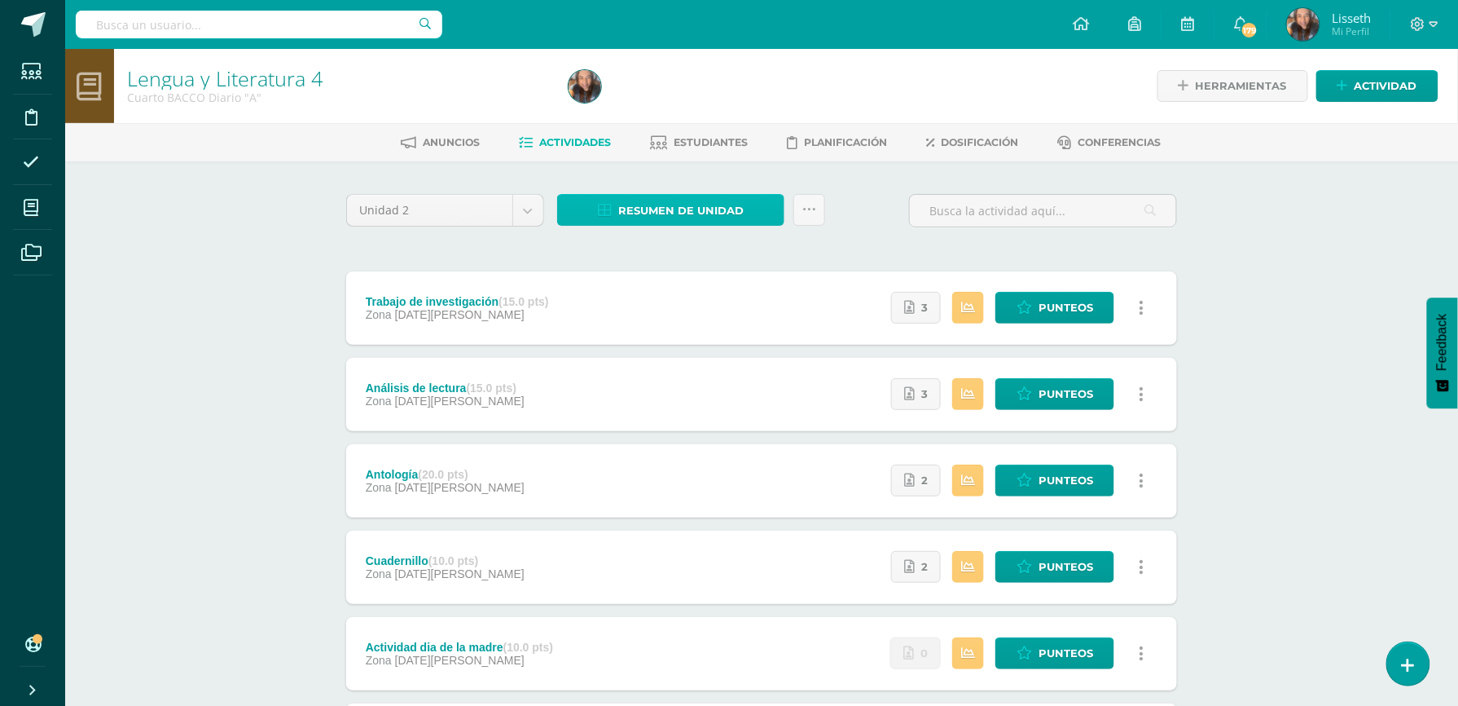
click at [714, 218] on span "Resumen de unidad" at bounding box center [680, 211] width 125 height 30
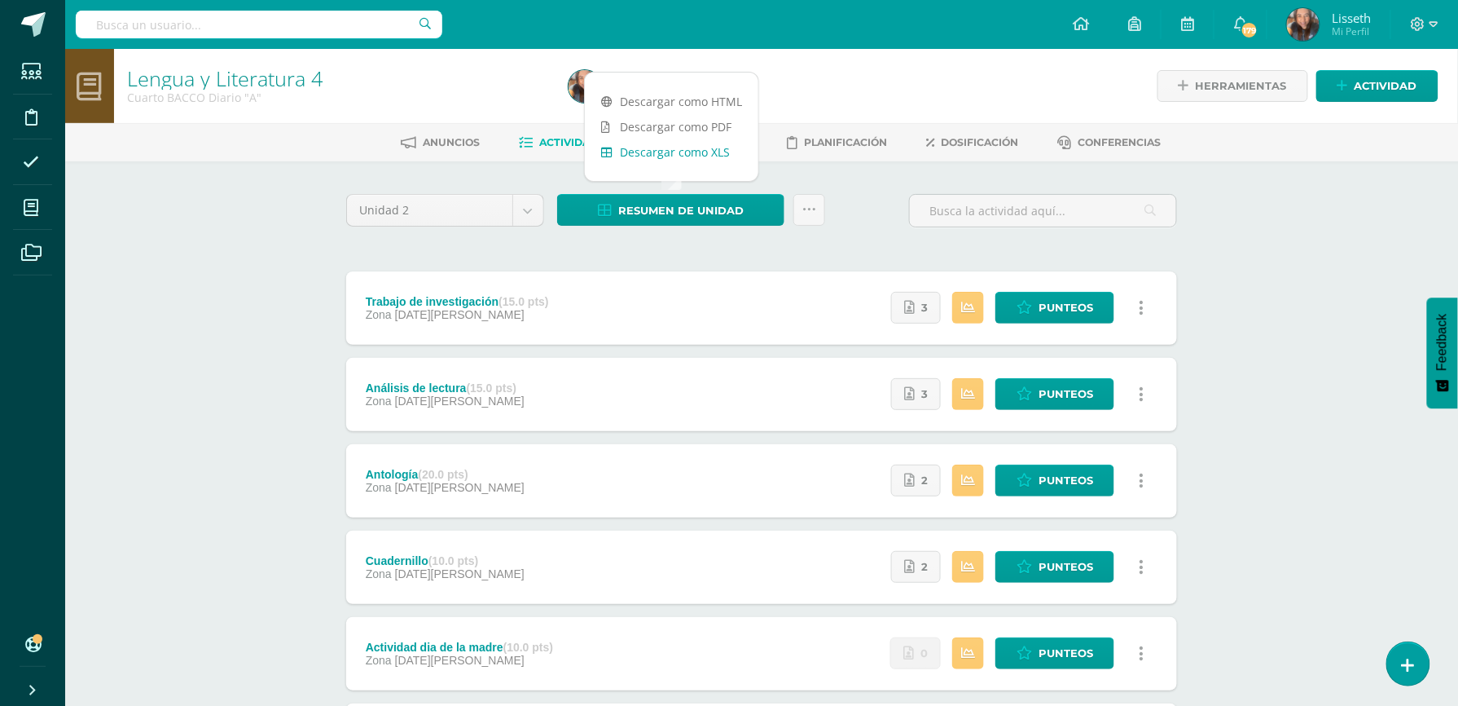
click at [711, 157] on link "Descargar como XLS" at bounding box center [672, 151] width 174 height 25
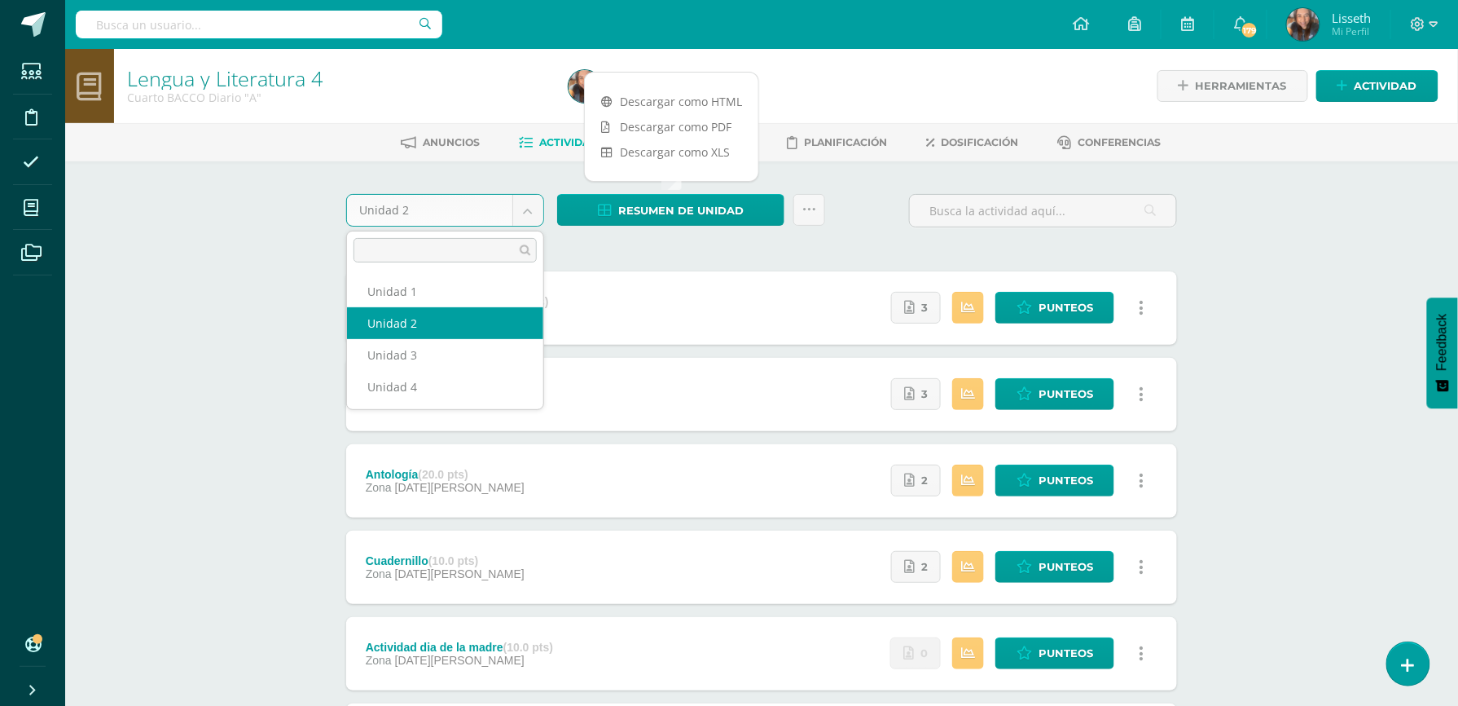
click at [522, 213] on body "Estudiantes Disciplina Asistencia Mis cursos Archivos Soporte Ayuda Reportar un…" at bounding box center [729, 442] width 1458 height 885
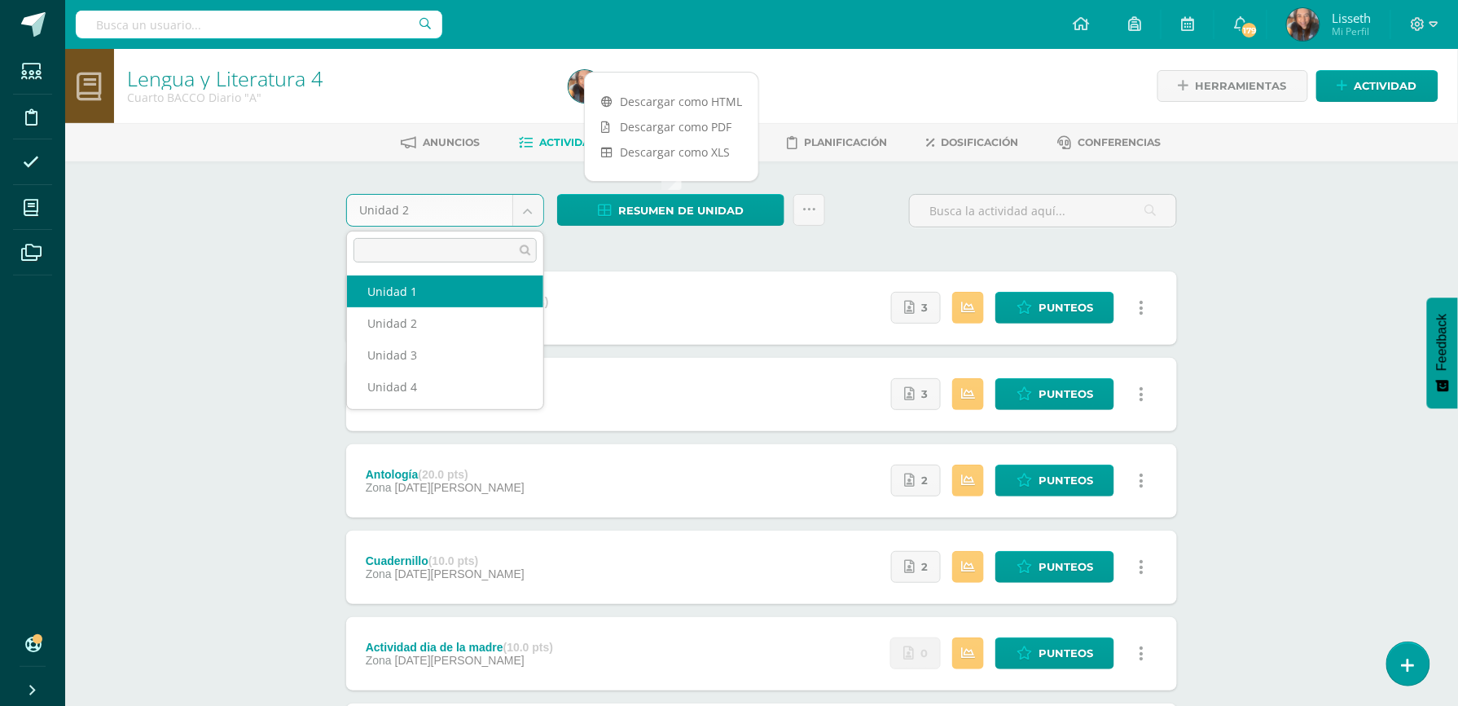
select select "Unidad 1"
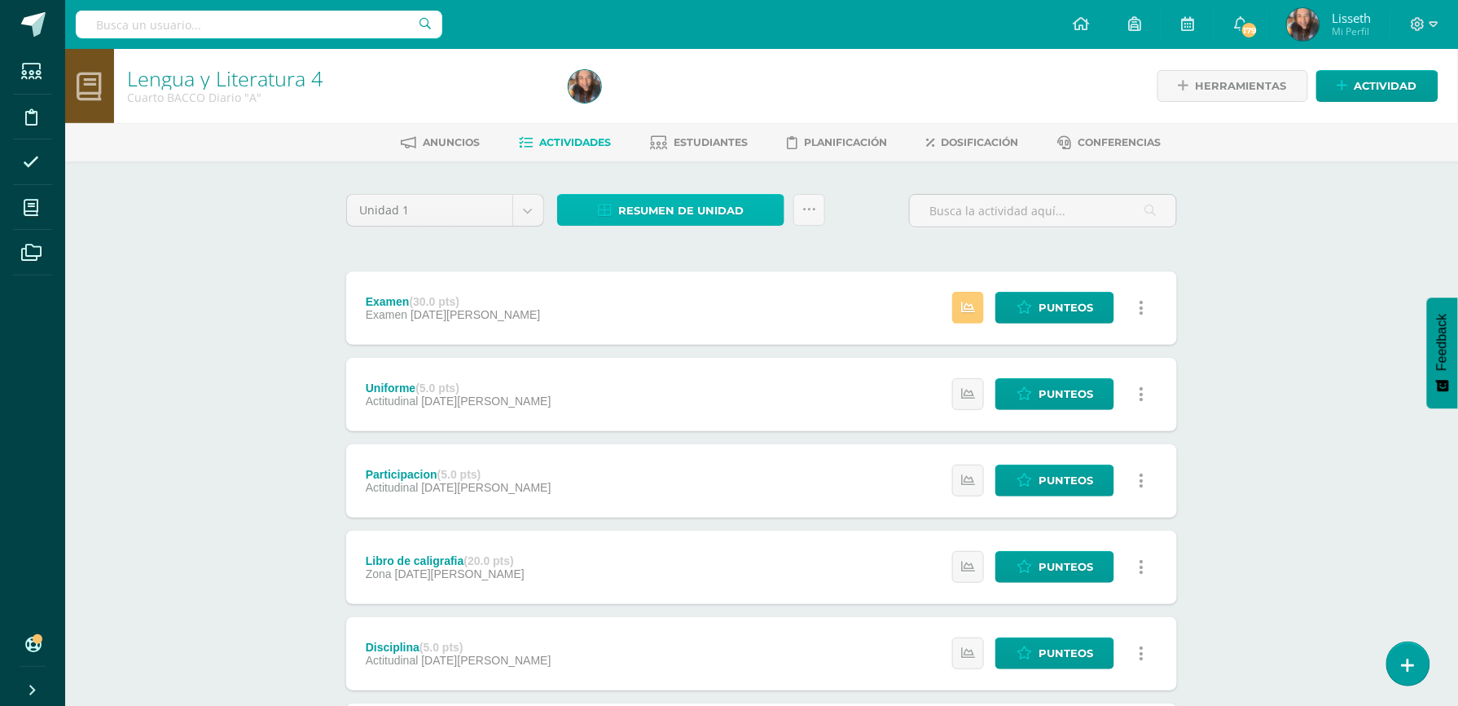
click at [708, 202] on span "Resumen de unidad" at bounding box center [680, 211] width 125 height 30
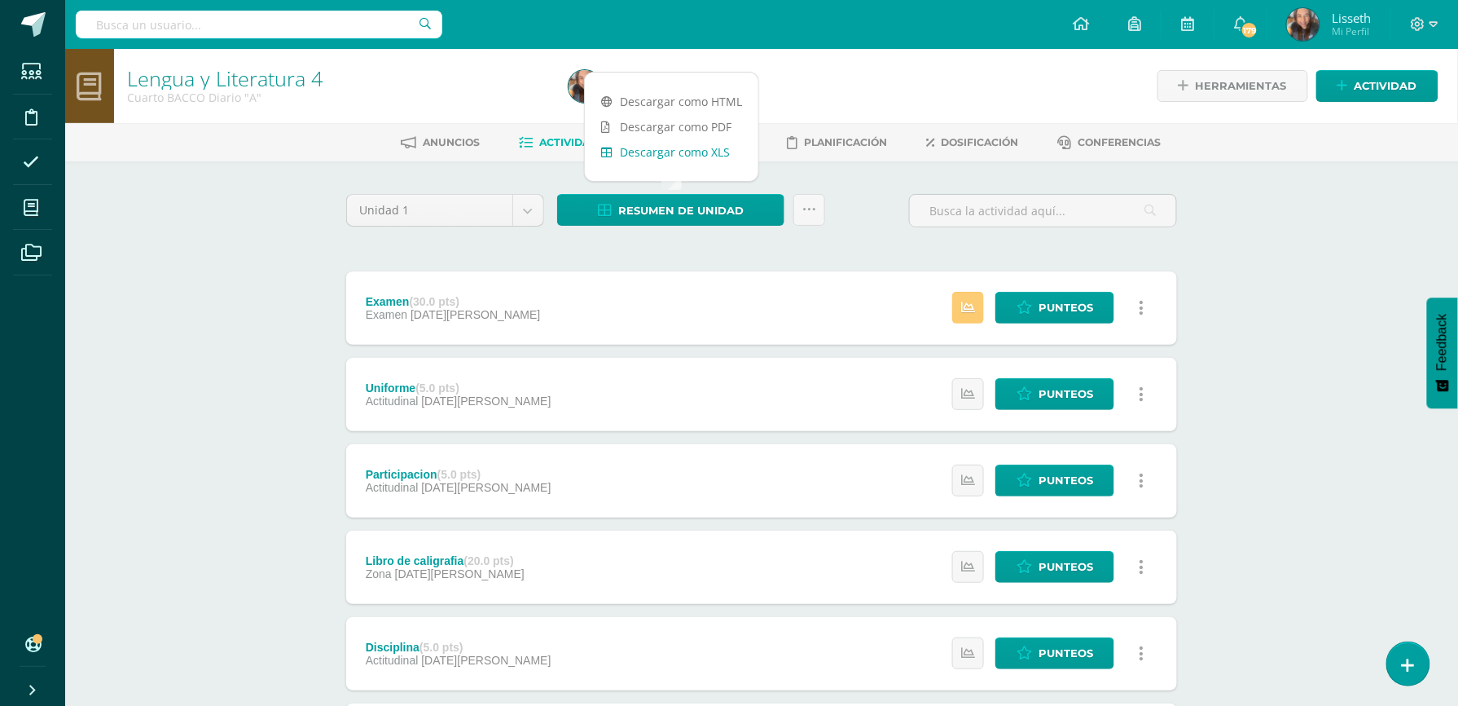
click at [709, 152] on link "Descargar como XLS" at bounding box center [672, 151] width 174 height 25
click at [701, 213] on span "Resumen de unidad" at bounding box center [680, 211] width 125 height 30
click at [701, 143] on link "Descargar como XLS" at bounding box center [672, 151] width 174 height 25
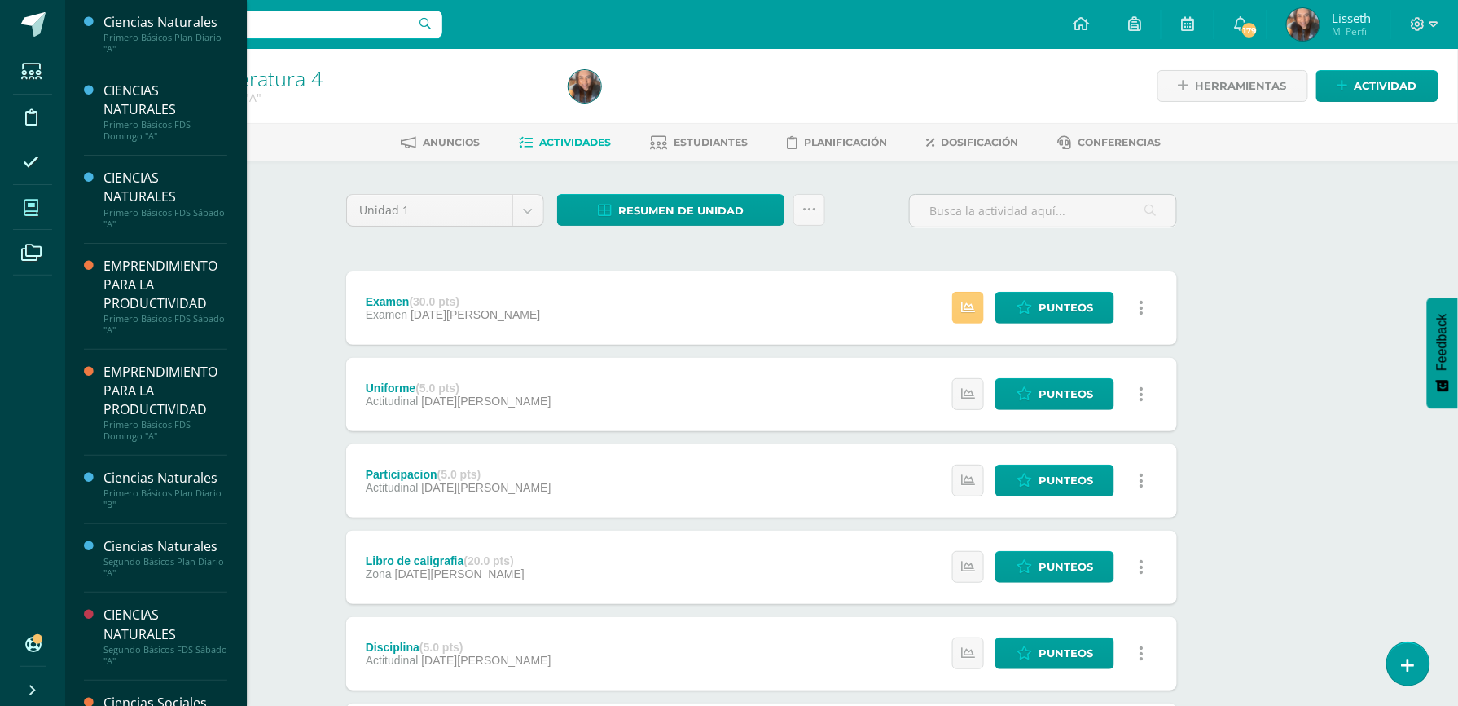
click at [33, 218] on span at bounding box center [31, 207] width 37 height 37
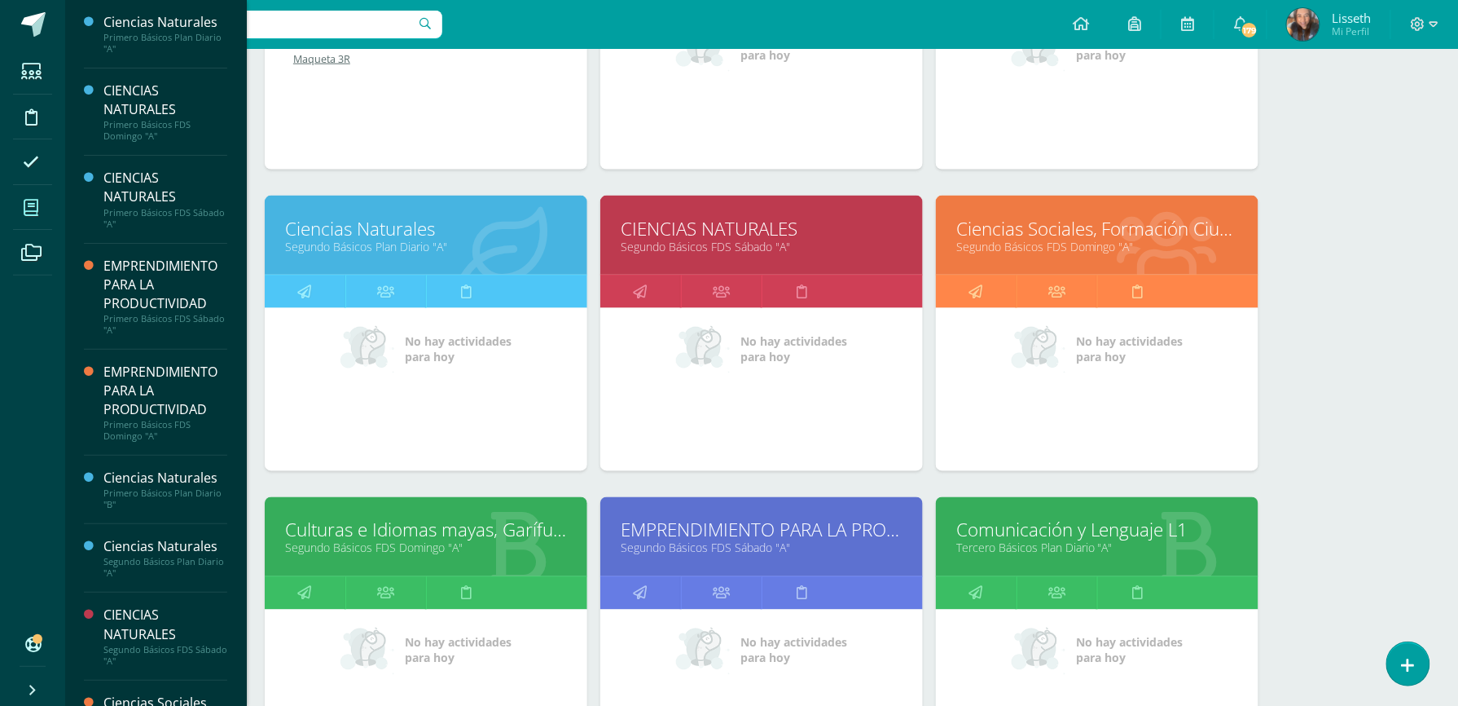
scroll to position [734, 0]
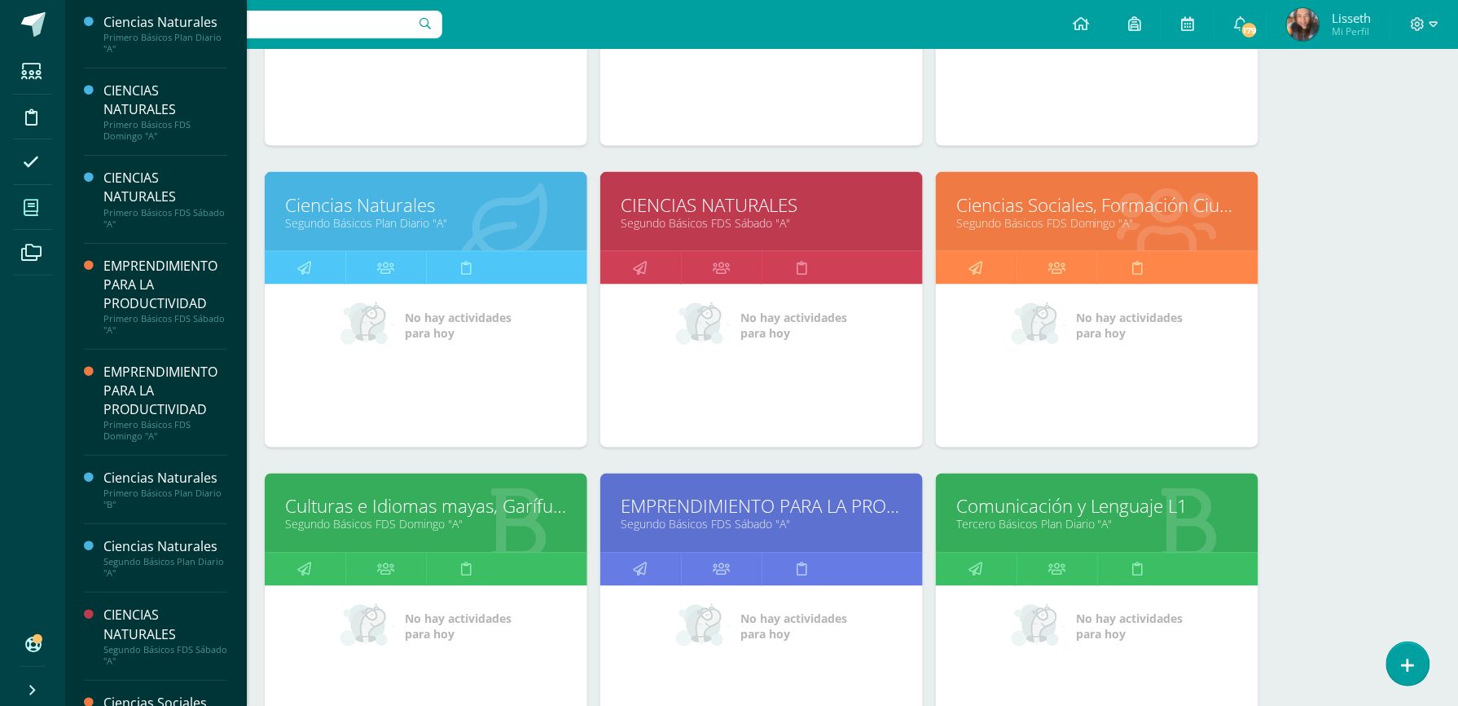
click at [1145, 516] on link "Comunicación y Lenguaje L1" at bounding box center [1097, 506] width 282 height 25
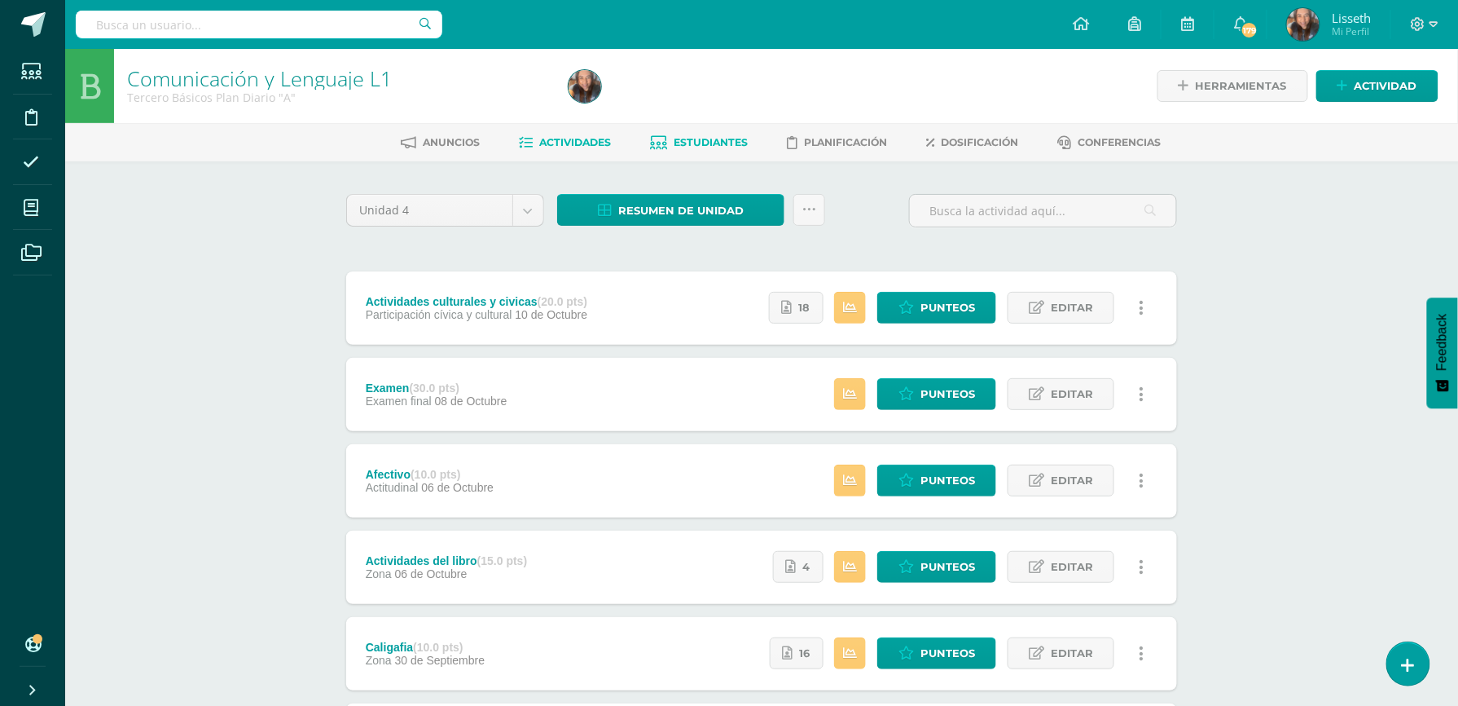
click at [681, 145] on span "Estudiantes" at bounding box center [712, 142] width 74 height 12
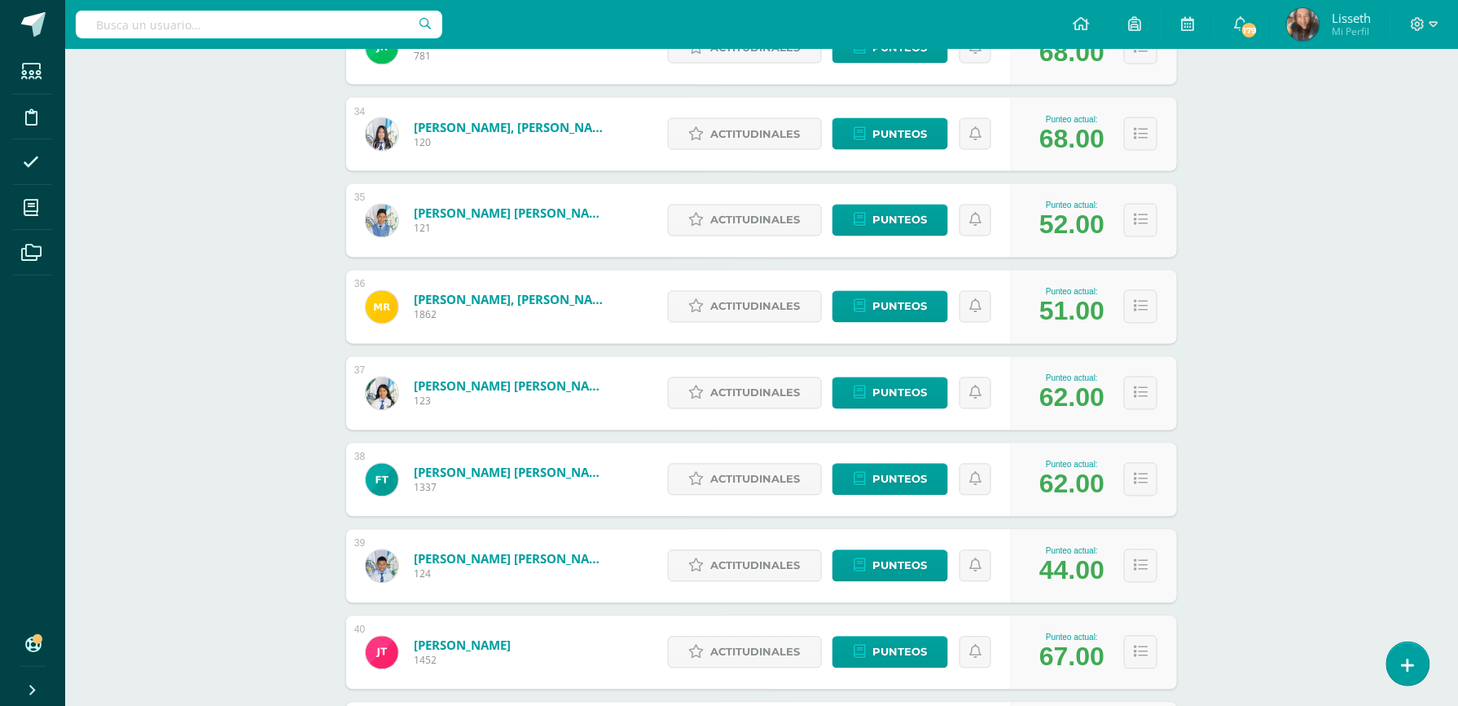
scroll to position [3110, 0]
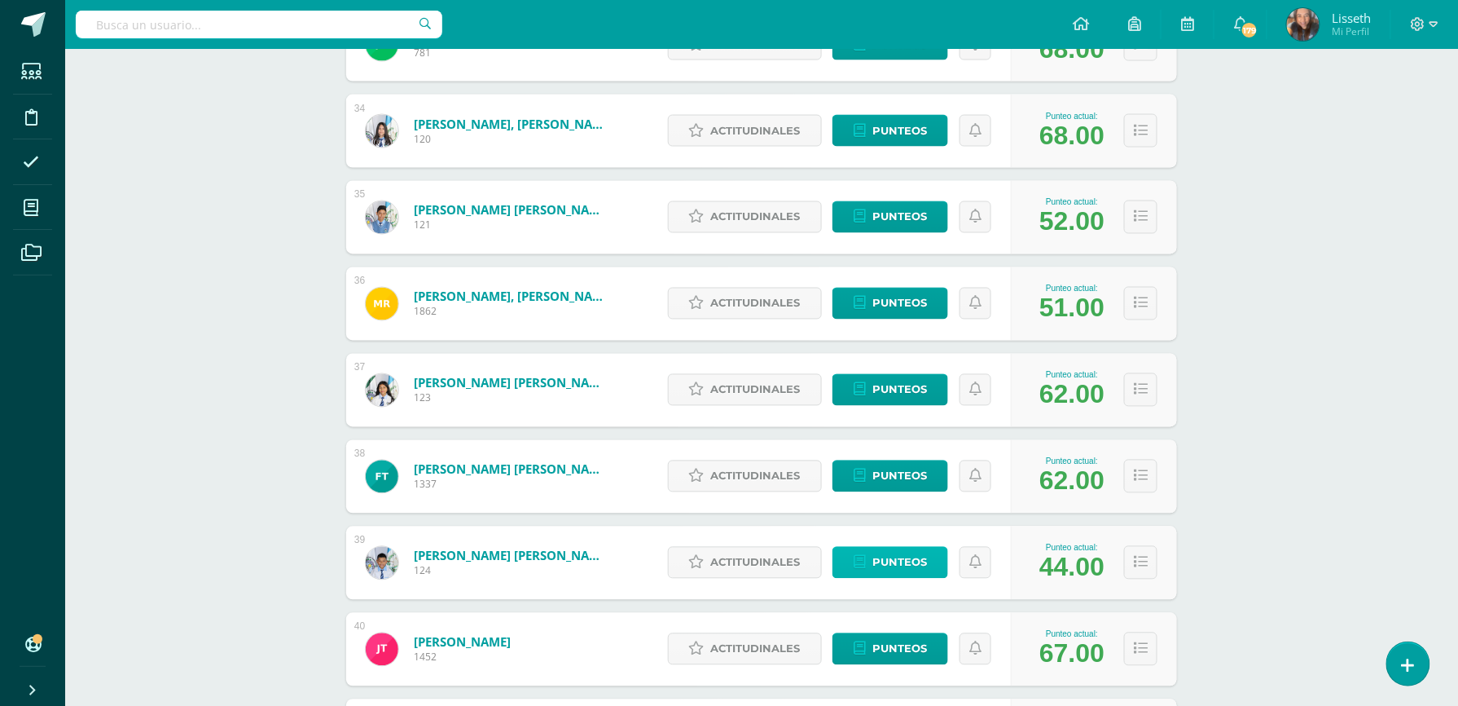
click at [901, 564] on span "Punteos" at bounding box center [900, 562] width 55 height 30
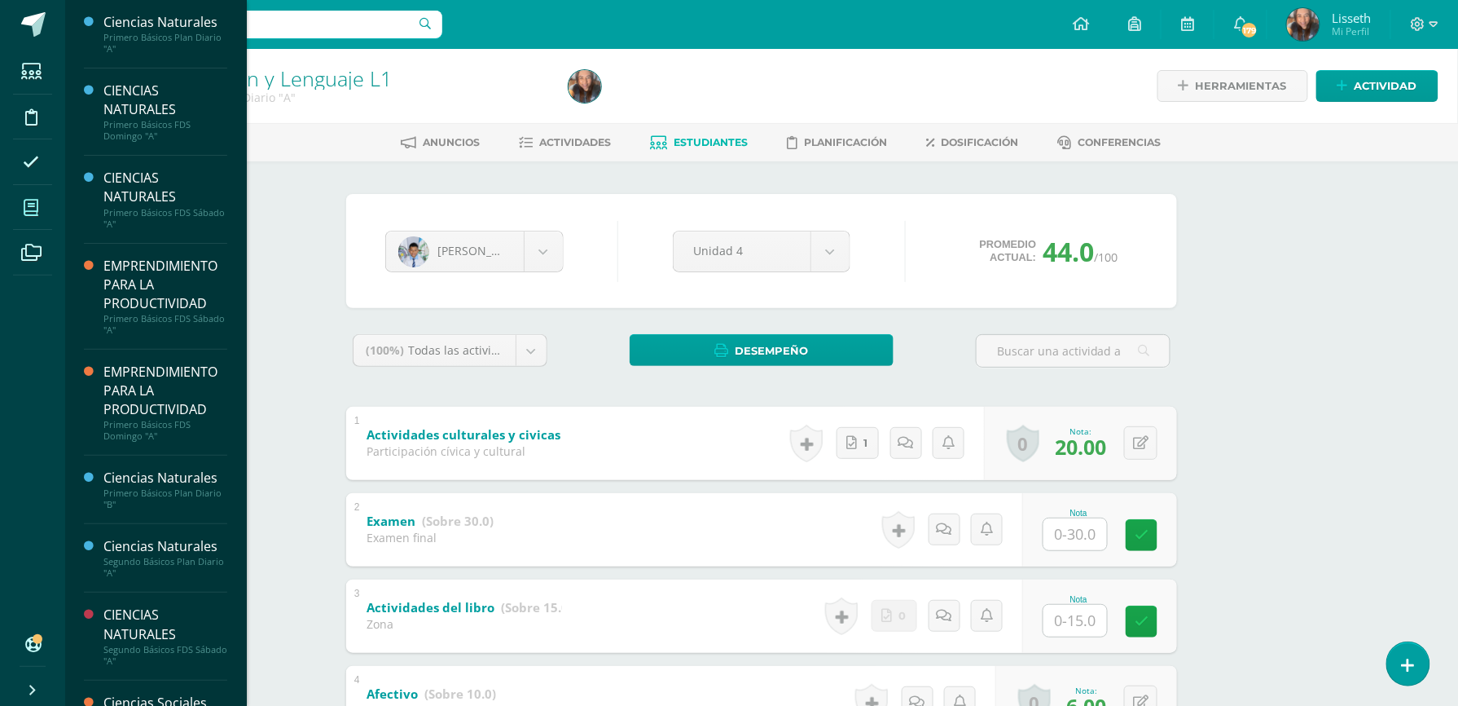
click at [37, 213] on icon at bounding box center [31, 208] width 15 height 16
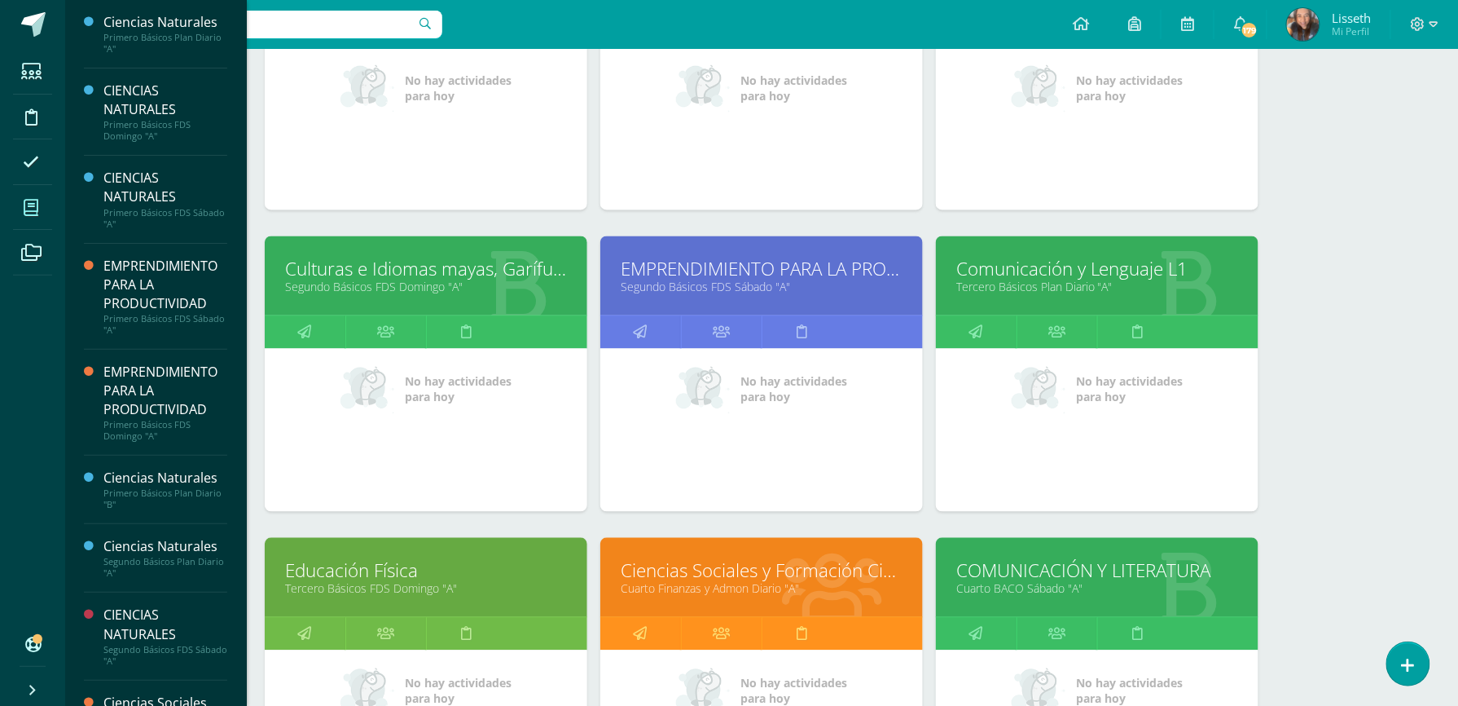
scroll to position [999, 0]
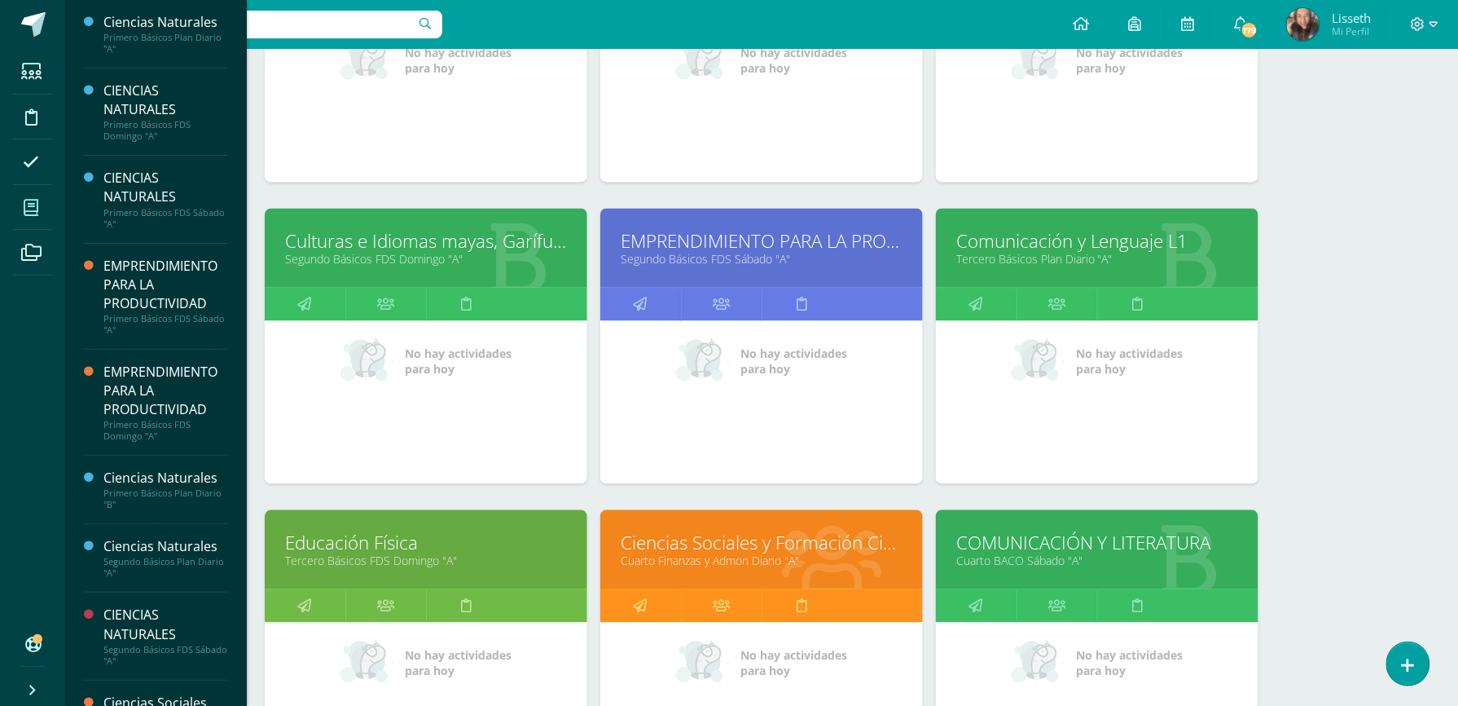
click at [834, 564] on link "Cuarto Finanzas y Admon Diario "A"" at bounding box center [762, 560] width 282 height 15
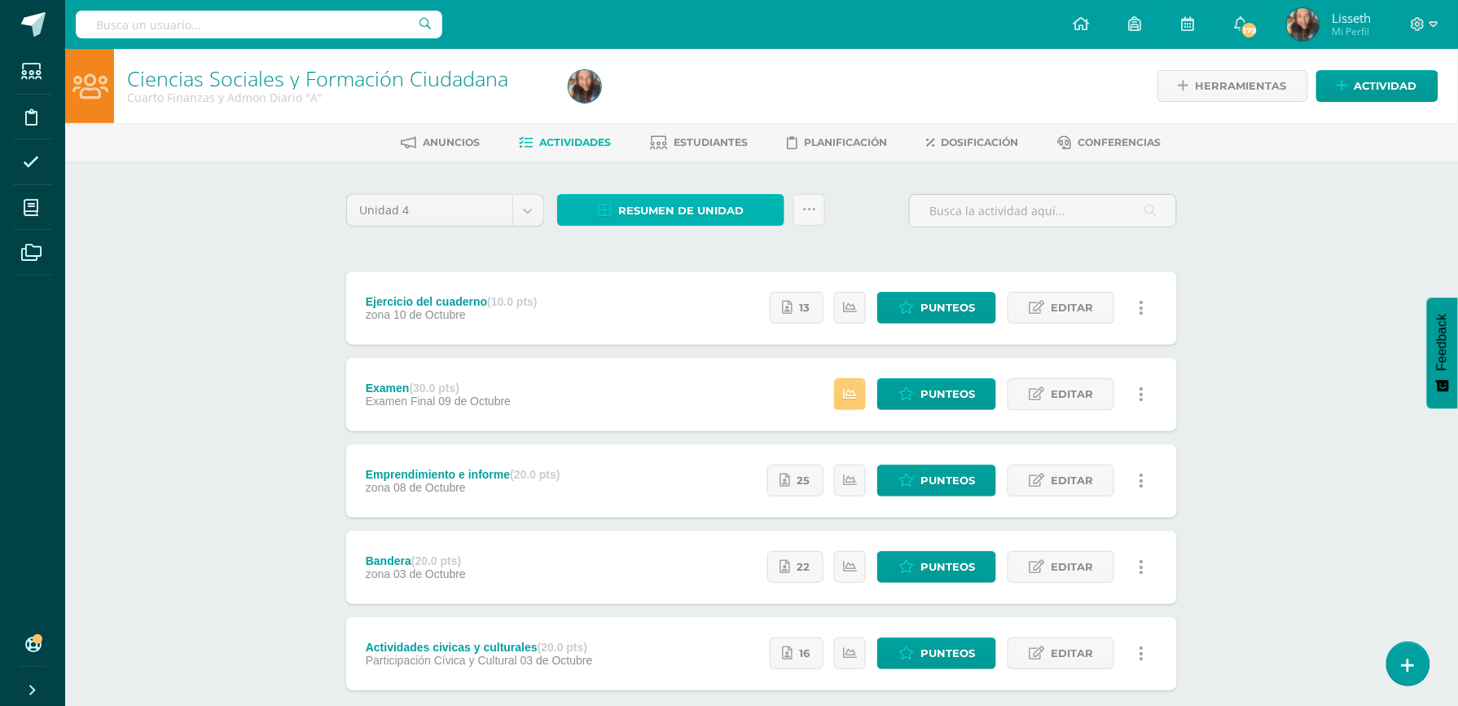
click at [627, 212] on span "Resumen de unidad" at bounding box center [680, 211] width 125 height 30
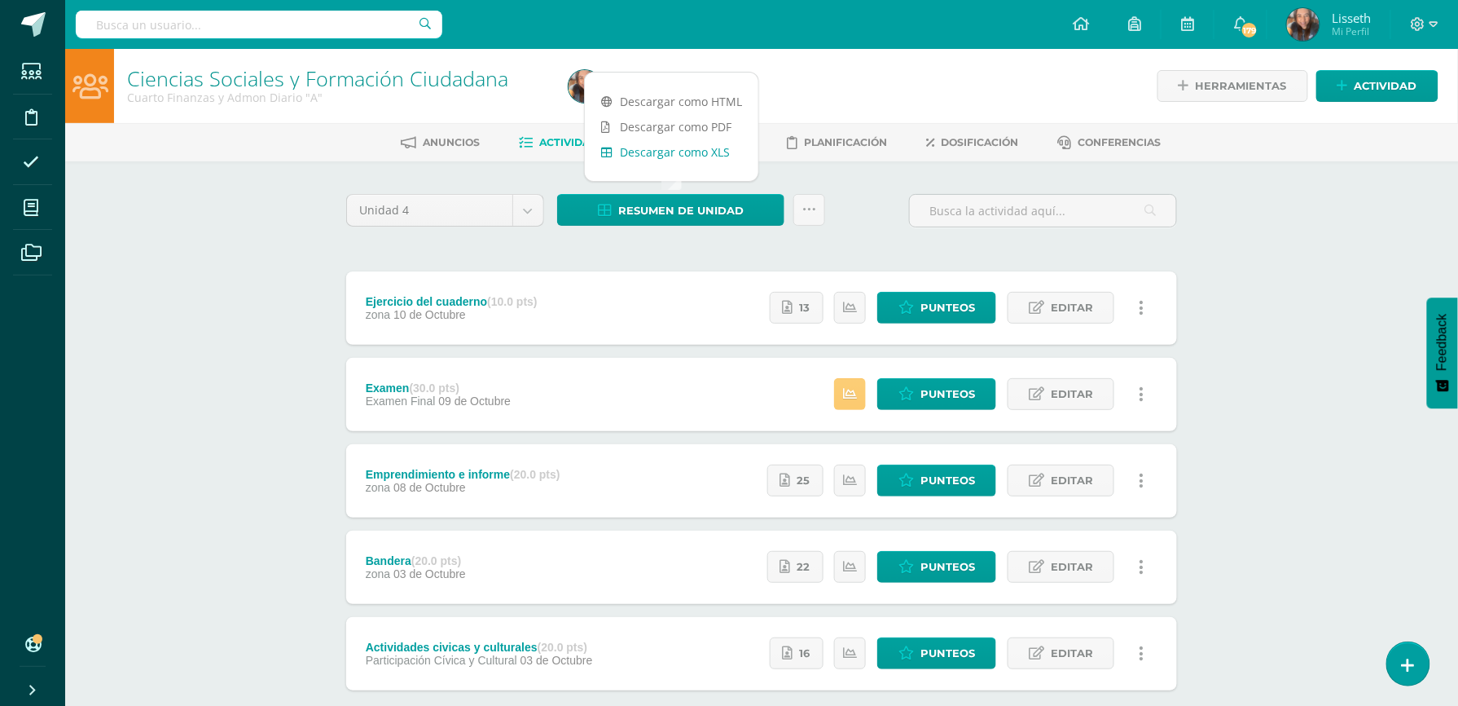
click at [670, 158] on link "Descargar como XLS" at bounding box center [672, 151] width 174 height 25
click at [714, 153] on link "Descargar como XLS" at bounding box center [672, 151] width 174 height 25
click at [701, 155] on link "Descargar como XLS" at bounding box center [672, 151] width 174 height 25
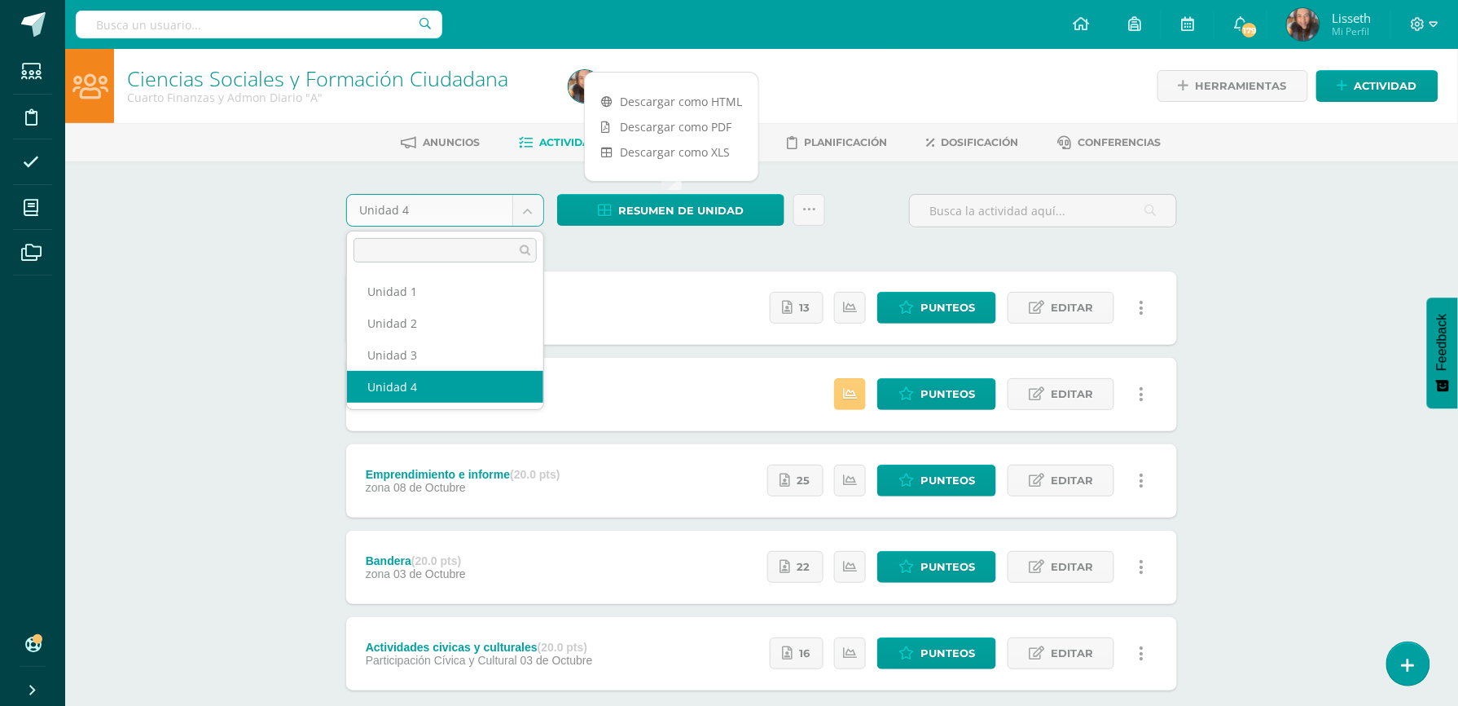
click at [529, 210] on body "Estudiantes Disciplina Asistencia Mis cursos Archivos Soporte Ayuda Reportar un…" at bounding box center [729, 399] width 1458 height 798
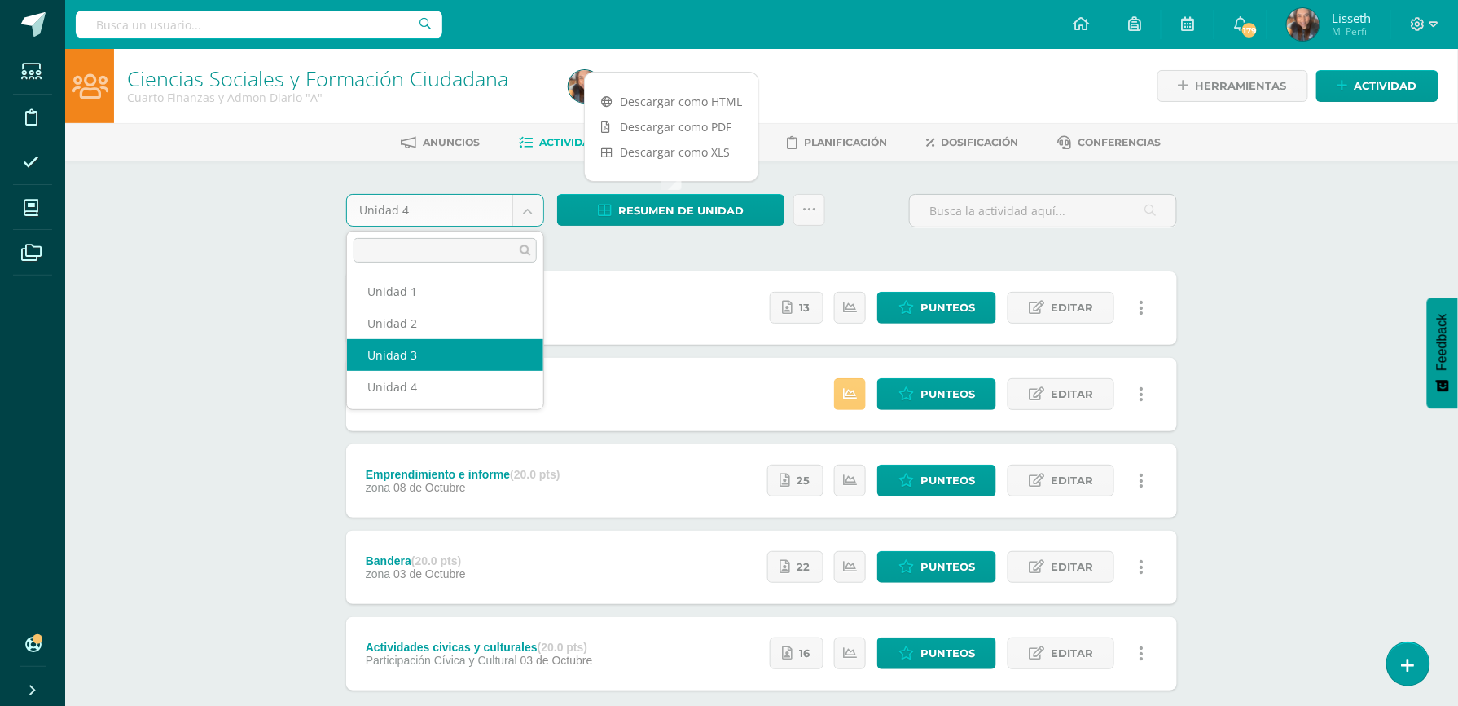
select select "Unidad 3"
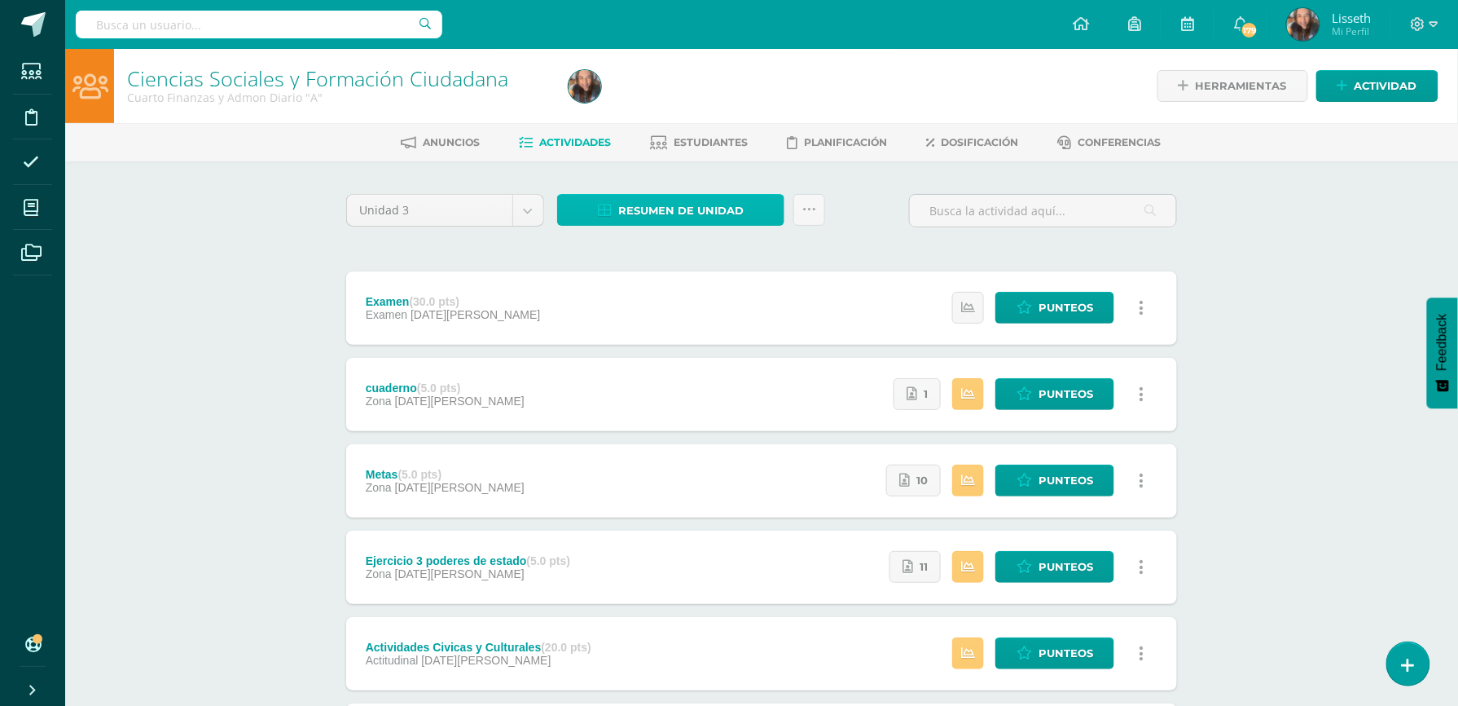
click at [692, 205] on span "Resumen de unidad" at bounding box center [680, 211] width 125 height 30
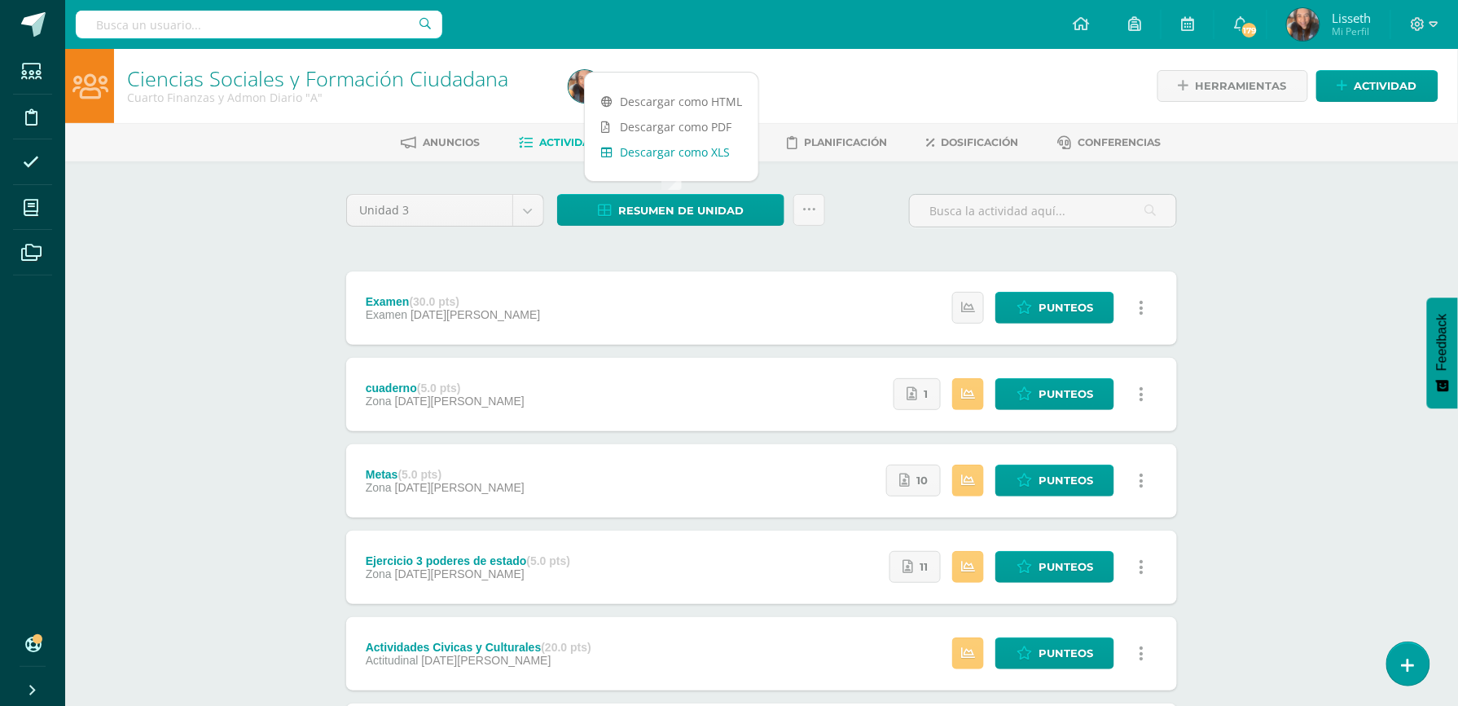
click at [697, 154] on link "Descargar como XLS" at bounding box center [672, 151] width 174 height 25
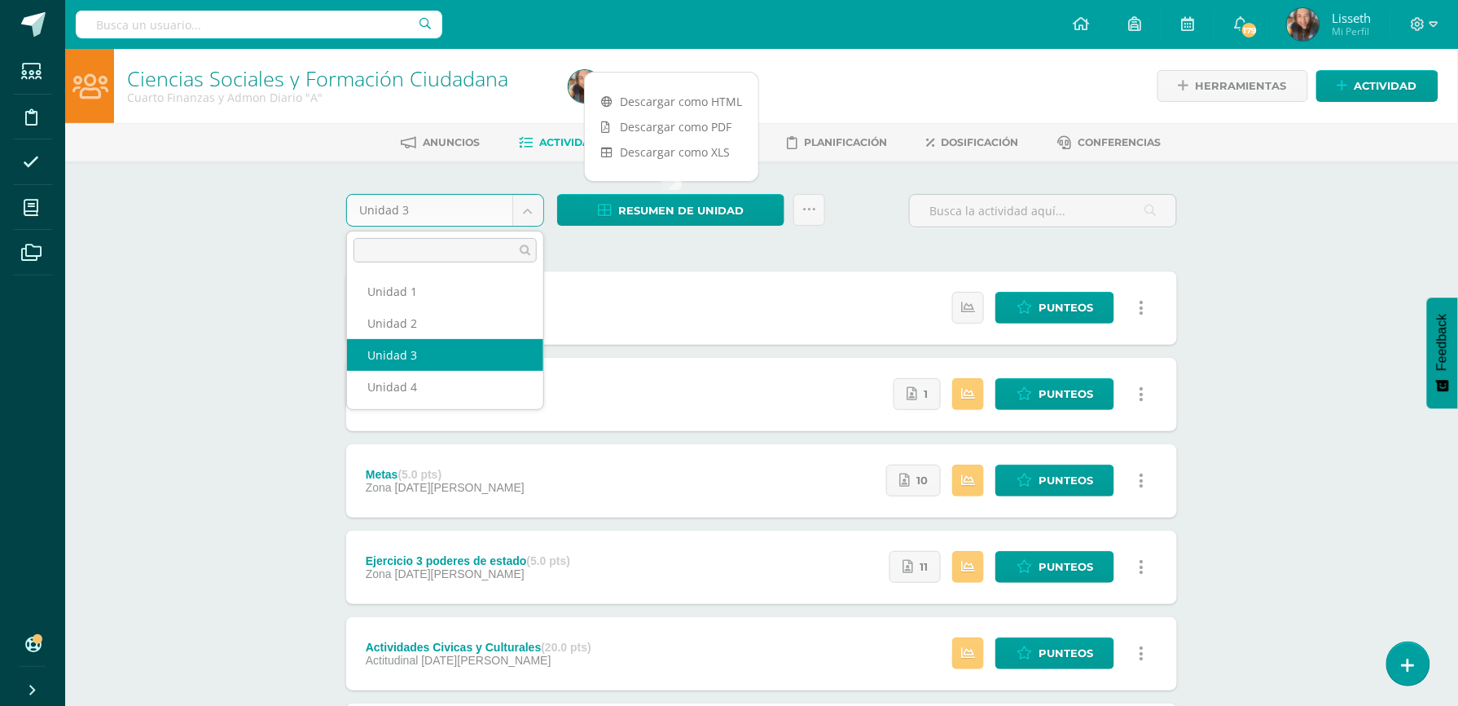
click at [523, 209] on body "Estudiantes Disciplina Asistencia Mis cursos Archivos Soporte Ayuda Reportar un…" at bounding box center [729, 528] width 1458 height 1057
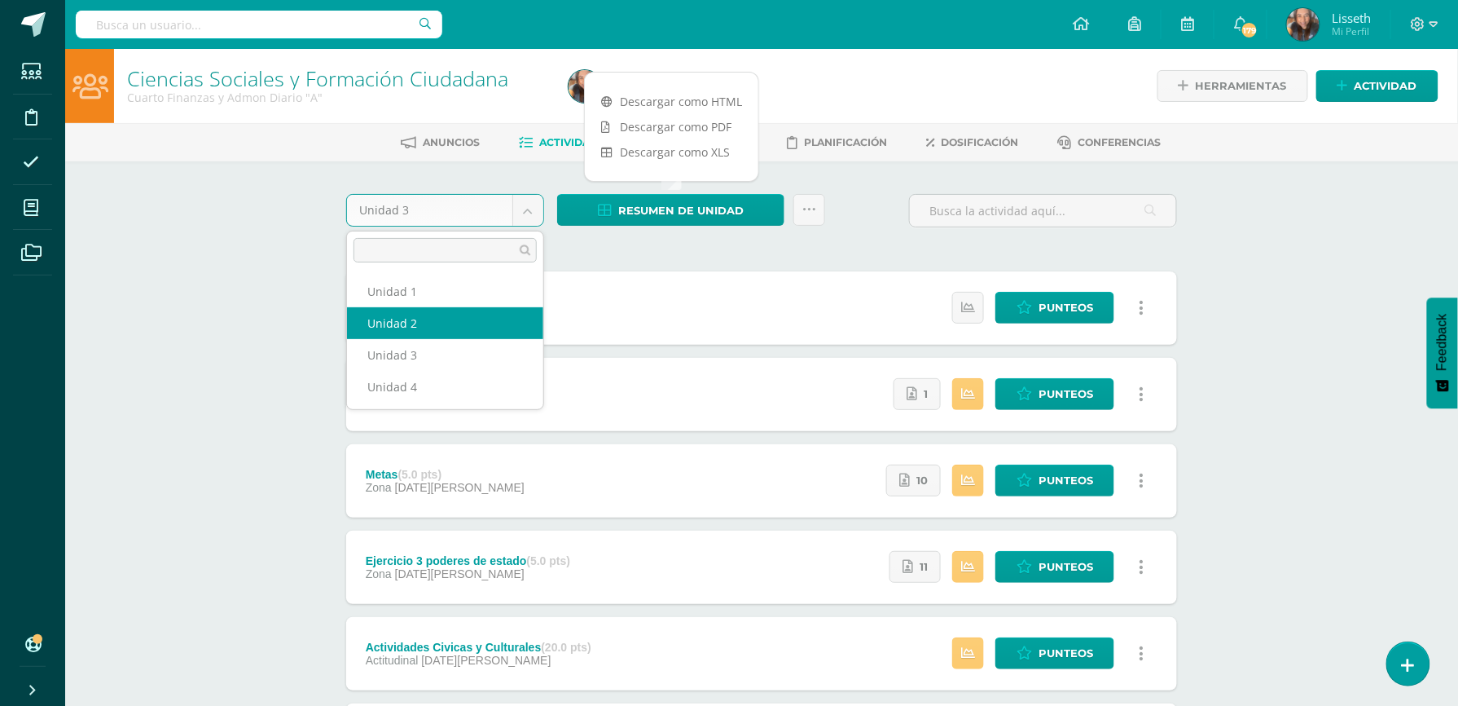
select select "Unidad 2"
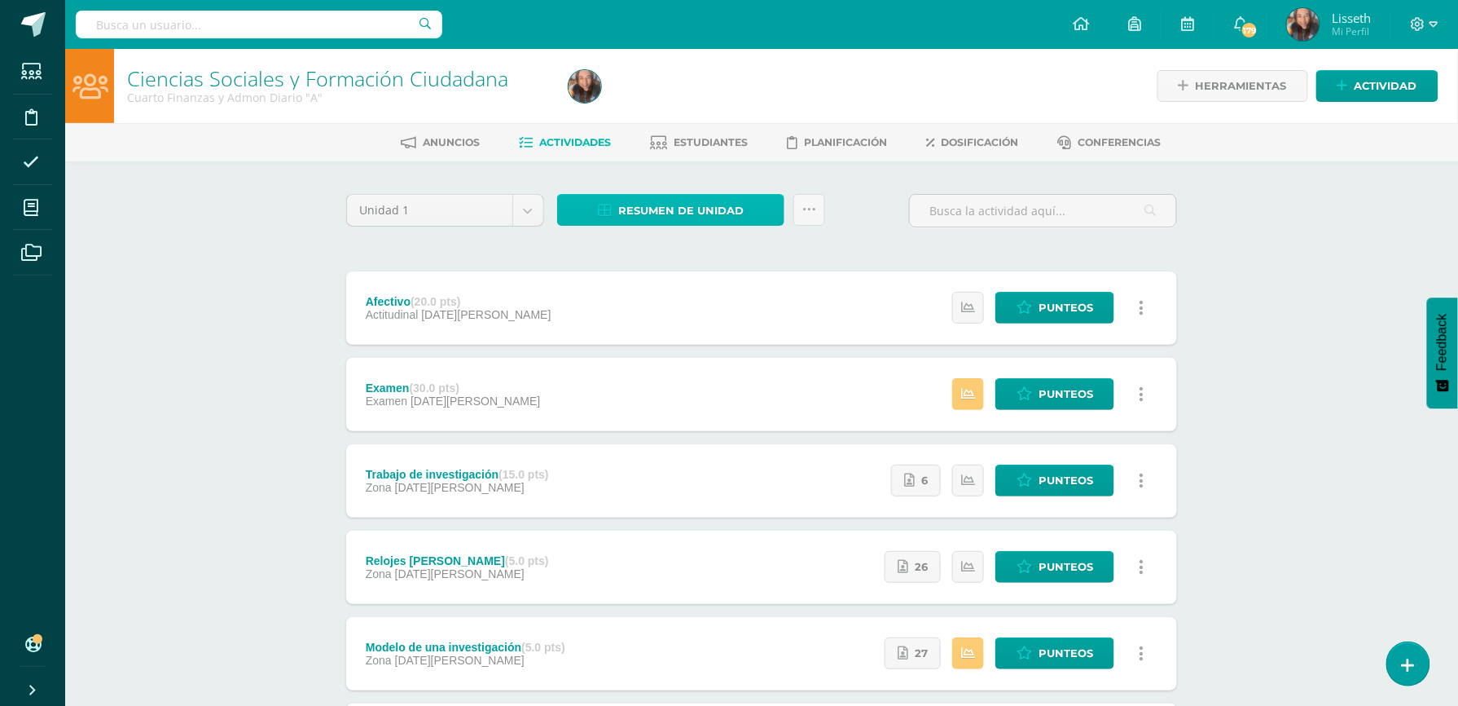
click at [652, 200] on span "Resumen de unidad" at bounding box center [680, 211] width 125 height 30
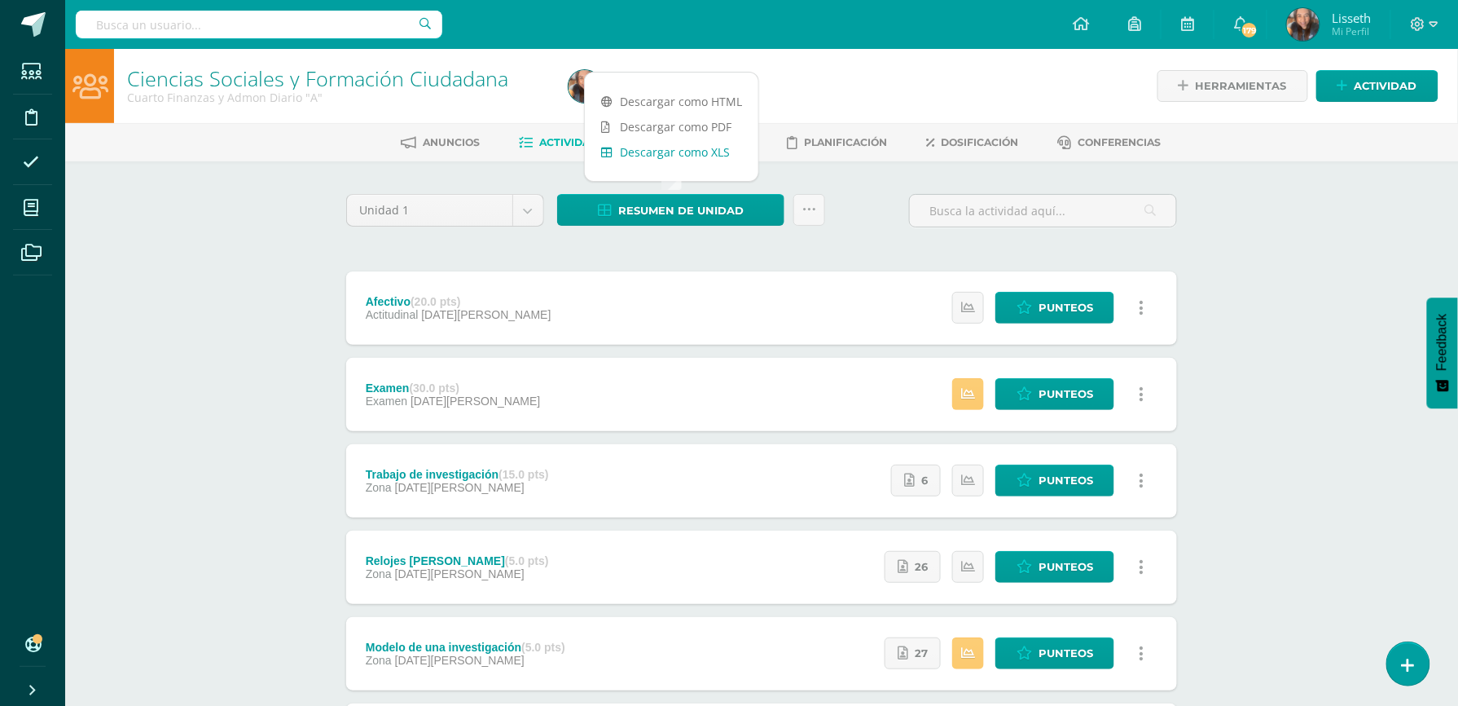
click at [709, 148] on link "Descargar como XLS" at bounding box center [672, 151] width 174 height 25
click at [867, 220] on div "Unidad 1 Unidad 1 Unidad 2 Unidad 3 Unidad 4 Resumen de unidad Enviar punteos a…" at bounding box center [762, 217] width 844 height 46
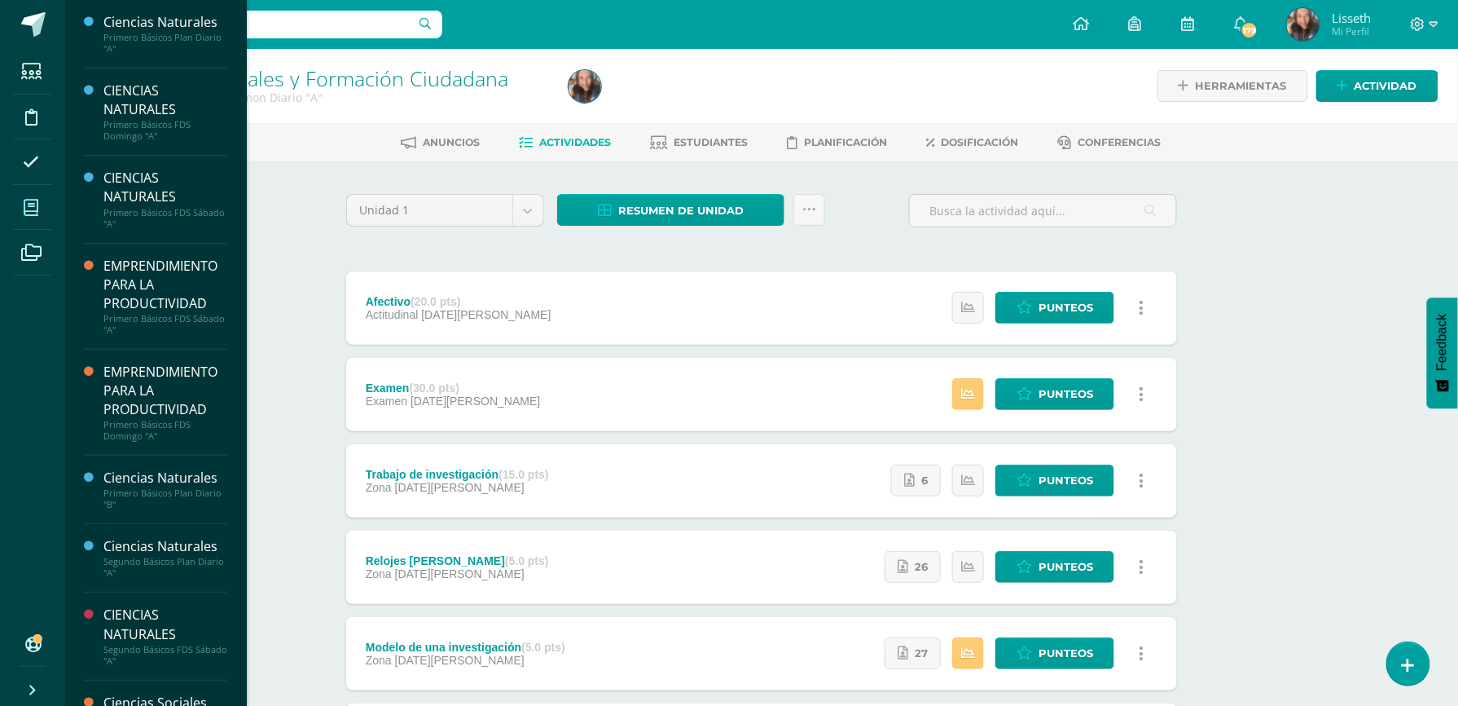
click at [28, 220] on span at bounding box center [31, 207] width 37 height 37
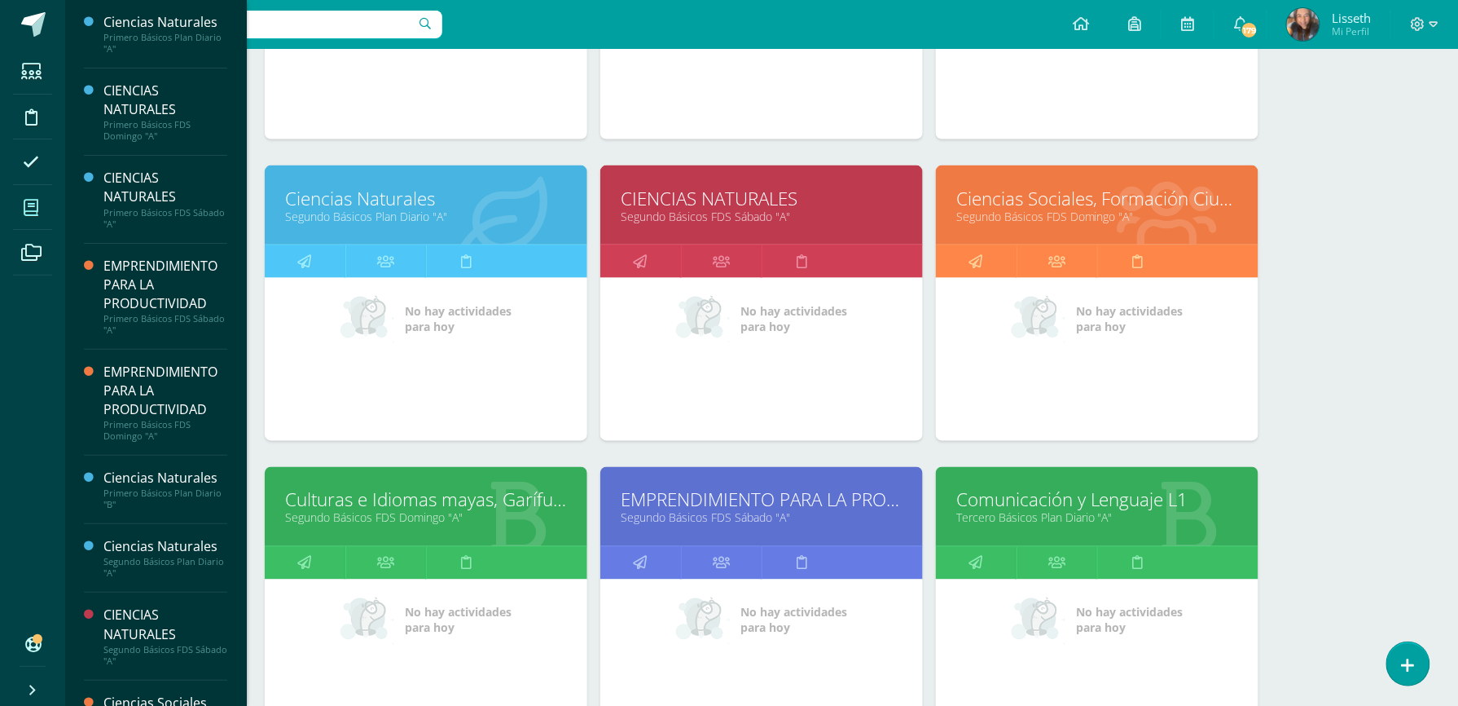
scroll to position [777, 0]
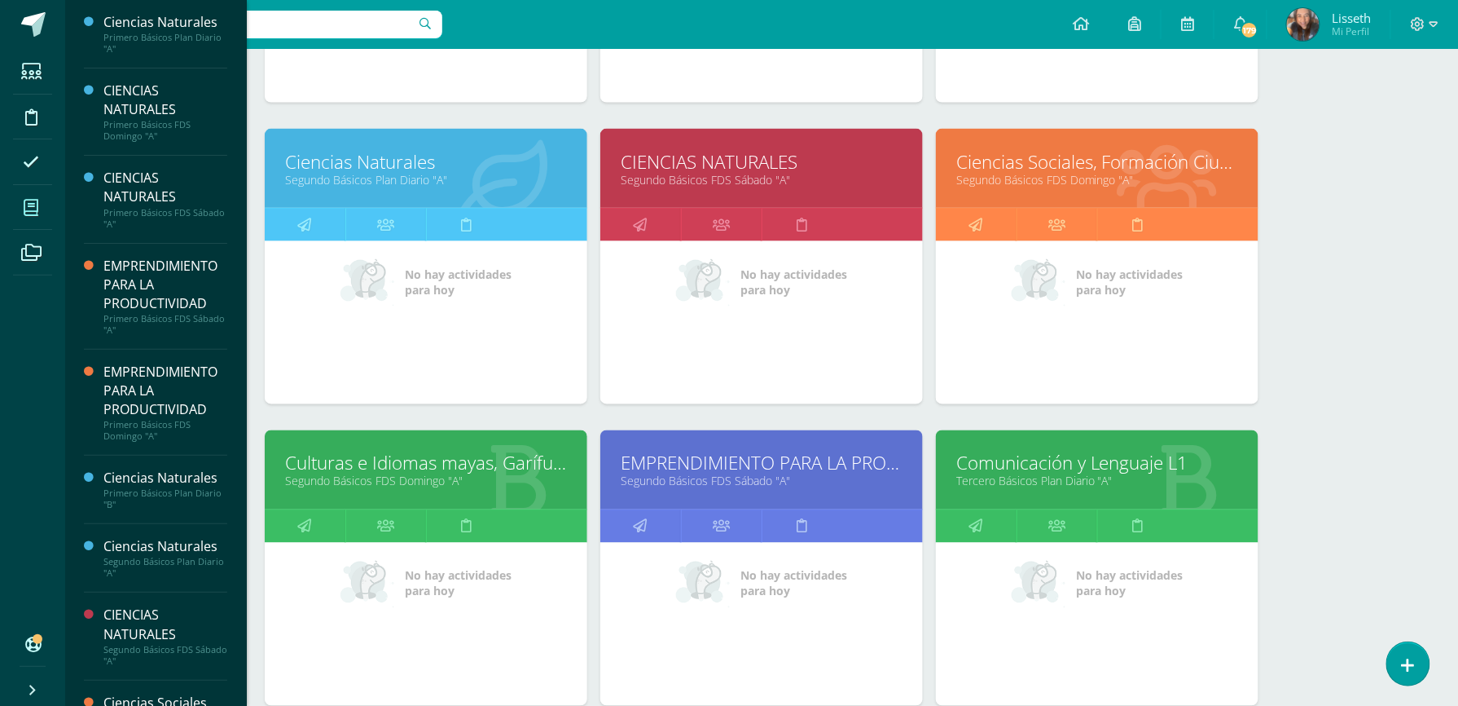
click at [1171, 455] on link "Comunicación y Lenguaje L1" at bounding box center [1097, 463] width 282 height 25
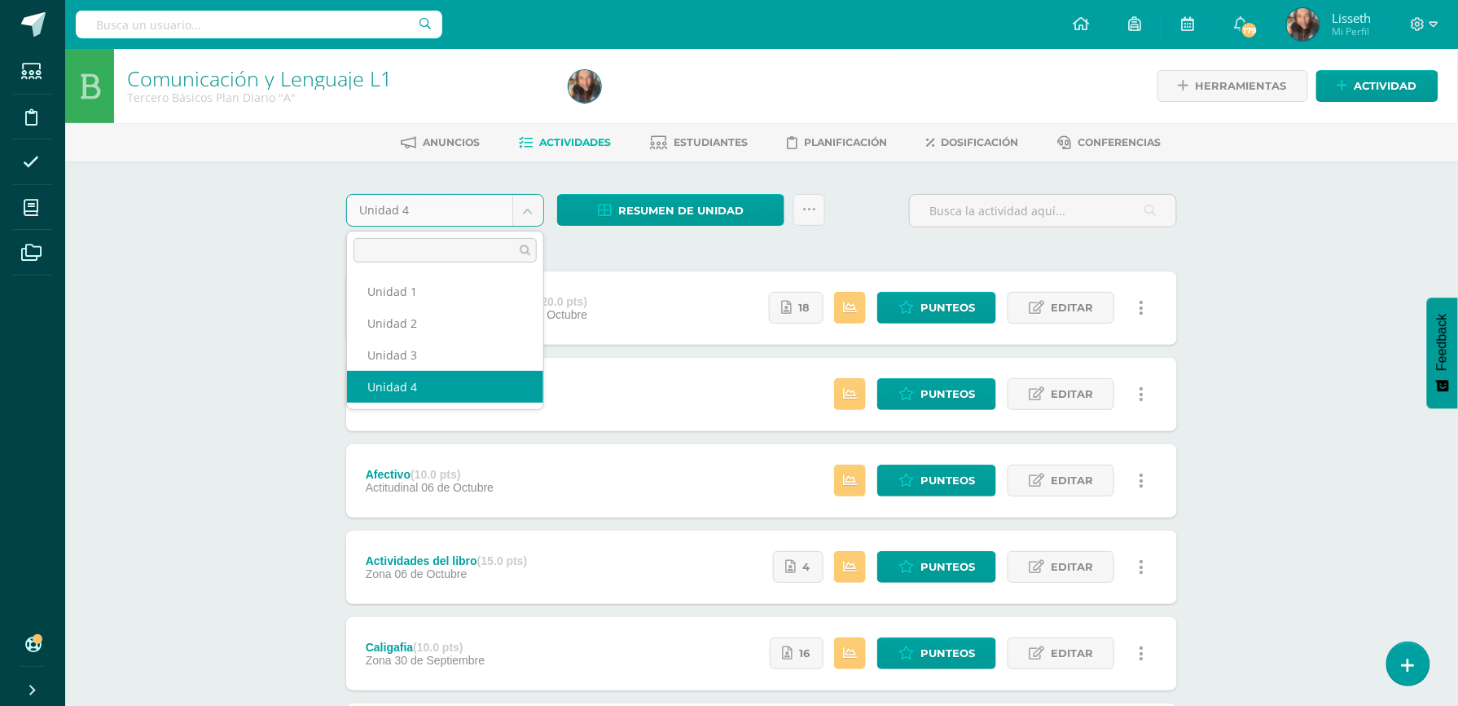
click at [531, 205] on body "Estudiantes Disciplina Asistencia Mis cursos Archivos Soporte Ayuda Reportar un…" at bounding box center [729, 442] width 1458 height 885
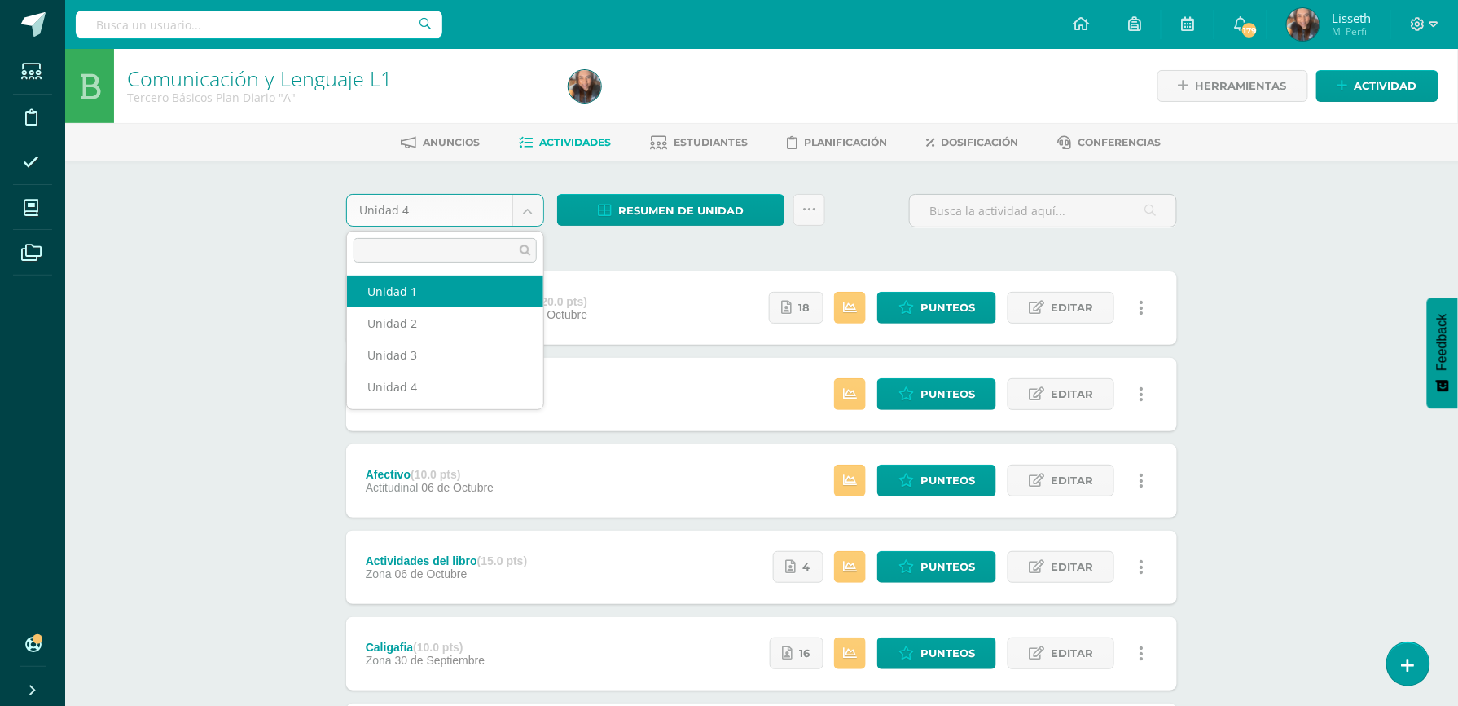
select select "Unidad 1"
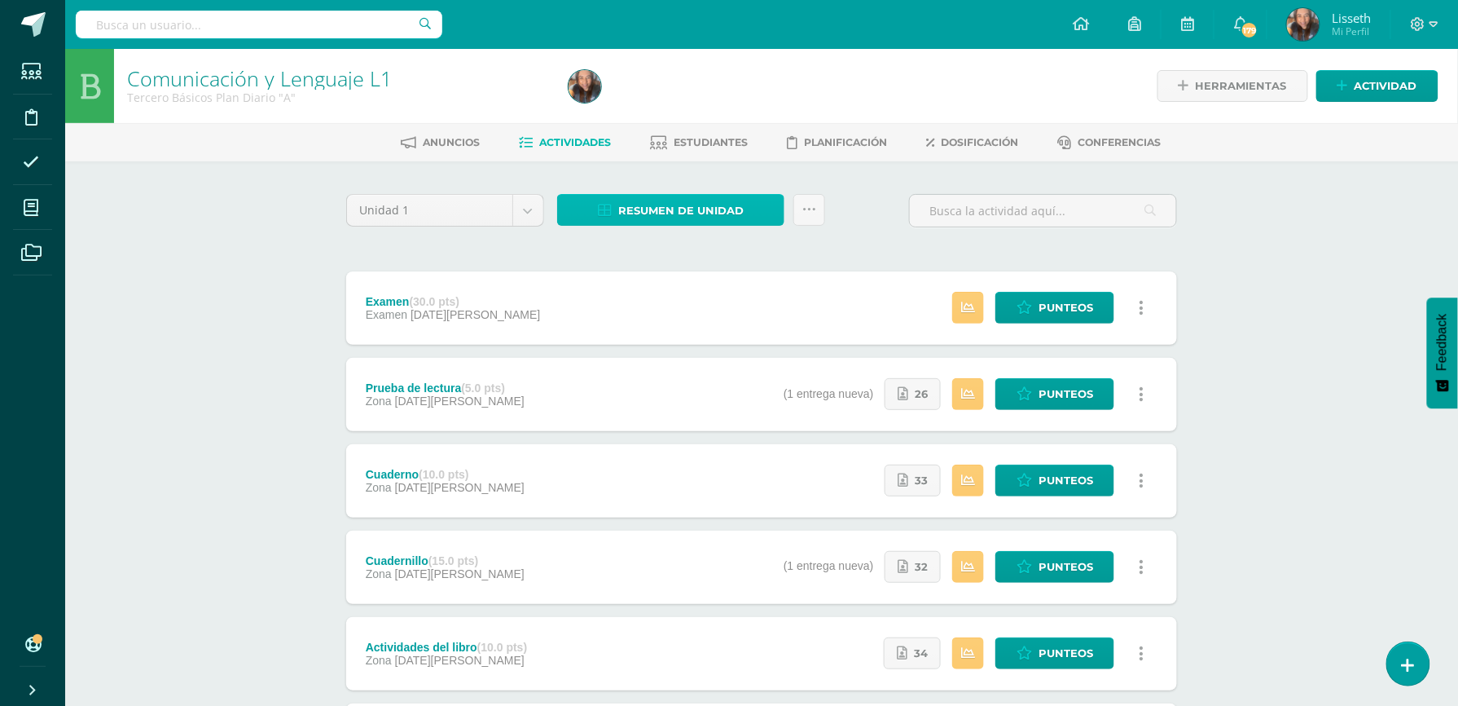
click at [670, 204] on span "Resumen de unidad" at bounding box center [680, 211] width 125 height 30
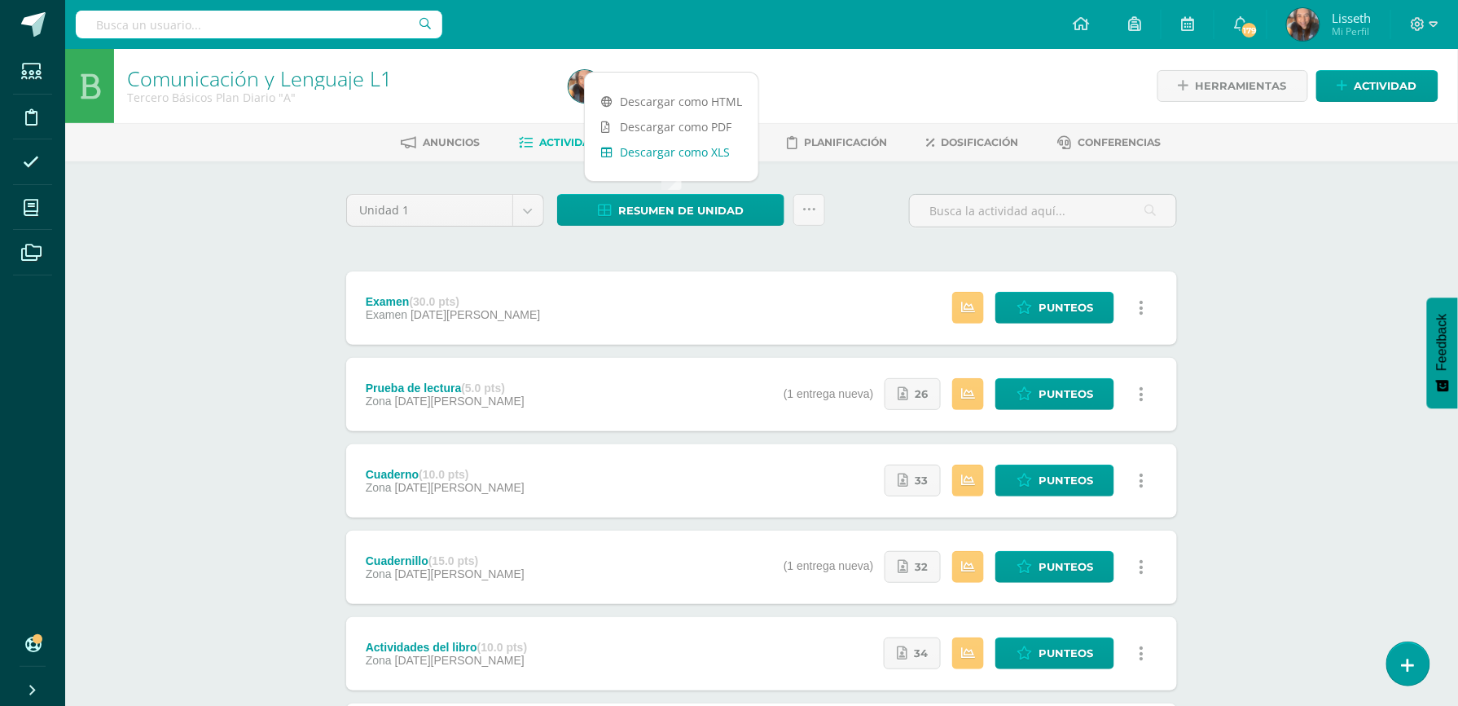
click at [692, 164] on link "Descargar como XLS" at bounding box center [672, 151] width 174 height 25
click at [704, 153] on link "Descargar como XLS" at bounding box center [672, 151] width 174 height 25
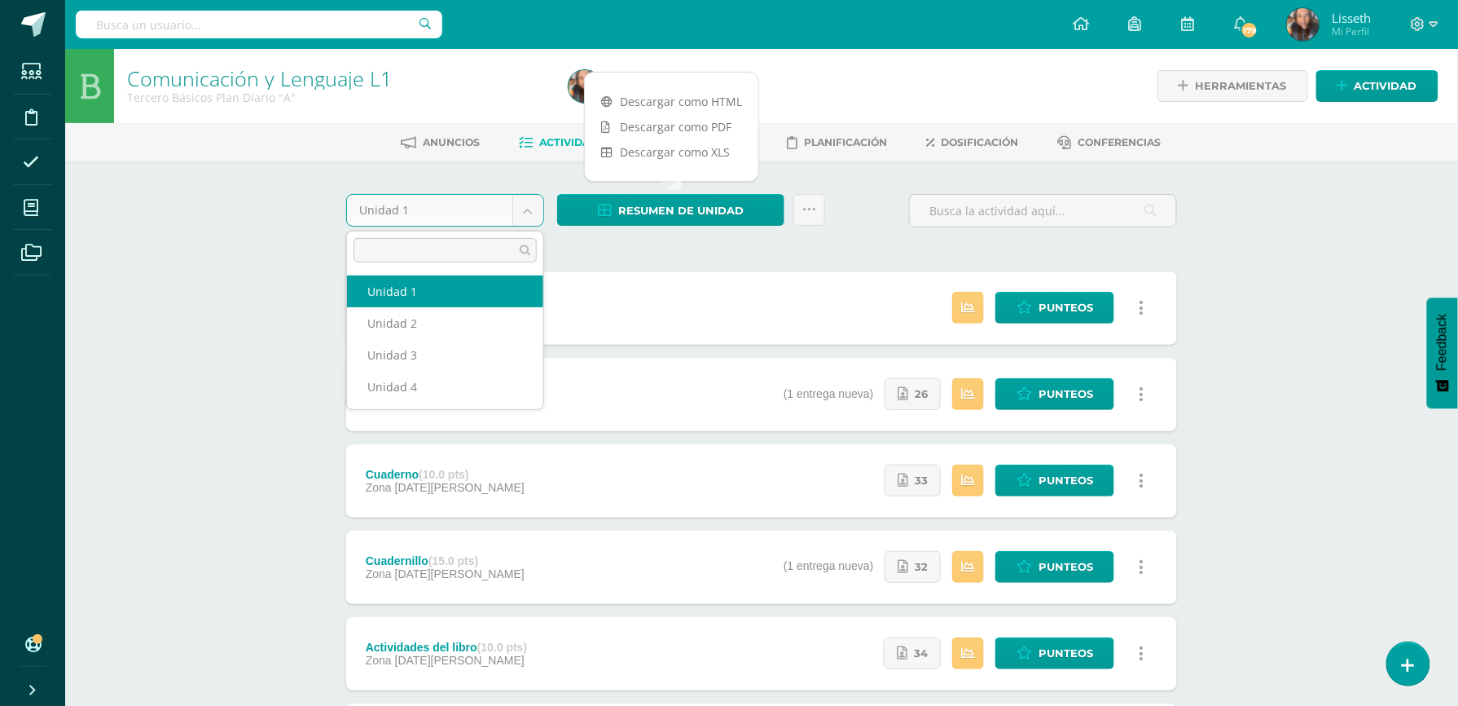
click at [535, 209] on body "Estudiantes Disciplina Asistencia Mis cursos Archivos Soporte Ayuda Reportar un…" at bounding box center [729, 612] width 1458 height 1224
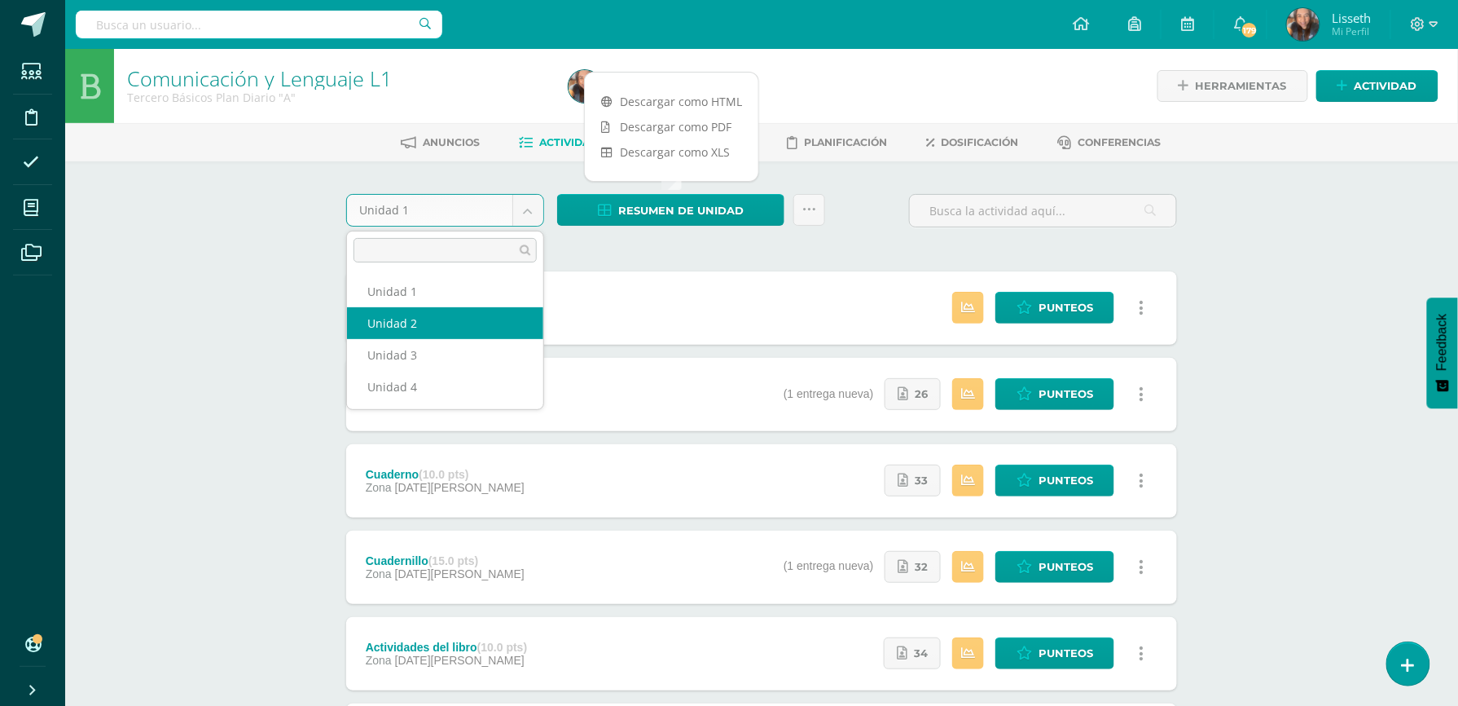
select select "Unidad 2"
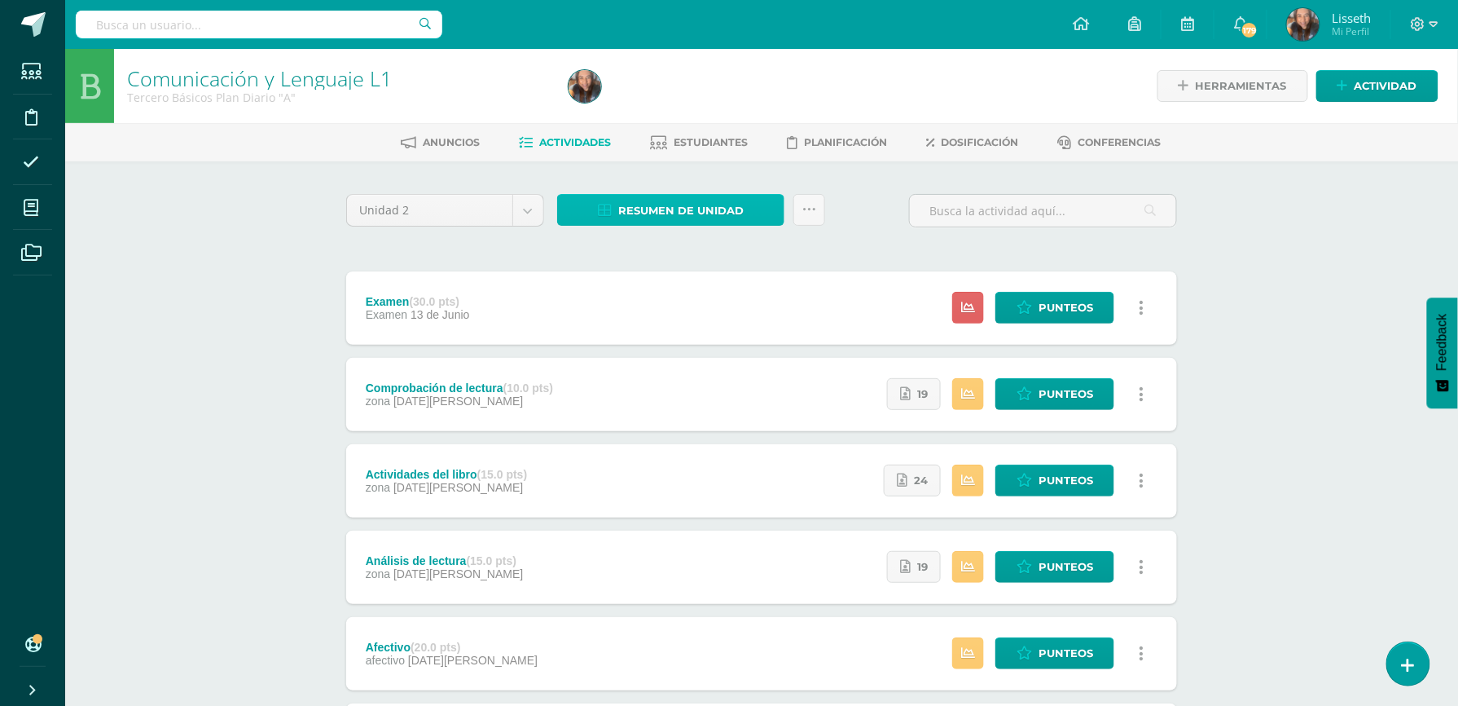
click at [660, 207] on span "Resumen de unidad" at bounding box center [680, 211] width 125 height 30
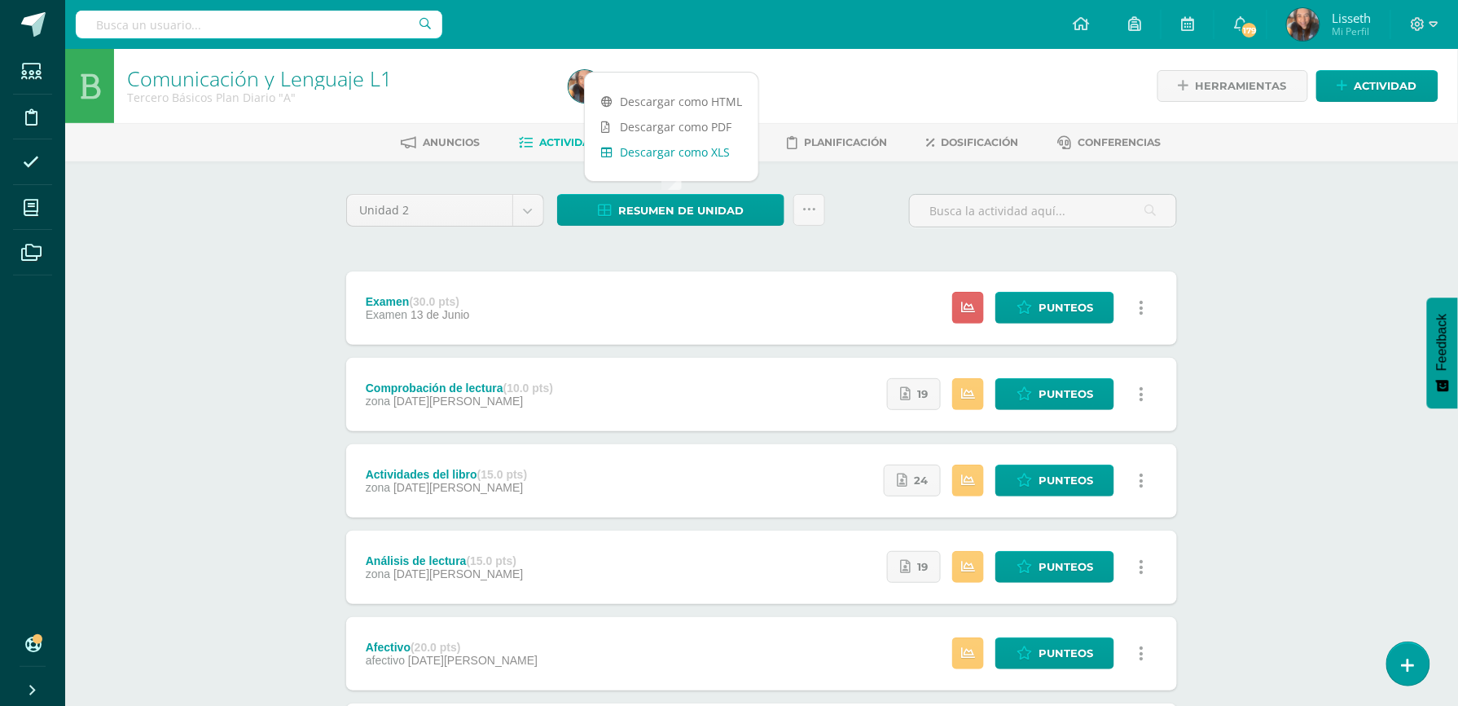
click at [717, 144] on link "Descargar como XLS" at bounding box center [672, 151] width 174 height 25
click at [532, 212] on body "Estudiantes Disciplina Asistencia Mis cursos Archivos Soporte Ayuda Reportar un…" at bounding box center [729, 442] width 1458 height 885
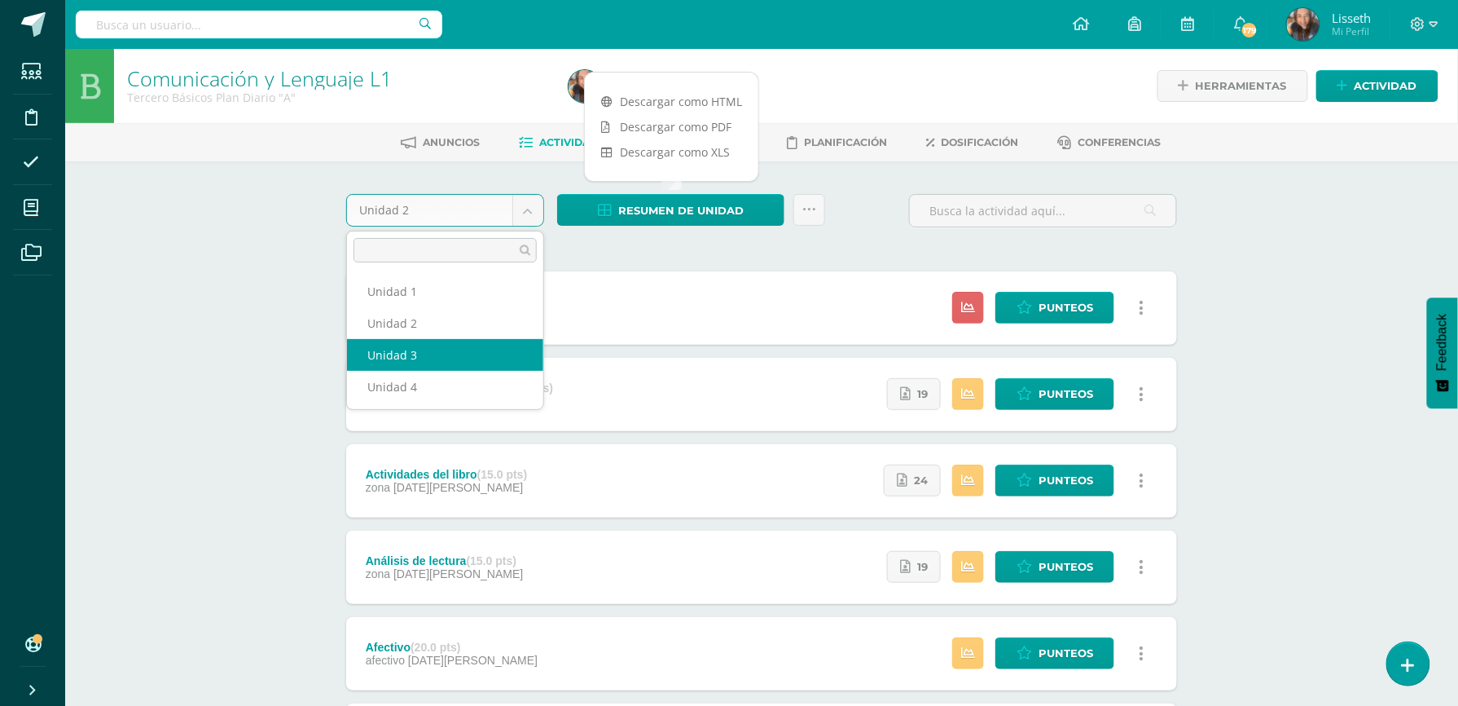
select select "Unidad 3"
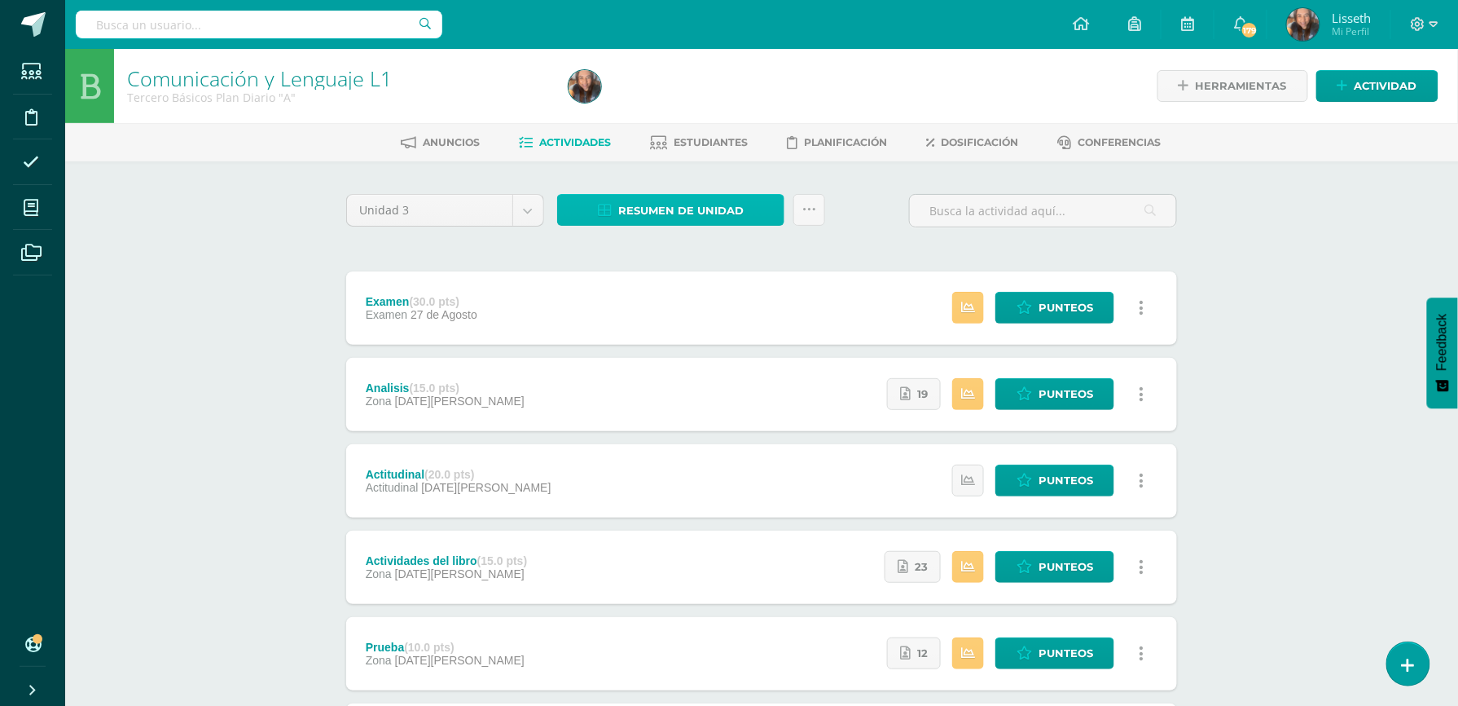
click at [646, 212] on span "Resumen de unidad" at bounding box center [680, 211] width 125 height 30
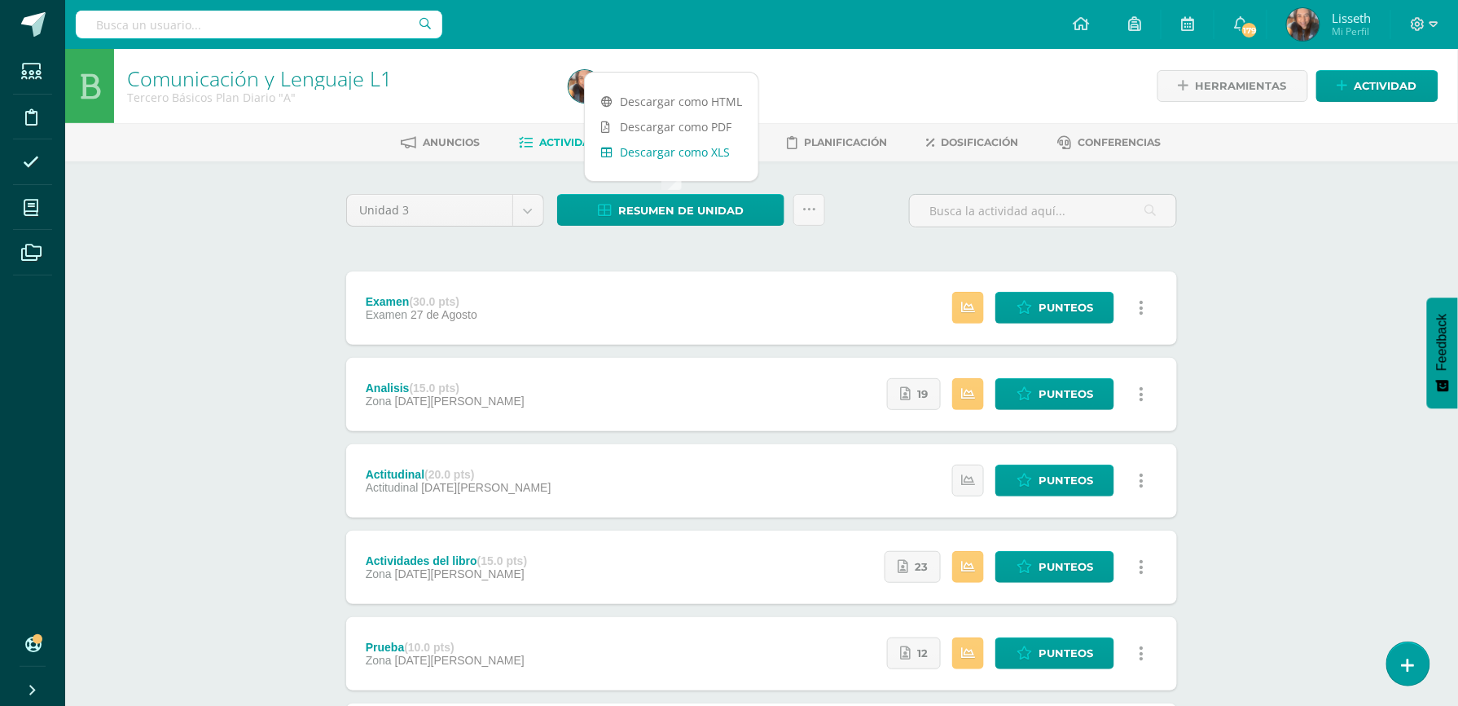
click at [694, 144] on link "Descargar como XLS" at bounding box center [672, 151] width 174 height 25
click at [696, 154] on link "Descargar como XLS" at bounding box center [672, 151] width 174 height 25
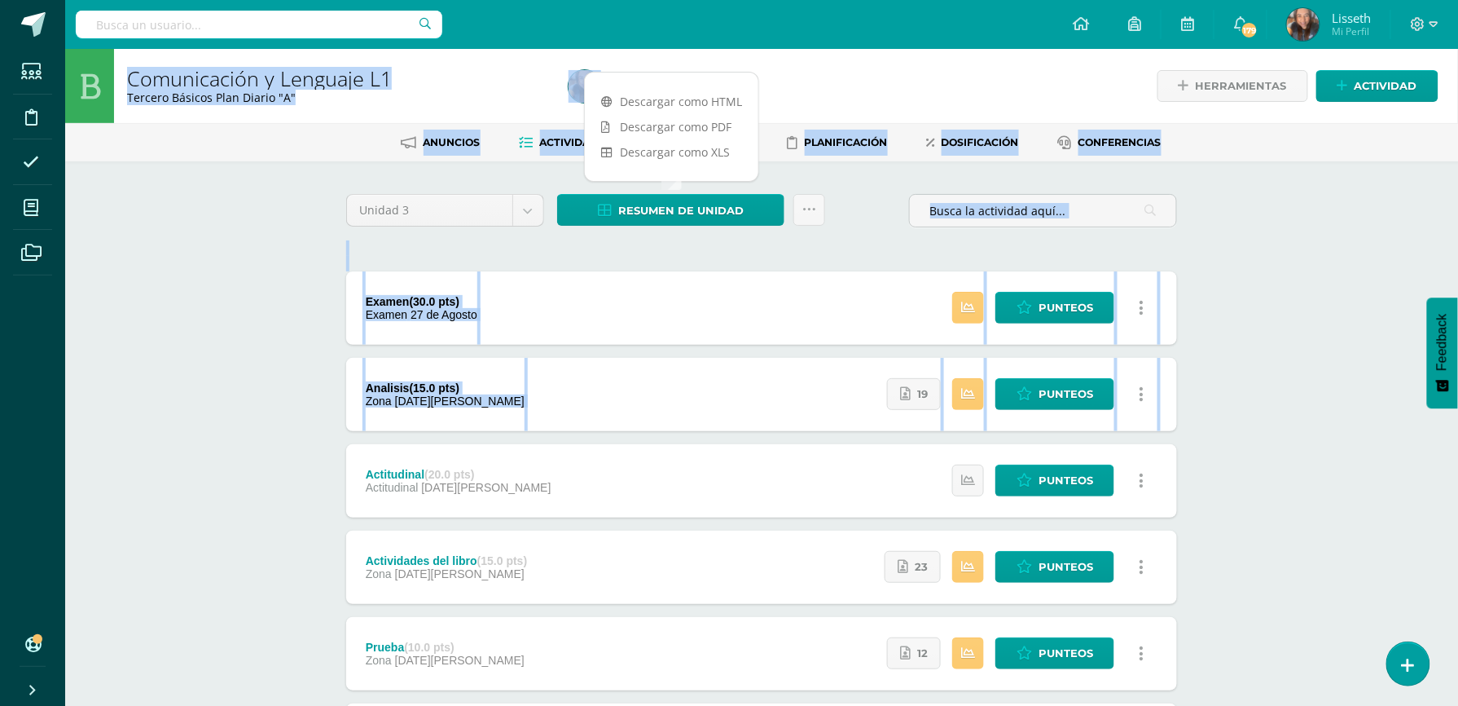
click at [0, 442] on html "Estudiantes Disciplina Asistencia Mis cursos Archivos Soporte Ayuda Reportar un…" at bounding box center [729, 442] width 1458 height 885
click at [1268, 245] on div "Comunicación y Lenguaje L1 Tercero Básicos Plan Diario "A" Herramientas Detalle…" at bounding box center [761, 467] width 1393 height 836
